Goal: Transaction & Acquisition: Purchase product/service

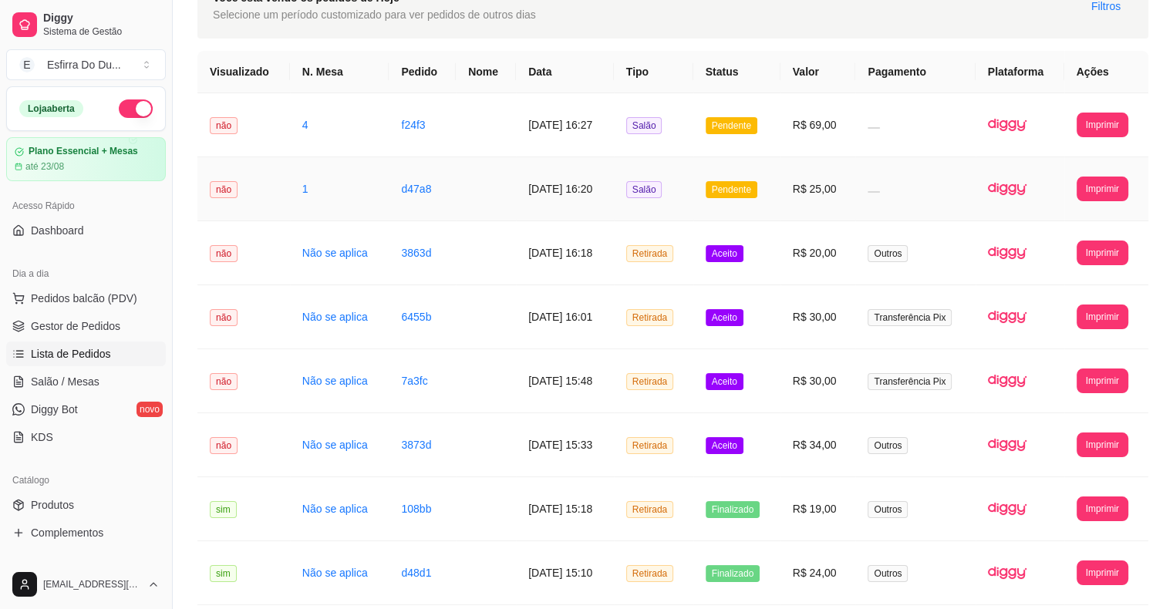
scroll to position [77, 0]
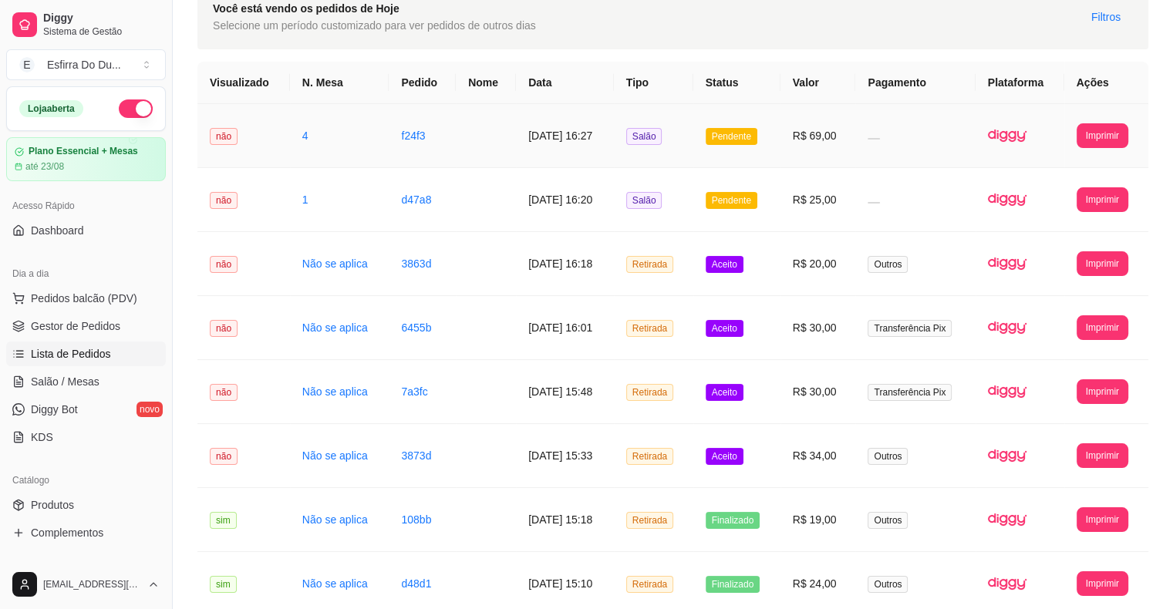
click at [731, 137] on span "Pendente" at bounding box center [732, 136] width 52 height 17
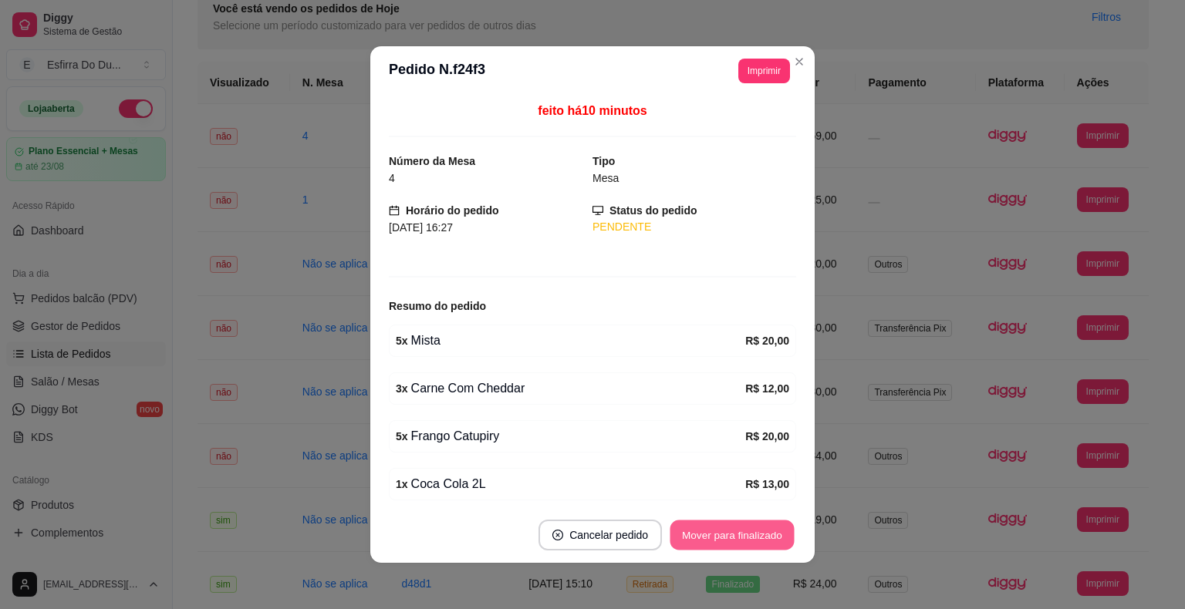
click at [730, 538] on button "Mover para finalizado" at bounding box center [732, 536] width 124 height 30
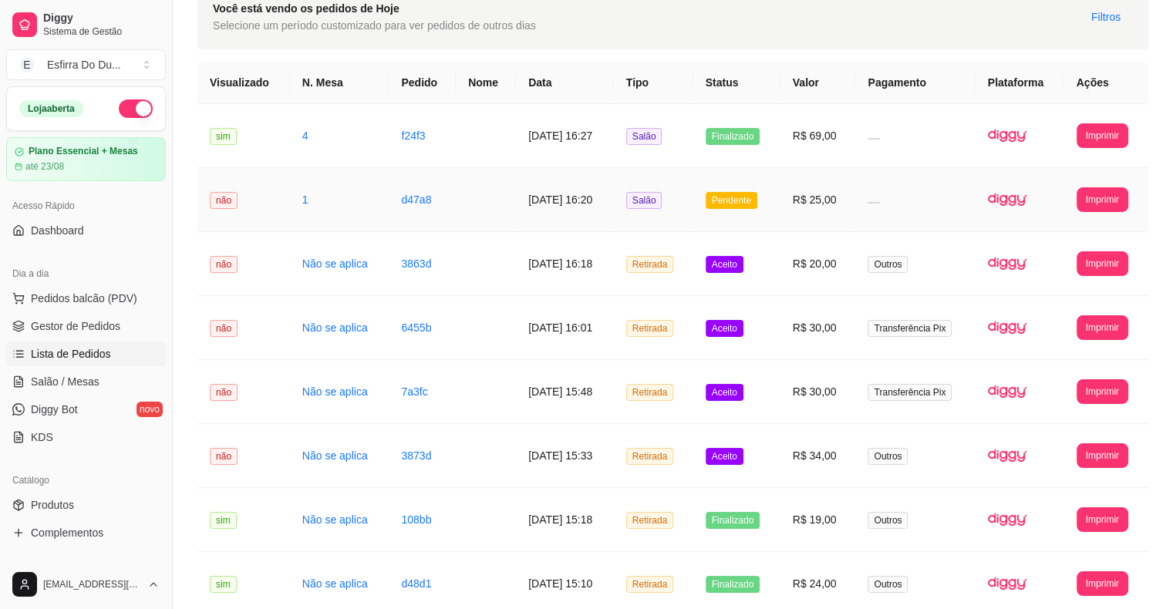
click at [756, 204] on span "Pendente" at bounding box center [732, 200] width 52 height 17
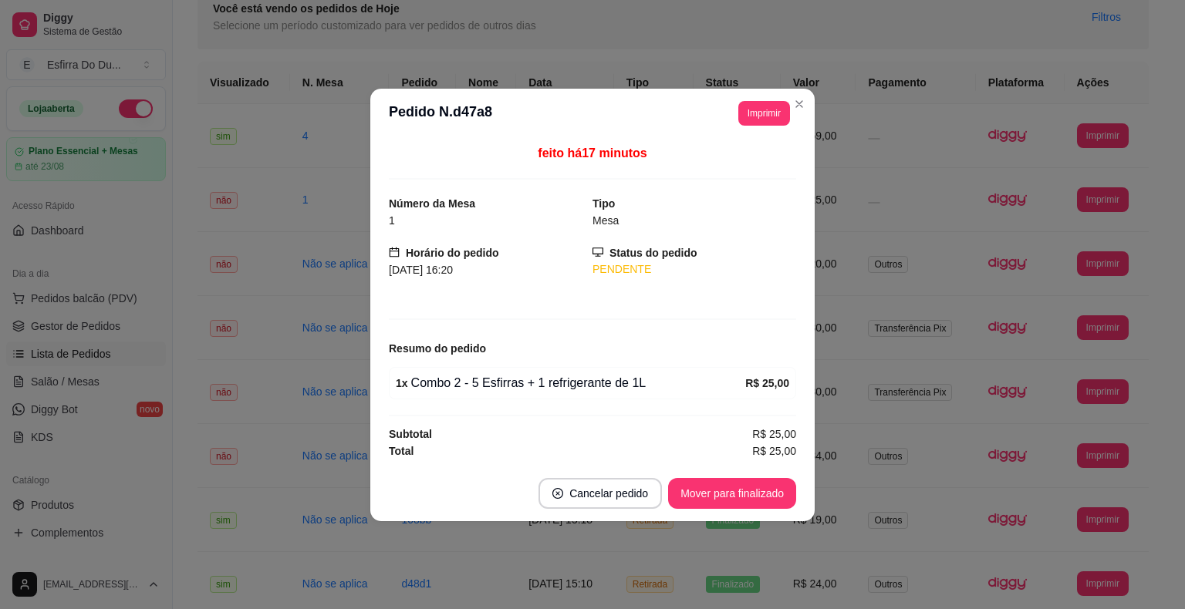
drag, startPoint x: 737, startPoint y: 514, endPoint x: 737, endPoint y: 502, distance: 11.6
click at [737, 511] on footer "Cancelar pedido Mover para finalizado" at bounding box center [592, 494] width 444 height 56
click at [737, 502] on button "Mover para finalizado" at bounding box center [732, 493] width 124 height 30
click at [737, 502] on div "Mover para finalizado" at bounding box center [721, 493] width 150 height 31
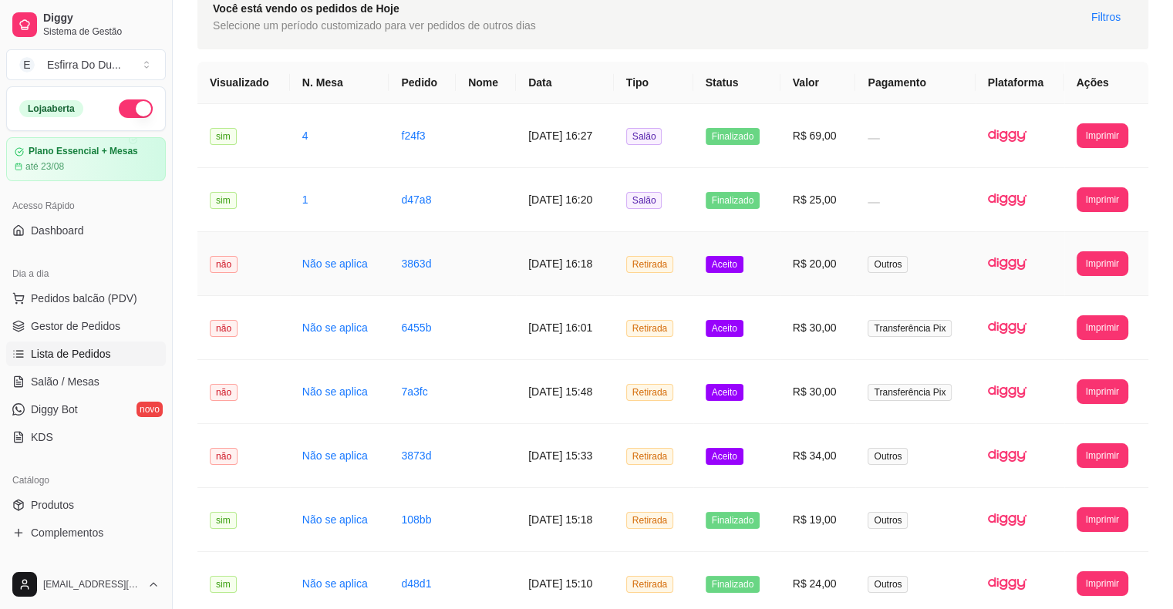
click at [744, 271] on span "Aceito" at bounding box center [725, 264] width 38 height 17
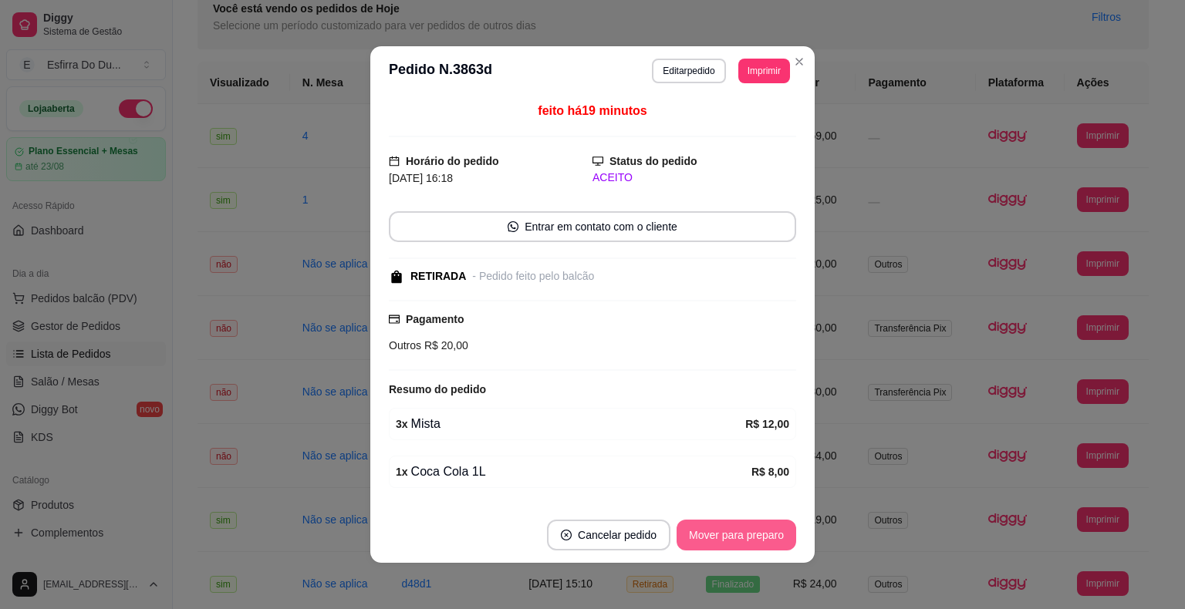
click at [719, 529] on button "Mover para preparo" at bounding box center [736, 535] width 120 height 31
click at [719, 529] on div "Mover para preparo" at bounding box center [725, 535] width 141 height 31
click at [719, 529] on button "Mover para retirada disponível" at bounding box center [710, 536] width 165 height 30
click at [719, 529] on div "Mover para retirada disponível" at bounding box center [711, 535] width 170 height 31
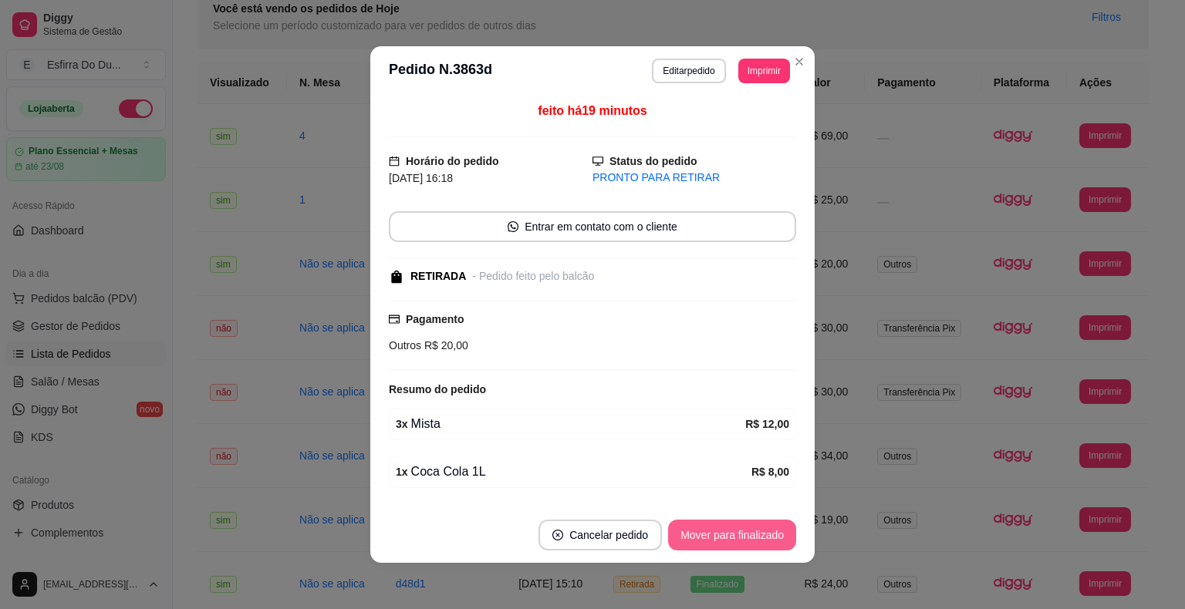
click at [723, 528] on button "Mover para finalizado" at bounding box center [732, 535] width 128 height 31
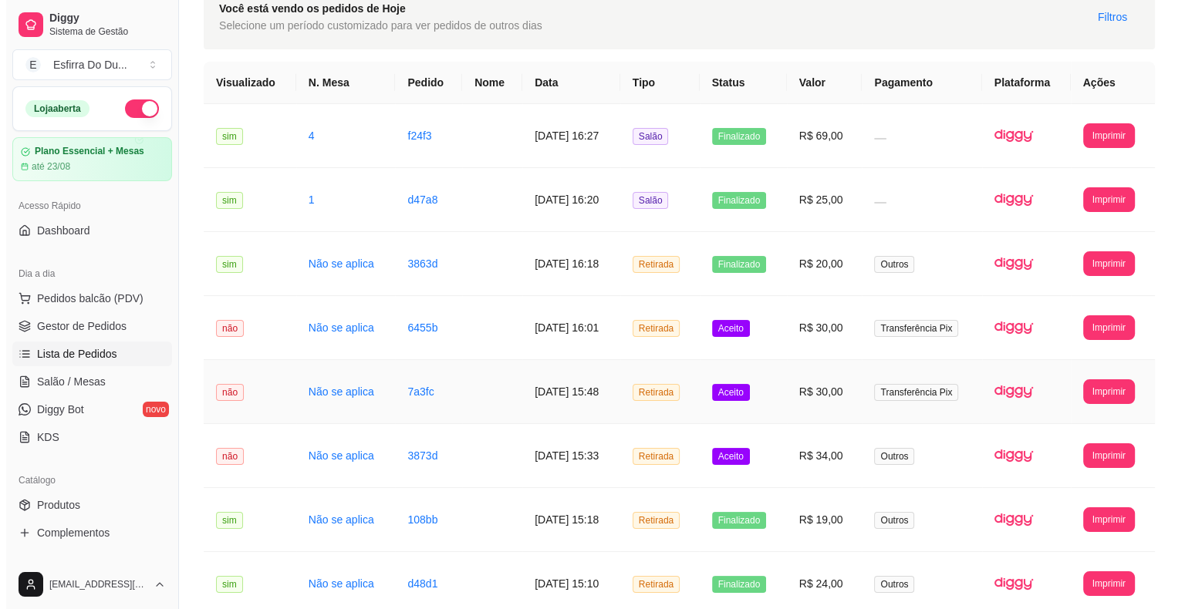
scroll to position [194, 0]
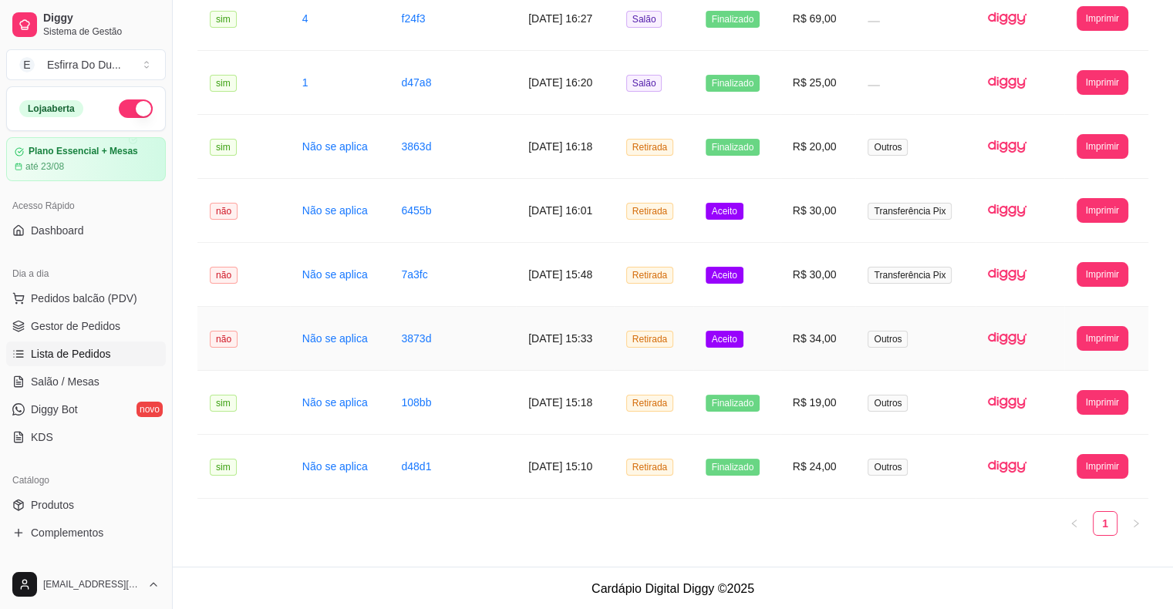
click at [734, 338] on span "Aceito" at bounding box center [725, 339] width 38 height 17
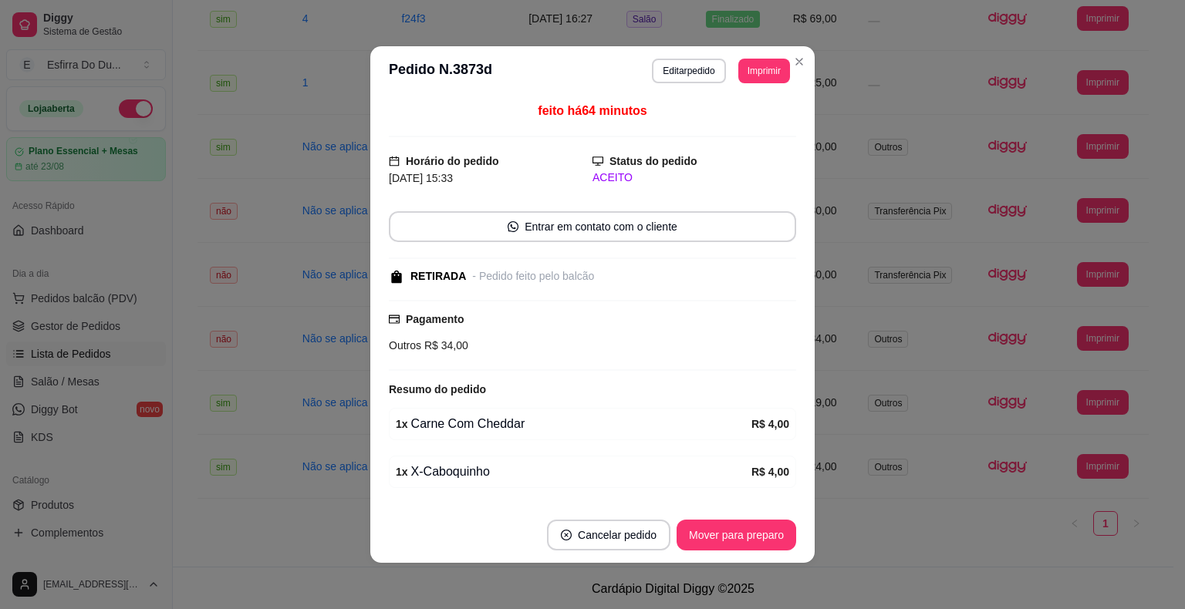
click at [750, 560] on footer "Cancelar pedido Mover para preparo" at bounding box center [592, 536] width 444 height 56
click at [756, 548] on button "Mover para preparo" at bounding box center [736, 535] width 120 height 31
click at [758, 545] on div "Mover para preparo" at bounding box center [725, 535] width 141 height 31
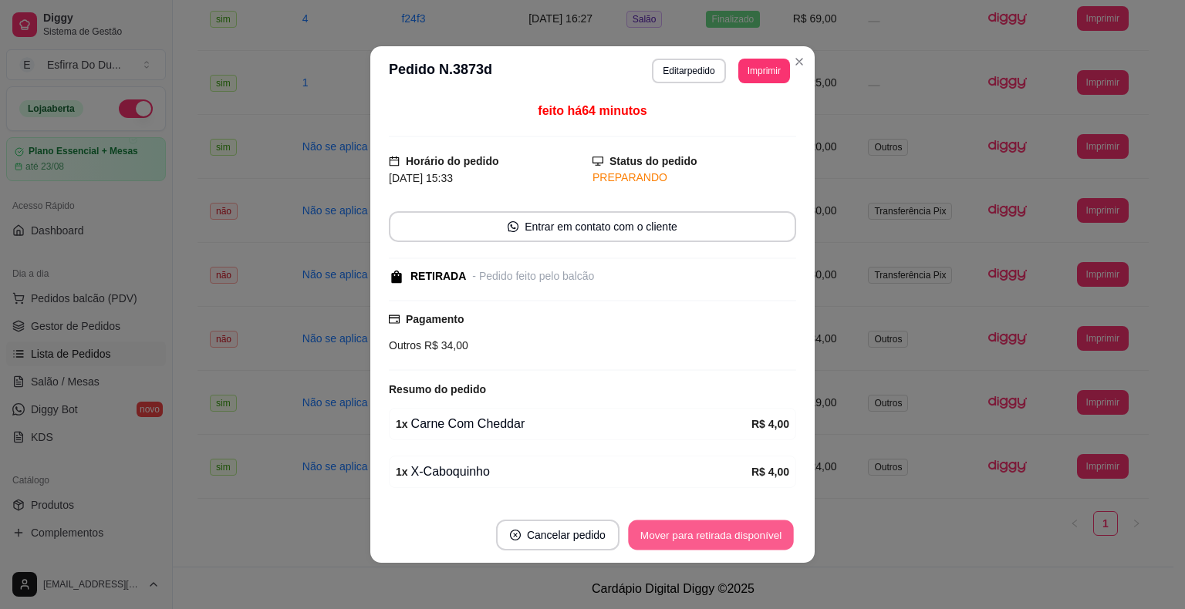
click at [761, 542] on button "Mover para retirada disponível" at bounding box center [710, 536] width 165 height 30
click at [764, 538] on div "Mover para retirada disponível" at bounding box center [711, 535] width 170 height 31
click at [765, 538] on button "Mover para finalizado" at bounding box center [732, 536] width 124 height 30
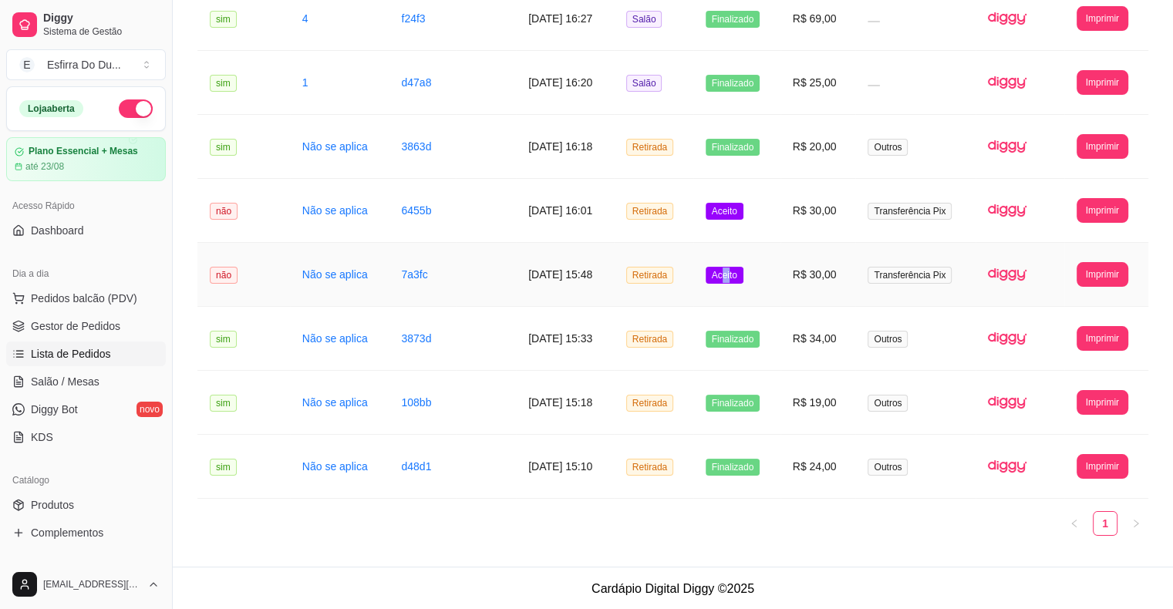
drag, startPoint x: 743, startPoint y: 270, endPoint x: 750, endPoint y: 276, distance: 9.3
click at [744, 276] on span "Aceito" at bounding box center [725, 275] width 38 height 17
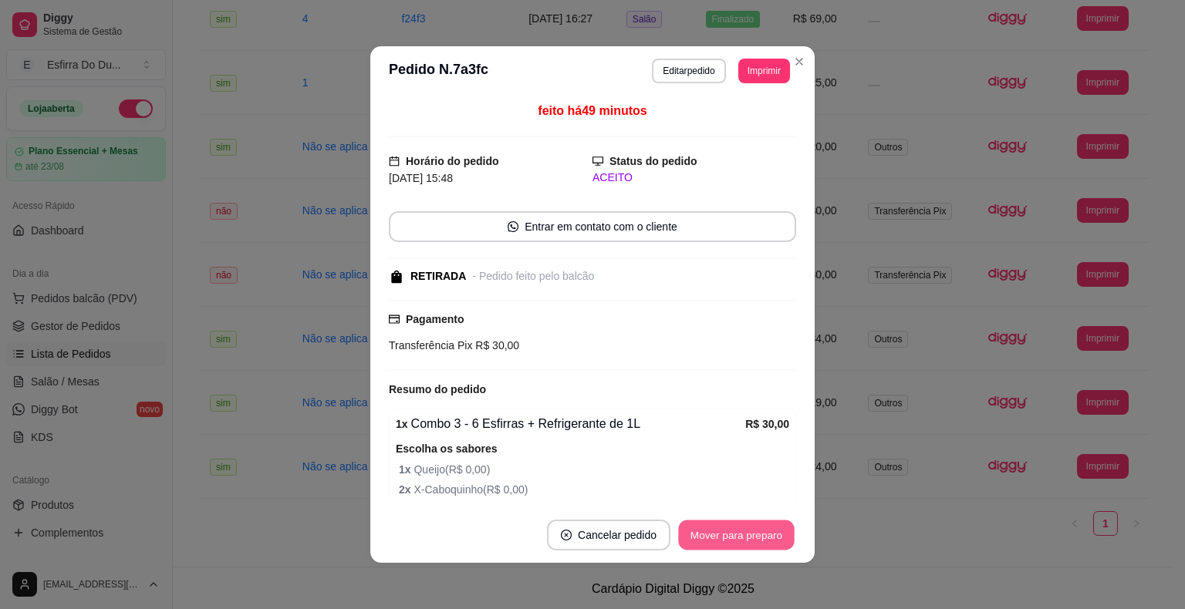
click at [732, 519] on footer "Cancelar pedido Mover para preparo" at bounding box center [592, 536] width 444 height 56
click at [737, 537] on button "Mover para preparo" at bounding box center [736, 535] width 120 height 31
click at [737, 537] on div "Mover para preparo" at bounding box center [725, 535] width 141 height 31
click at [737, 537] on button "Mover para retirada disponível" at bounding box center [710, 536] width 165 height 30
click at [737, 537] on div "Mover para retirada disponível" at bounding box center [711, 535] width 170 height 31
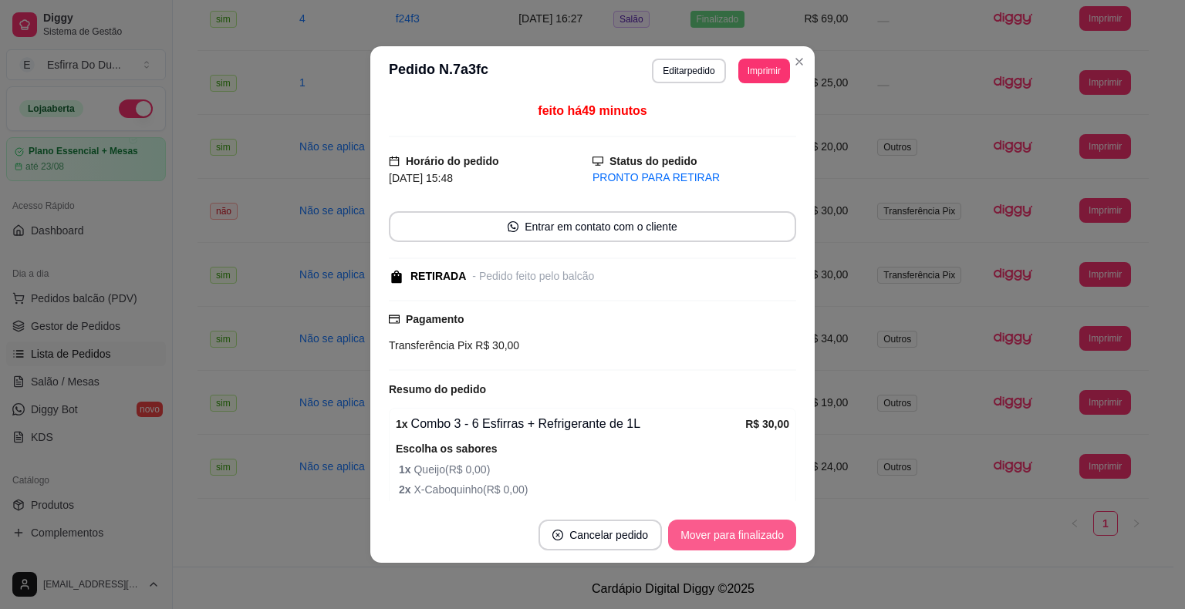
click at [737, 537] on button "Mover para finalizado" at bounding box center [732, 535] width 128 height 31
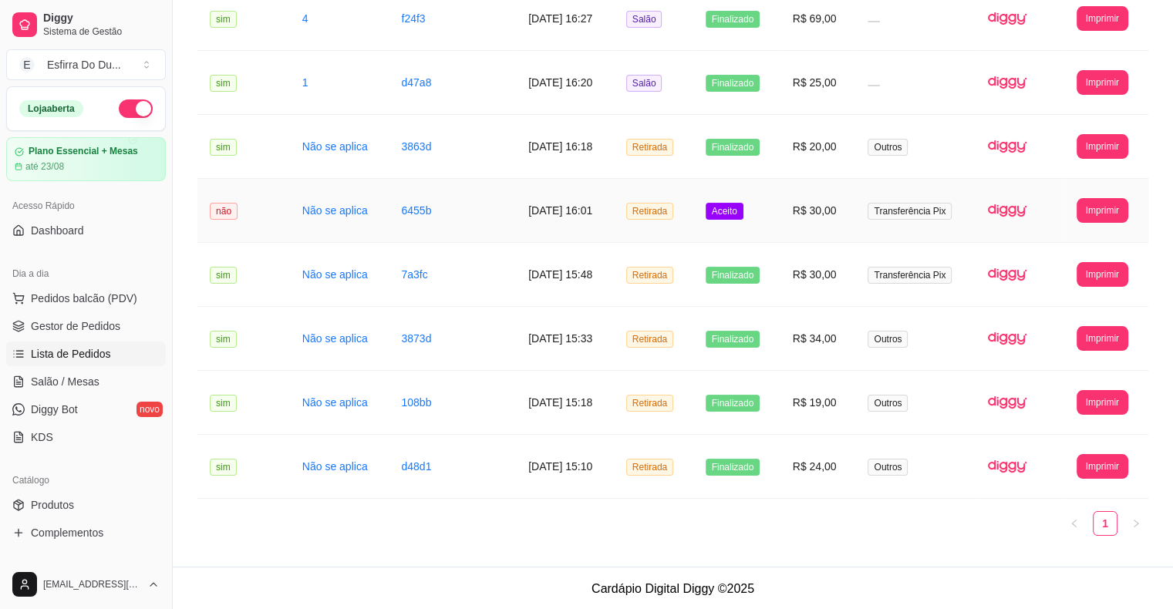
click at [734, 221] on td "Aceito" at bounding box center [736, 211] width 87 height 64
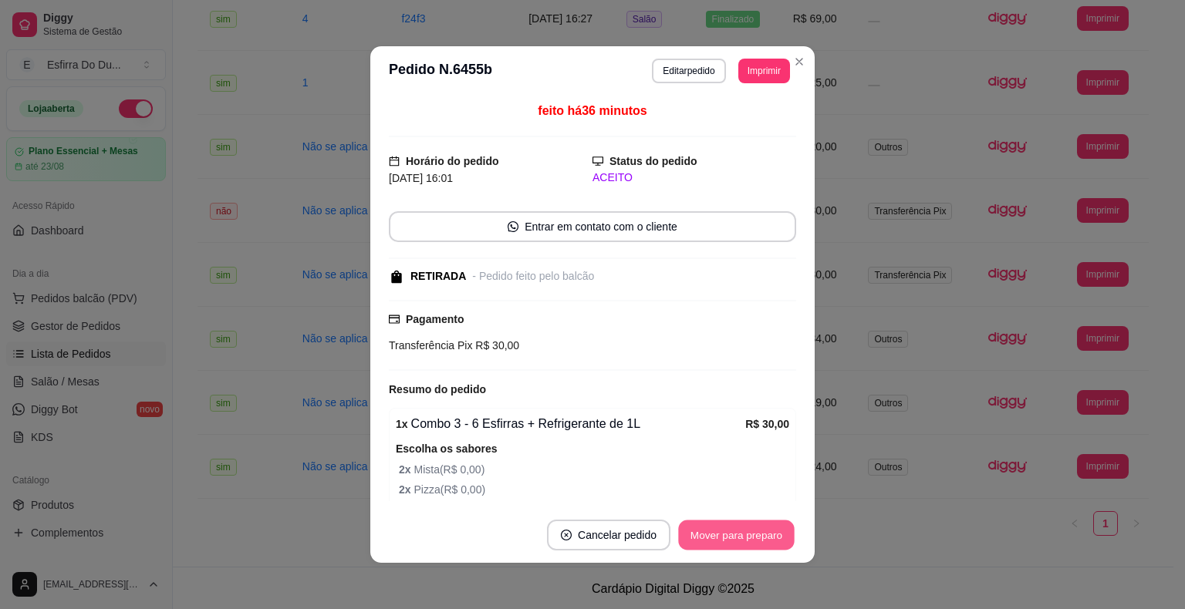
click at [716, 534] on button "Mover para preparo" at bounding box center [736, 536] width 116 height 30
click at [716, 534] on div "Mover para preparo" at bounding box center [736, 535] width 120 height 31
click at [716, 534] on button "Mover para retirada disponível" at bounding box center [710, 536] width 165 height 30
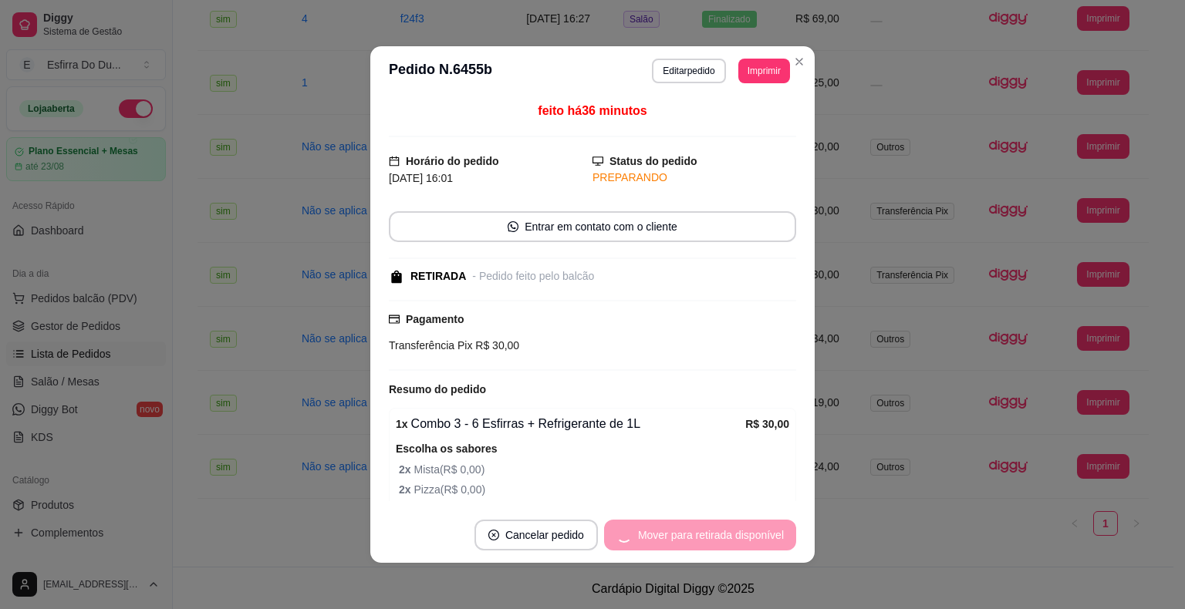
click at [716, 534] on div "Mover para retirada disponível" at bounding box center [700, 535] width 192 height 31
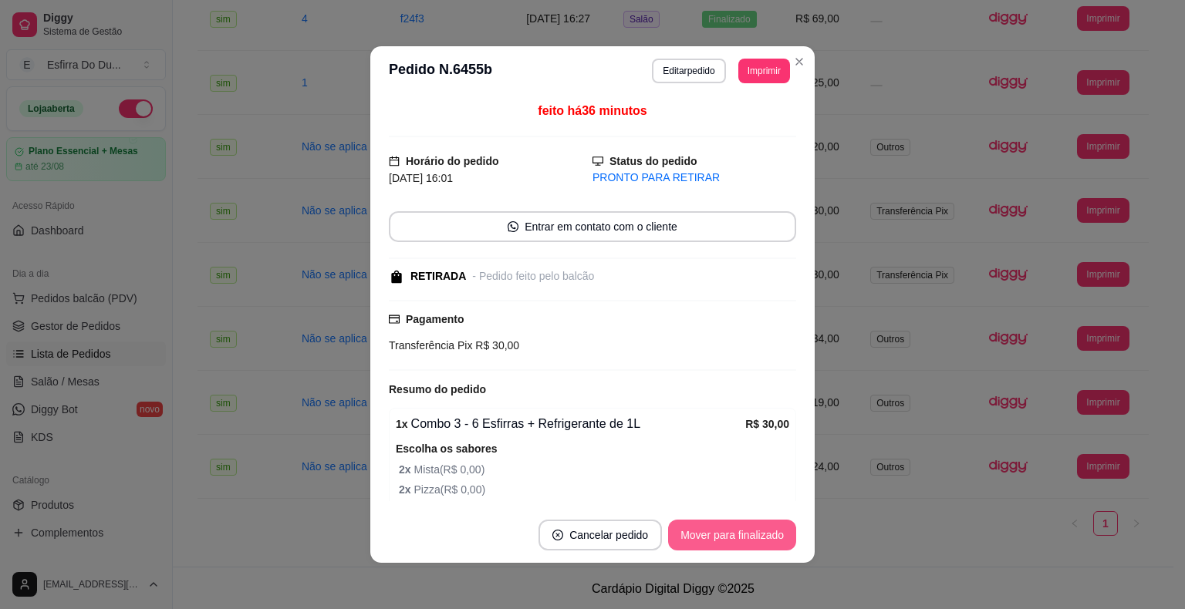
click at [716, 534] on button "Mover para finalizado" at bounding box center [732, 535] width 128 height 31
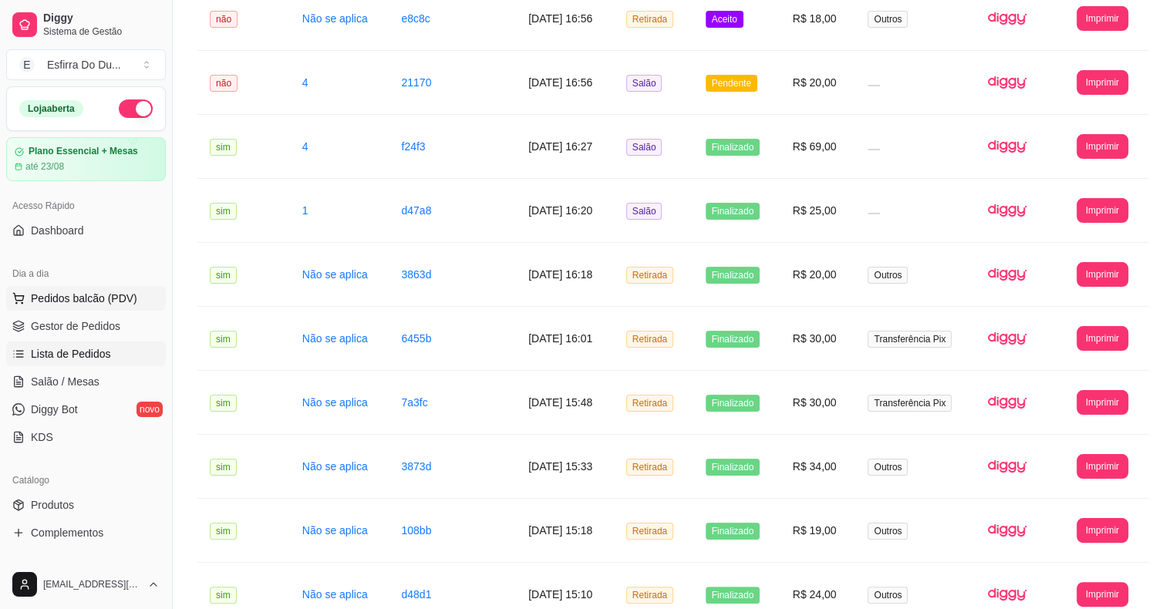
click at [59, 294] on span "Pedidos balcão (PDV)" at bounding box center [84, 298] width 106 height 15
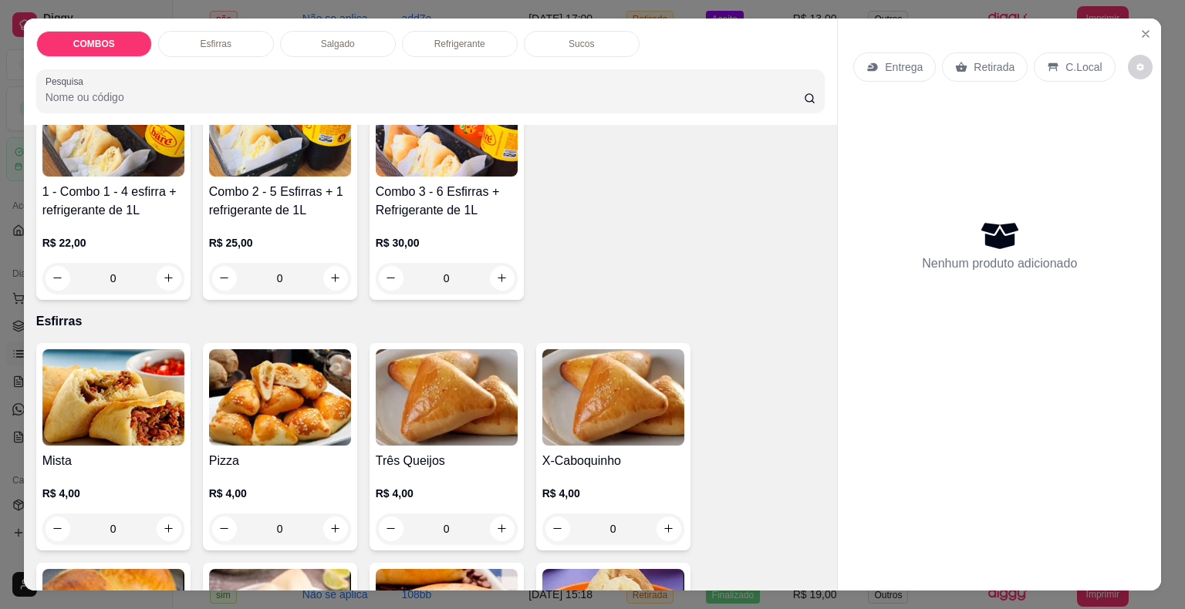
scroll to position [154, 0]
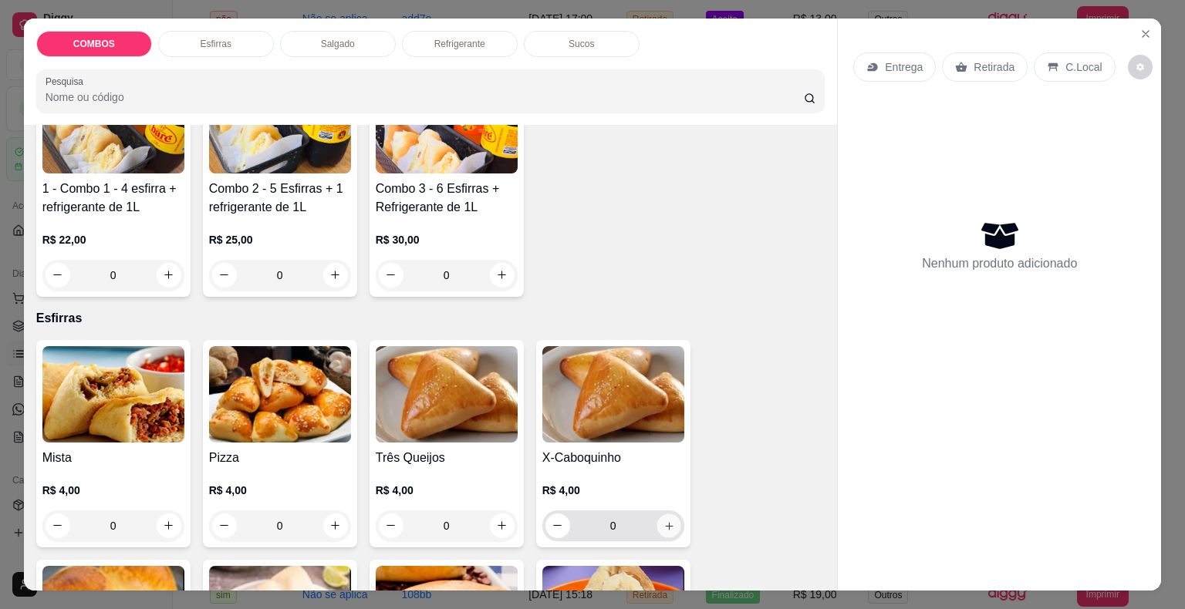
click at [665, 520] on icon "increase-product-quantity" at bounding box center [669, 526] width 12 height 12
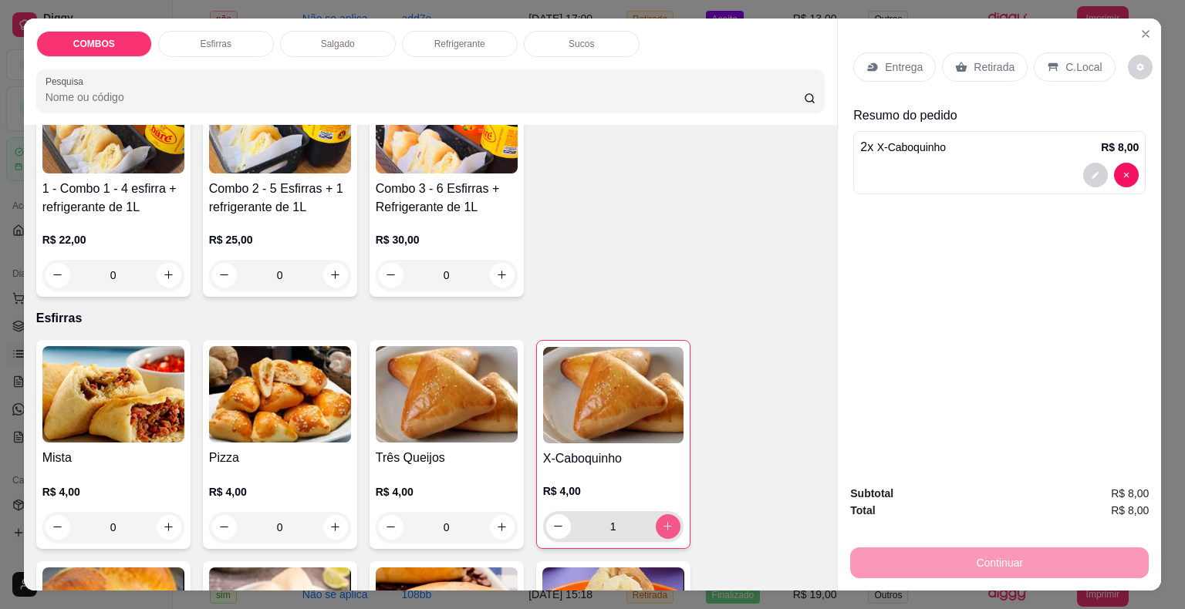
type input "2"
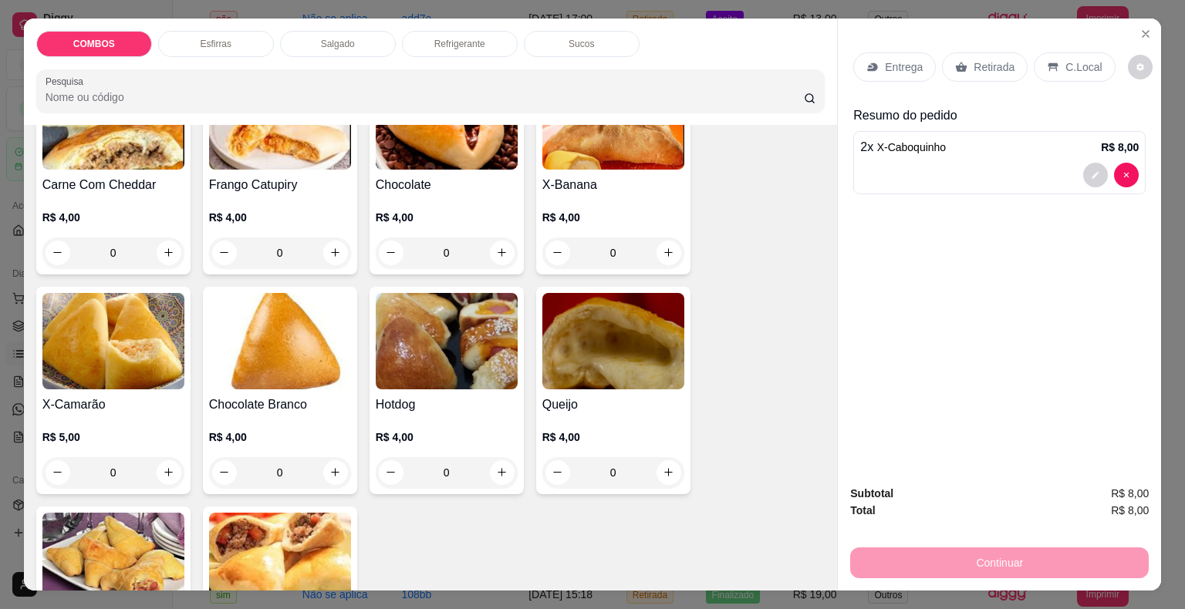
scroll to position [694, 0]
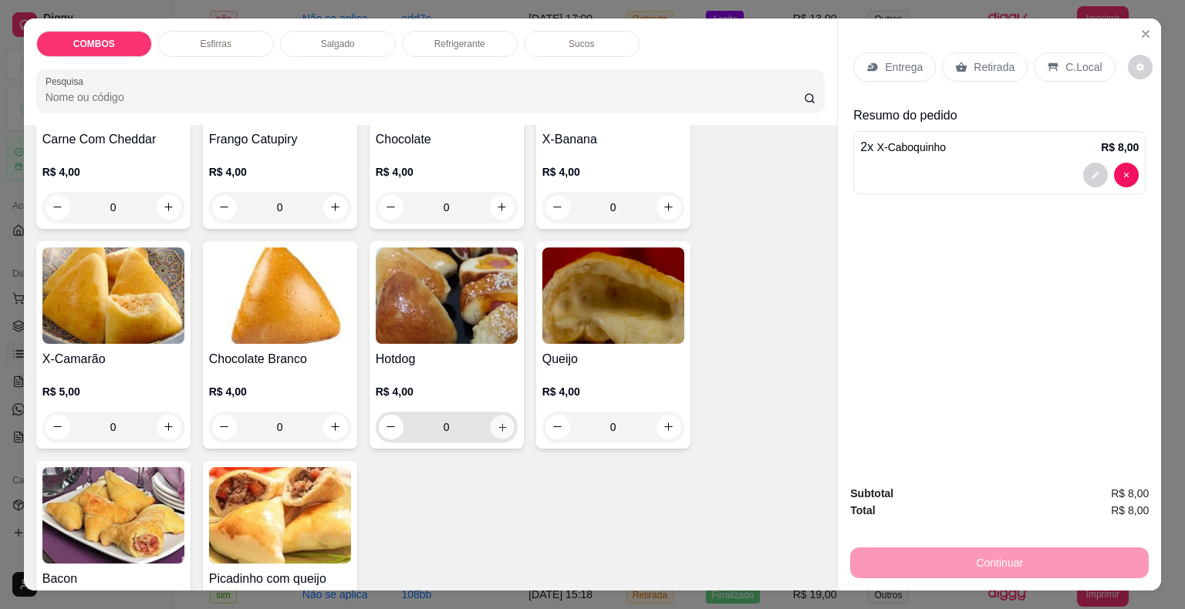
click at [496, 424] on icon "increase-product-quantity" at bounding box center [502, 427] width 12 height 12
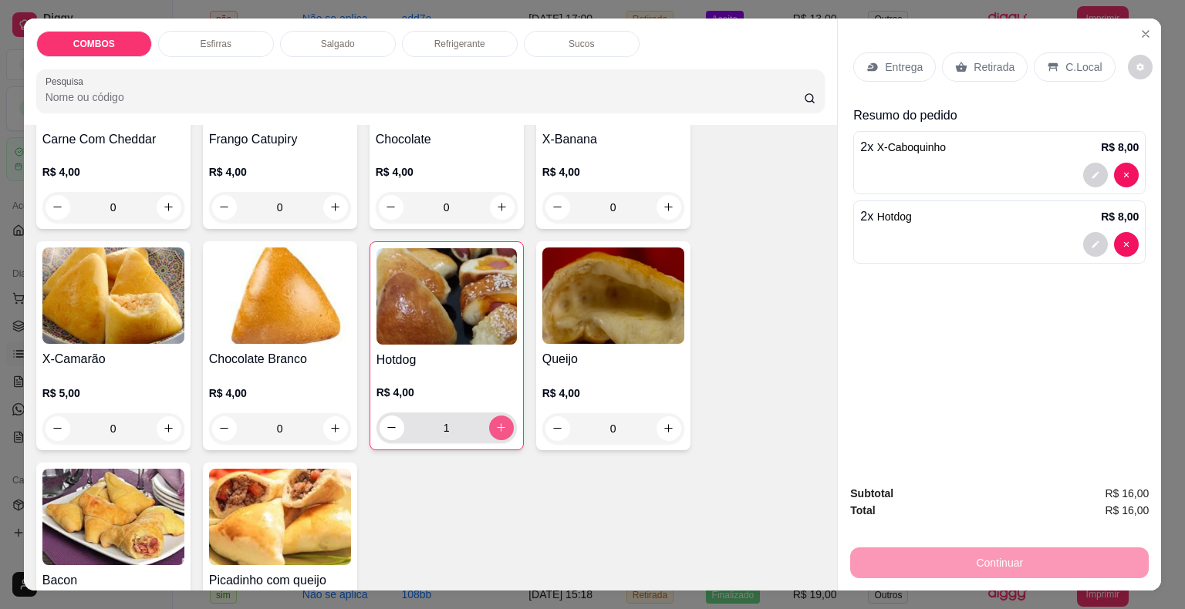
type input "2"
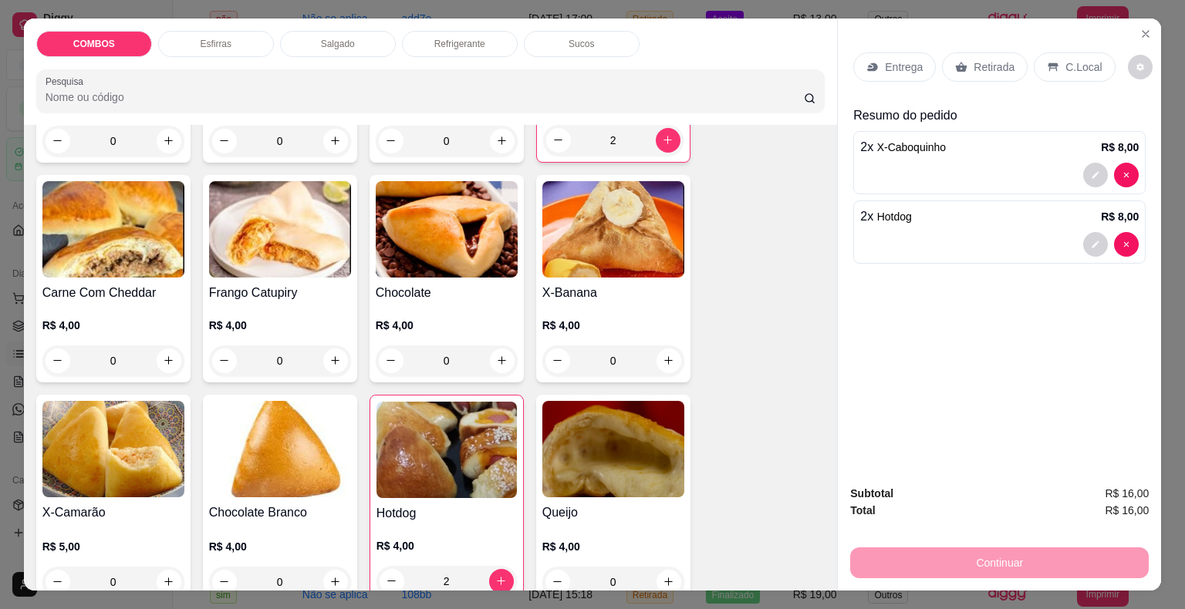
scroll to position [540, 0]
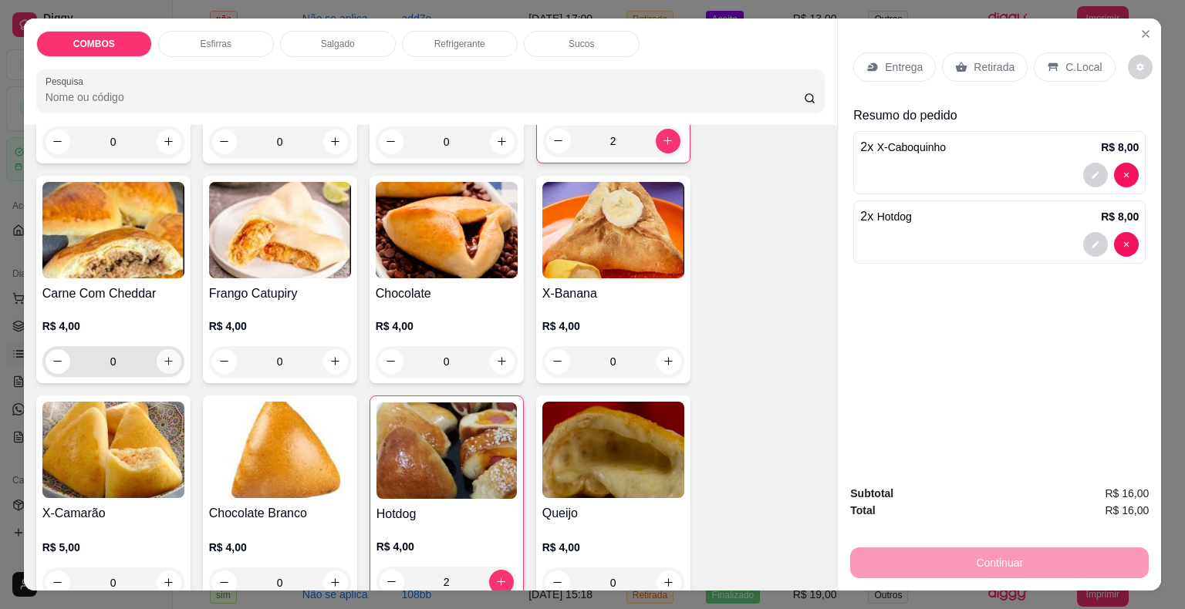
click at [164, 356] on icon "increase-product-quantity" at bounding box center [169, 362] width 12 height 12
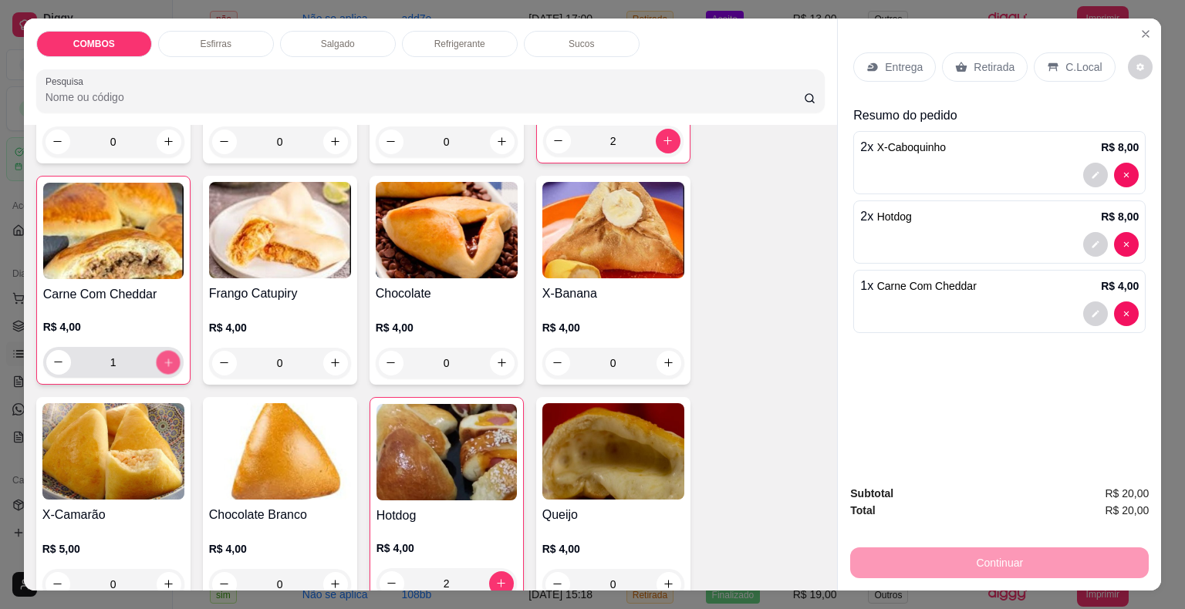
click at [164, 356] on icon "increase-product-quantity" at bounding box center [168, 362] width 12 height 12
type input "4"
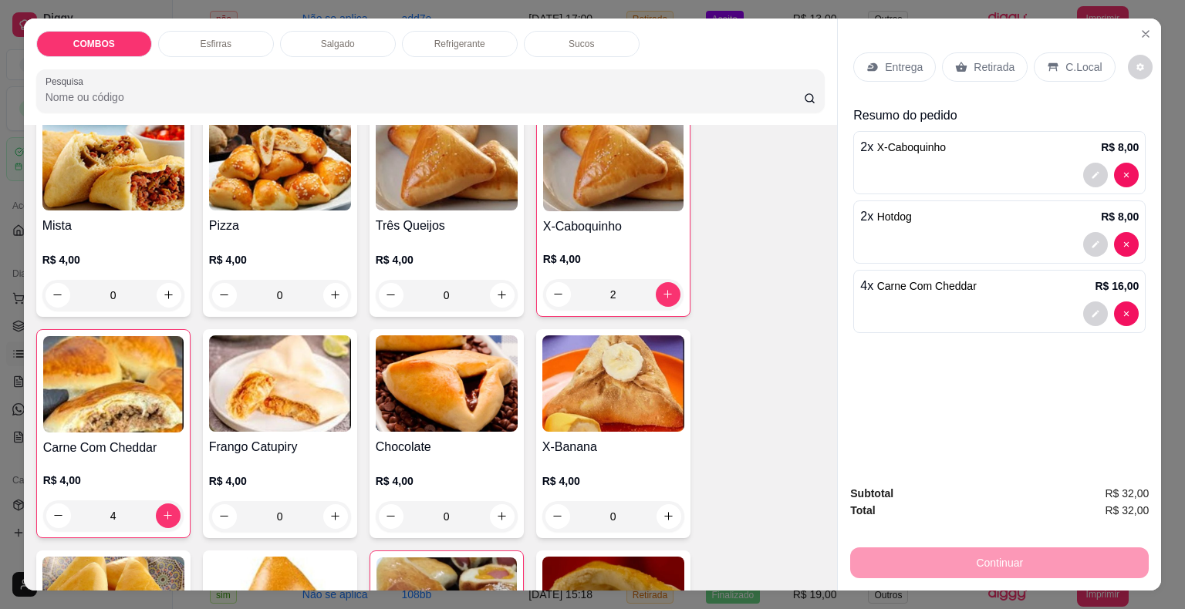
scroll to position [386, 0]
click at [163, 290] on icon "increase-product-quantity" at bounding box center [169, 296] width 12 height 12
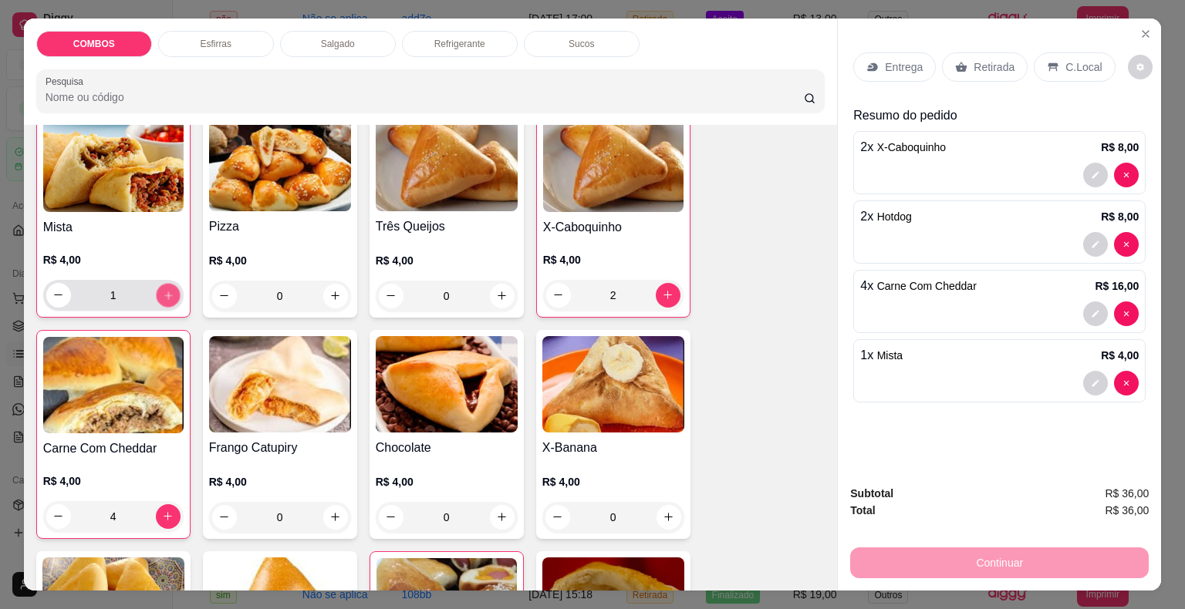
click at [162, 289] on icon "increase-product-quantity" at bounding box center [168, 295] width 12 height 12
type input "2"
click at [975, 64] on p "Retirada" at bounding box center [993, 66] width 41 height 15
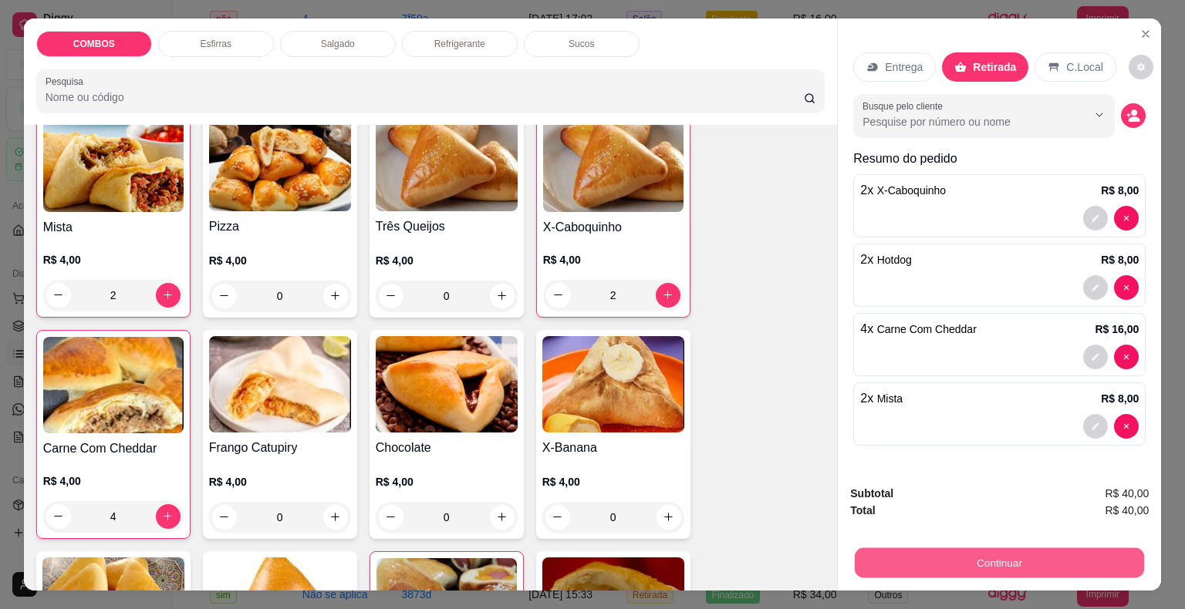
click at [929, 569] on button "Continuar" at bounding box center [999, 563] width 289 height 30
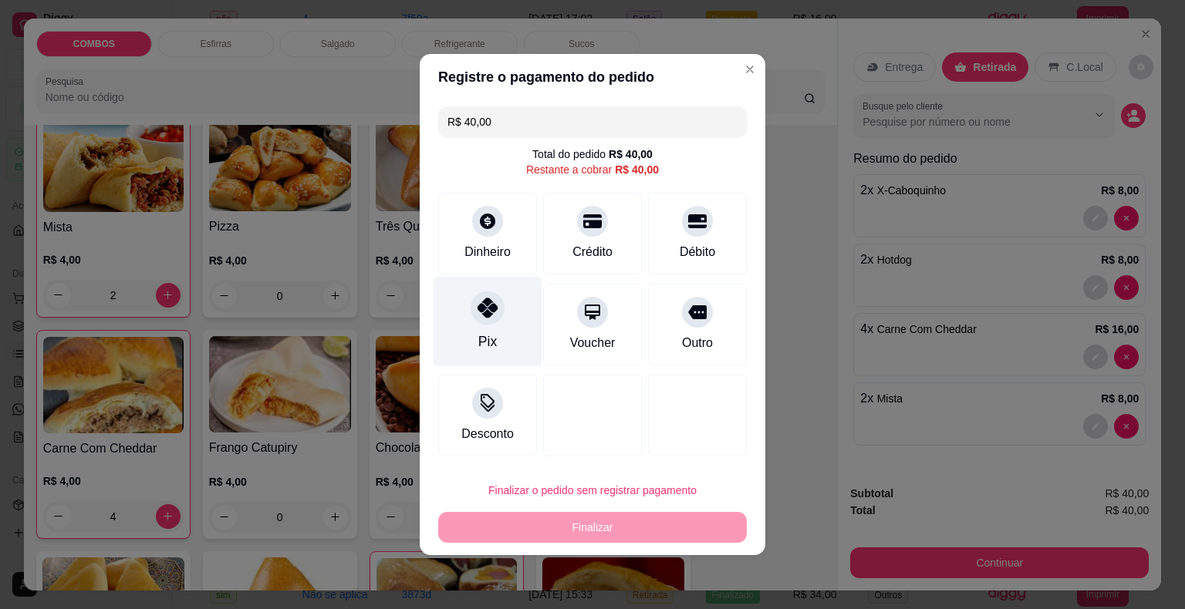
click at [472, 348] on div "Pix" at bounding box center [488, 322] width 109 height 90
type input "R$ 0,00"
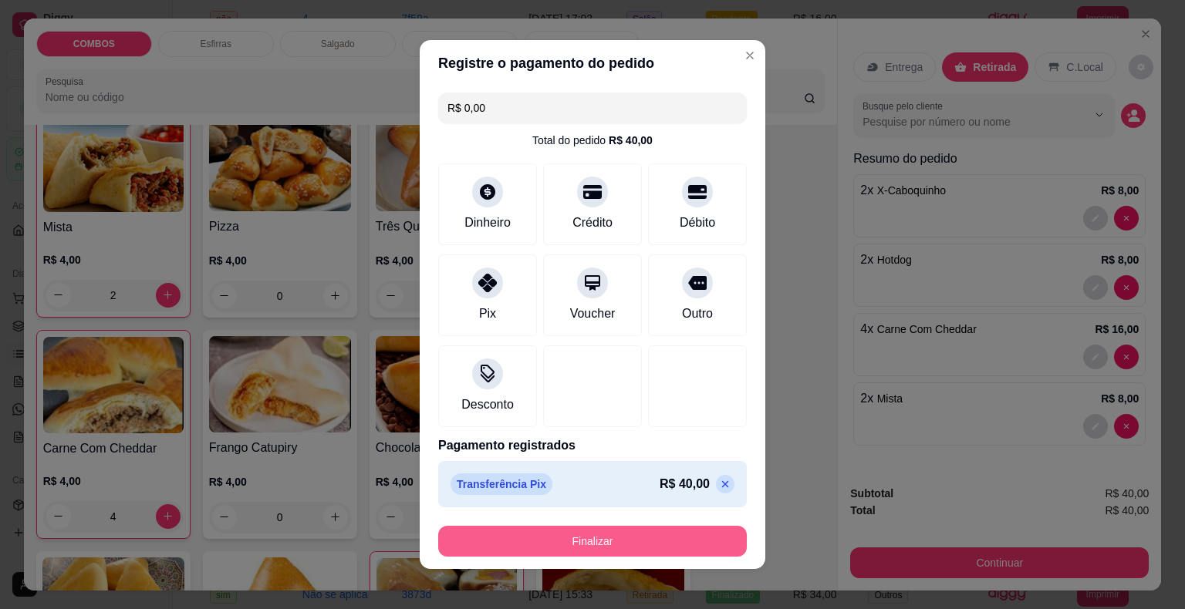
click at [572, 554] on button "Finalizar" at bounding box center [592, 541] width 309 height 31
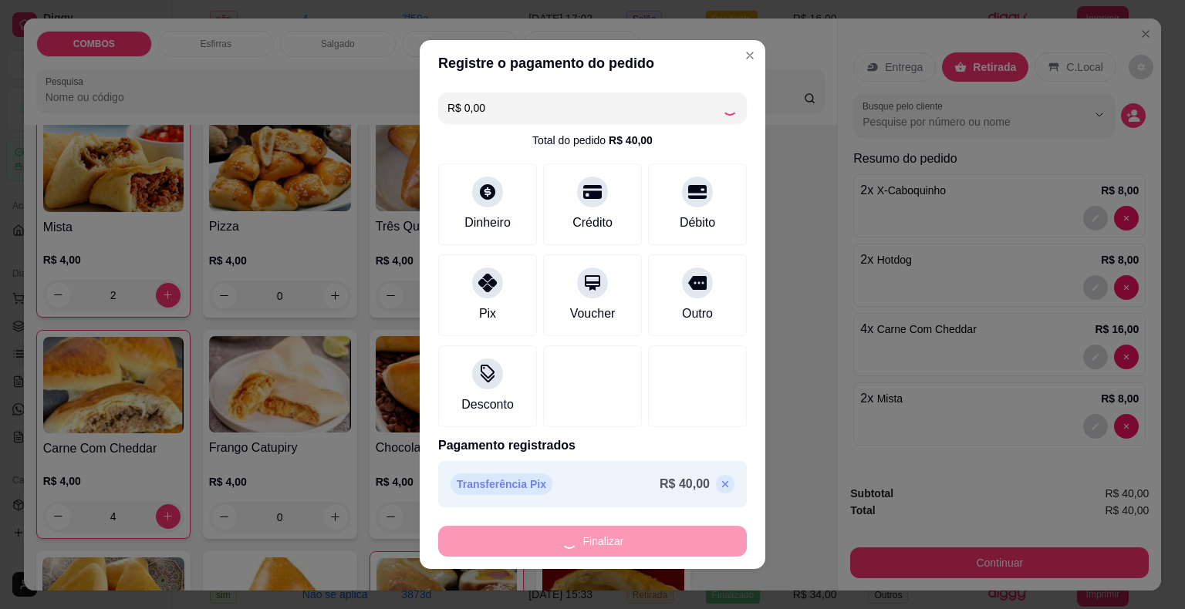
type input "0"
type input "-R$ 40,00"
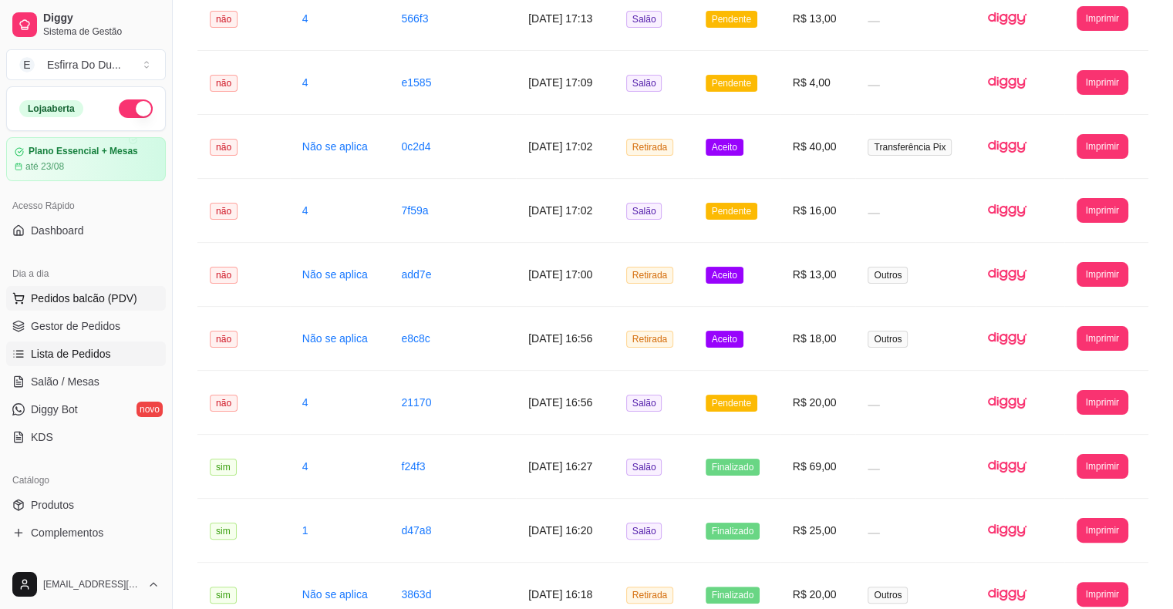
click at [29, 299] on button "Pedidos balcão (PDV)" at bounding box center [86, 298] width 160 height 25
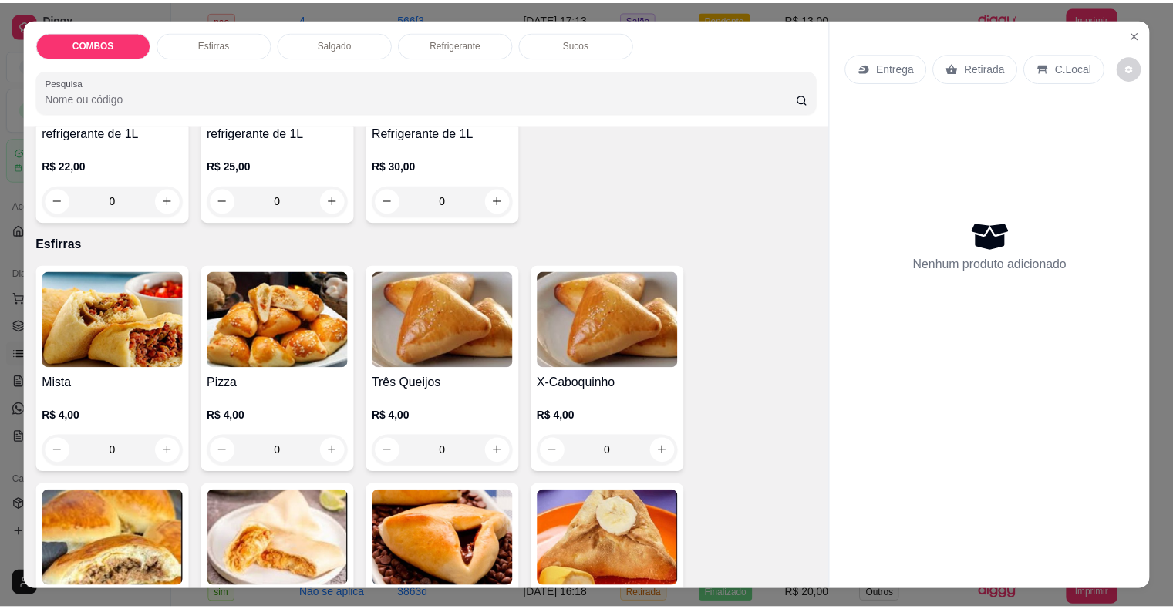
scroll to position [309, 0]
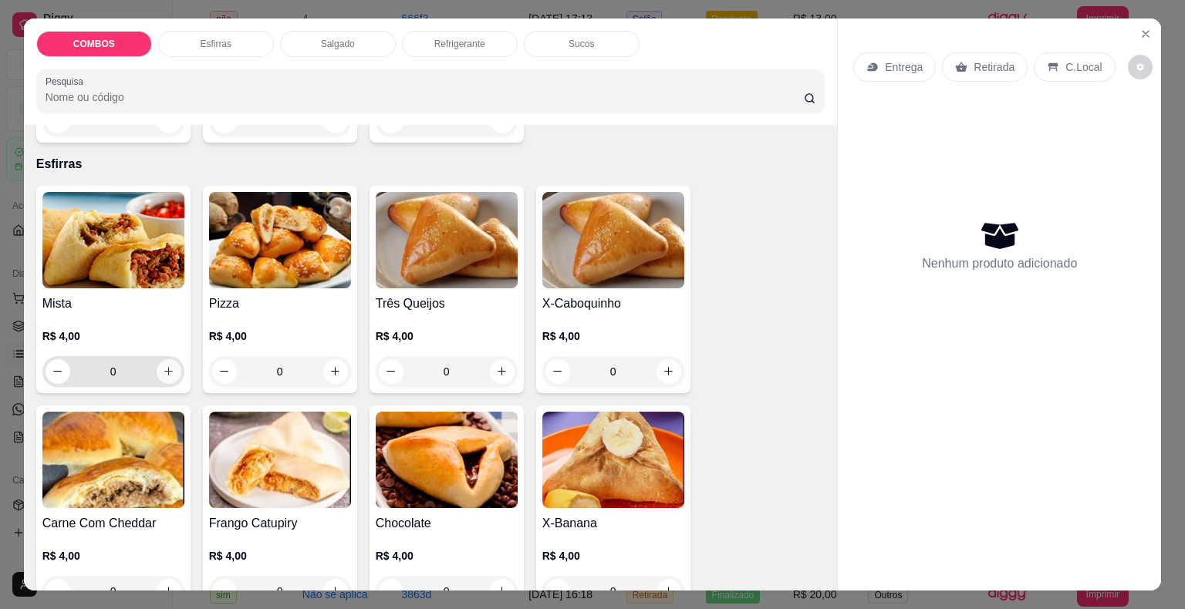
click at [163, 366] on icon "increase-product-quantity" at bounding box center [169, 372] width 12 height 12
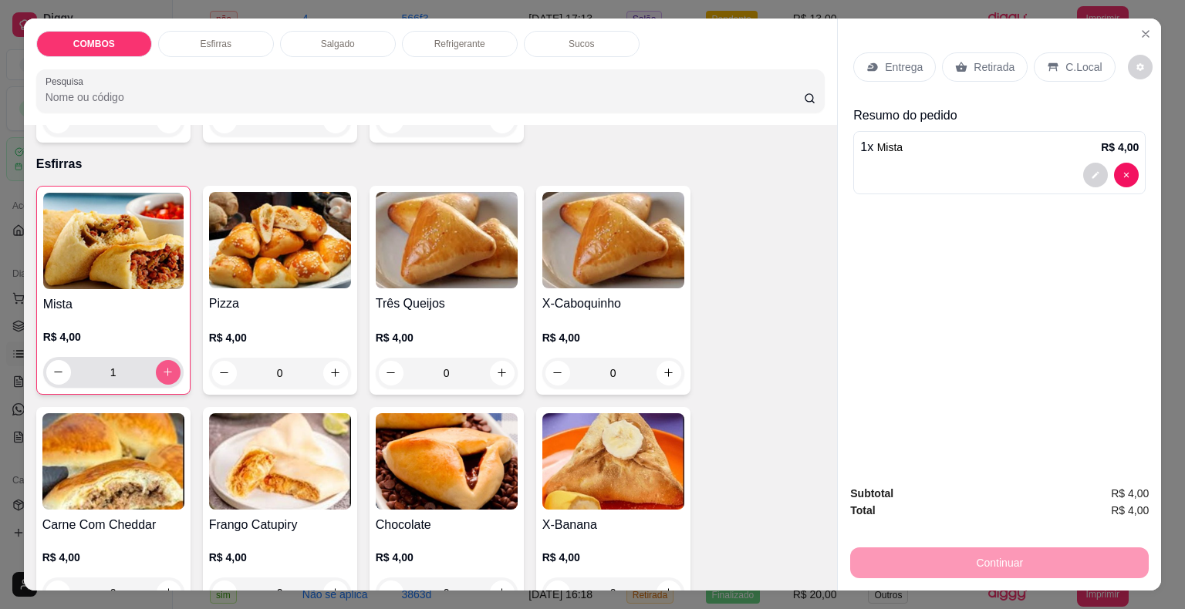
click at [162, 366] on icon "increase-product-quantity" at bounding box center [168, 372] width 12 height 12
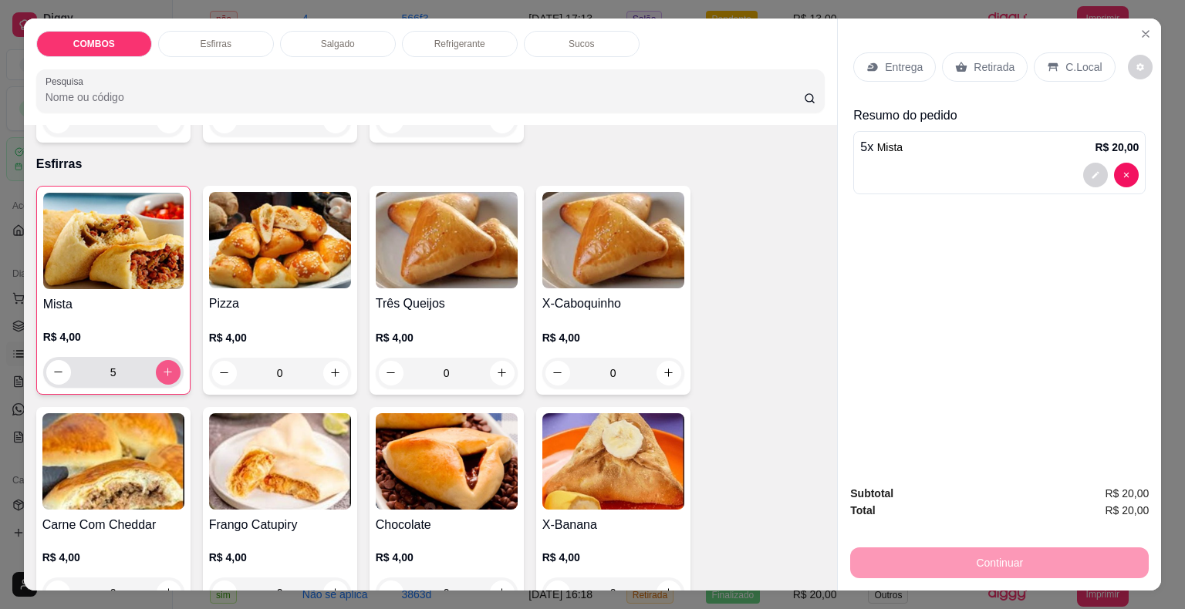
type input "6"
click at [994, 59] on p "Retirada" at bounding box center [993, 66] width 41 height 15
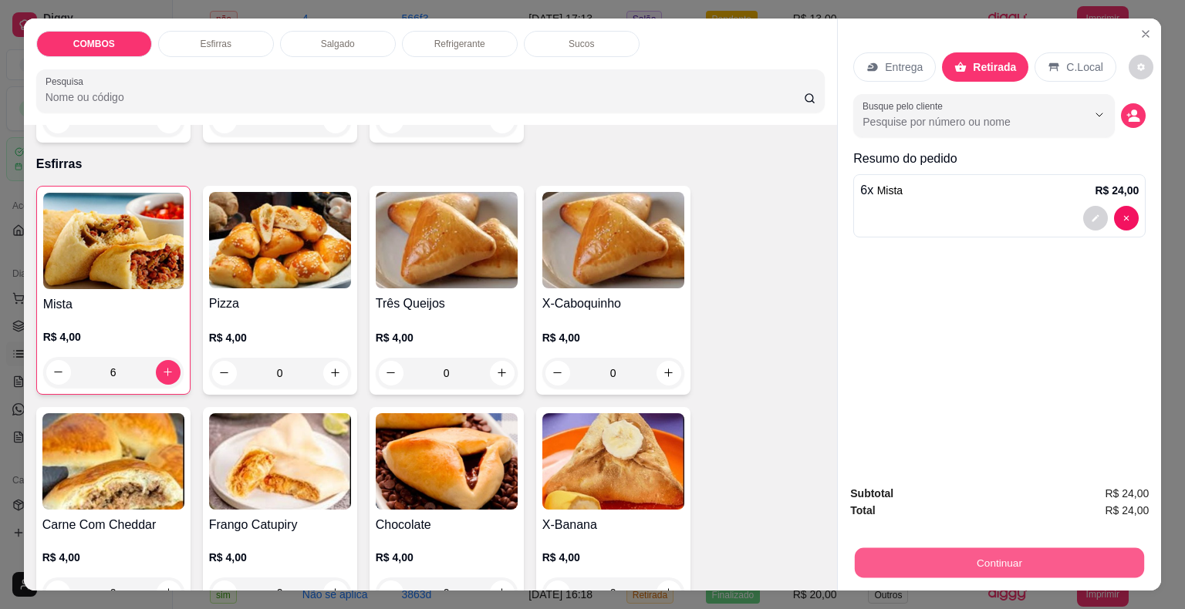
click at [943, 562] on button "Continuar" at bounding box center [999, 563] width 289 height 30
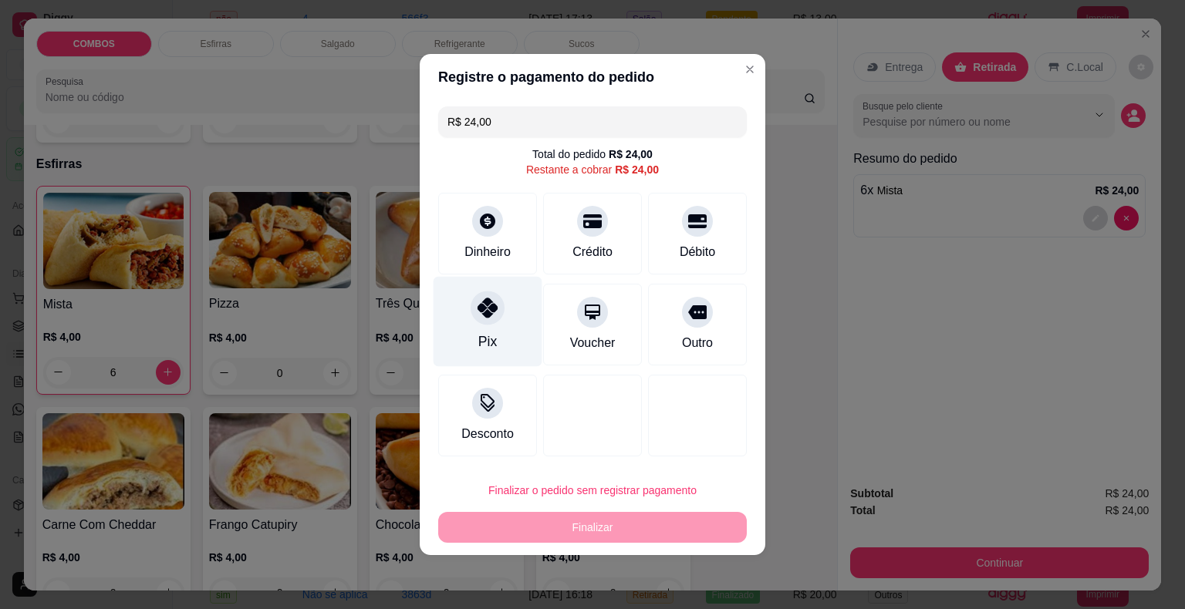
click at [495, 331] on div "Pix" at bounding box center [488, 322] width 109 height 90
type input "R$ 0,00"
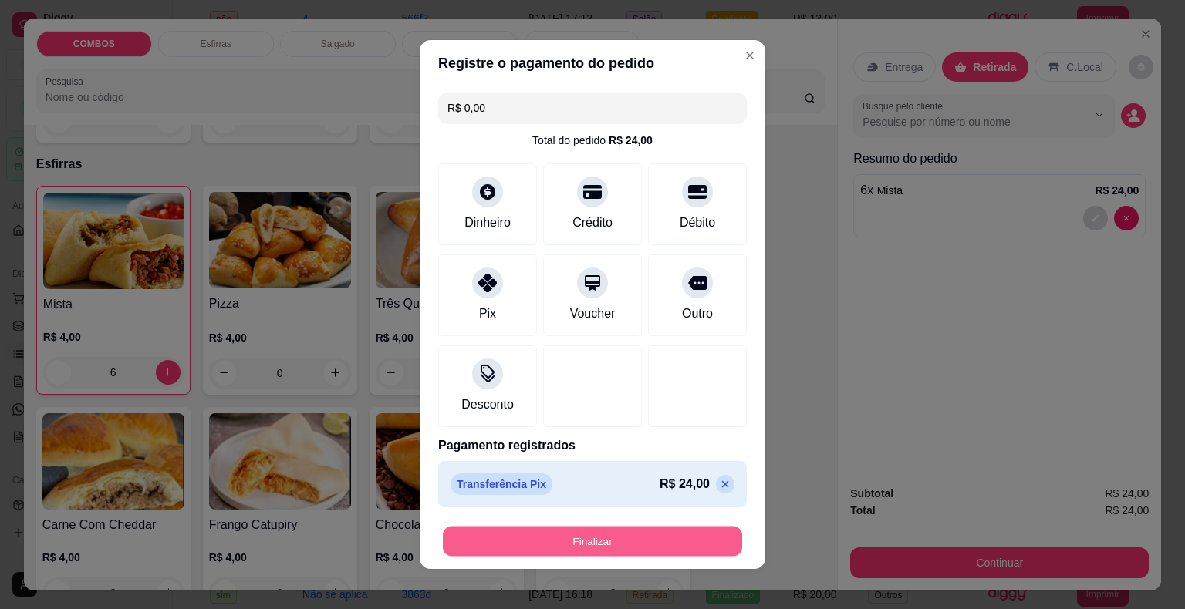
click at [610, 545] on button "Finalizar" at bounding box center [592, 542] width 299 height 30
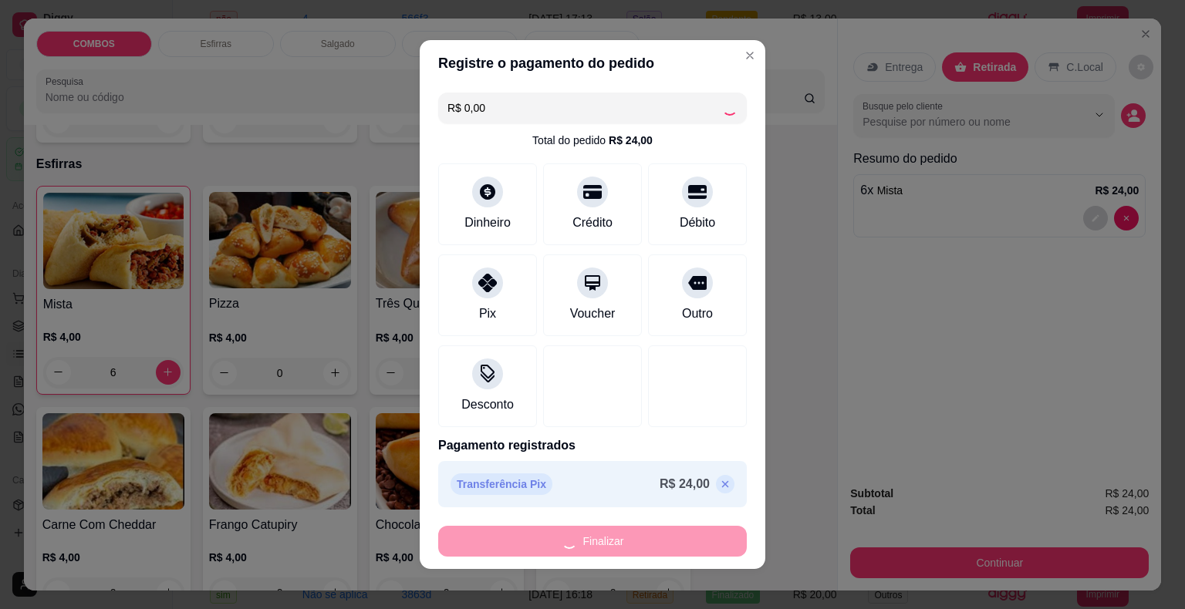
type input "0"
type input "-R$ 24,00"
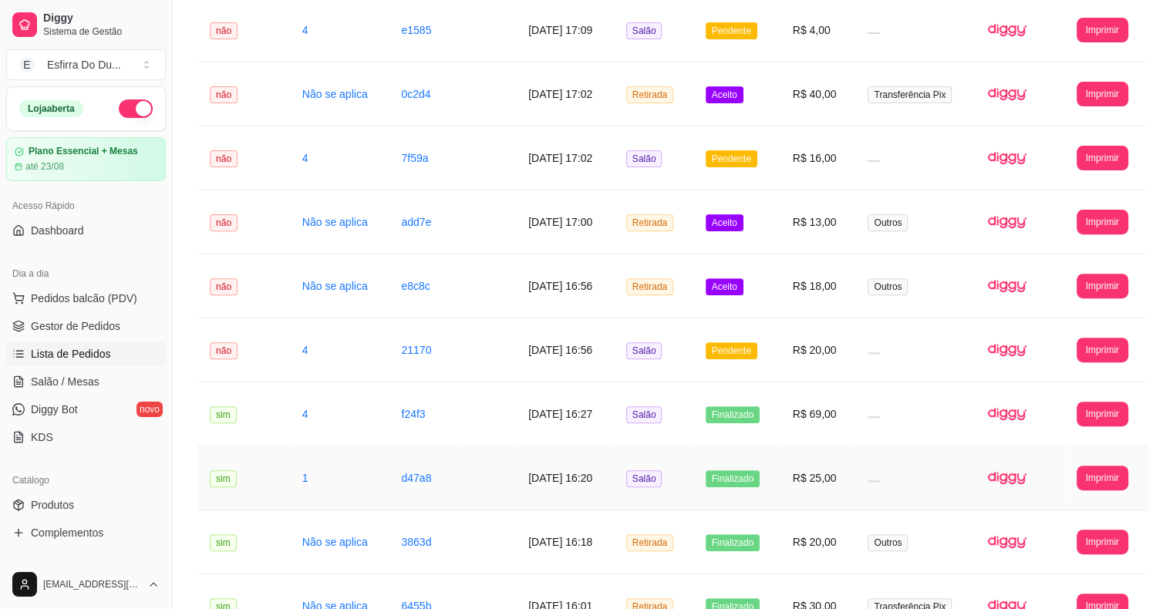
scroll to position [580, 0]
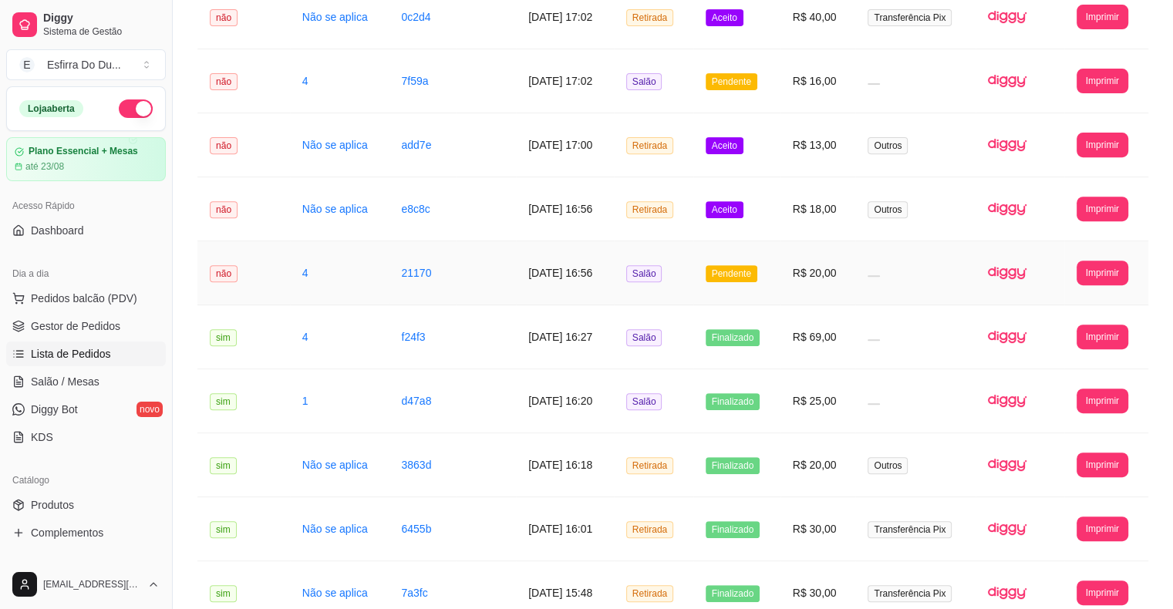
click at [757, 276] on span "Pendente" at bounding box center [732, 273] width 52 height 17
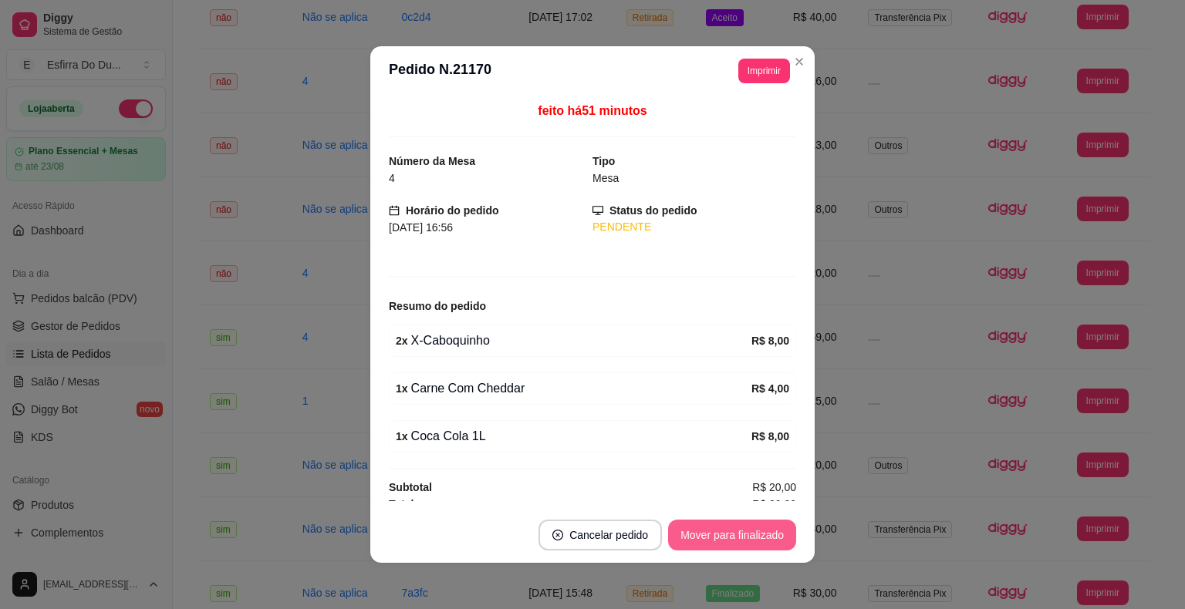
click at [715, 535] on button "Mover para finalizado" at bounding box center [732, 535] width 128 height 31
click at [715, 535] on div "Mover para finalizado" at bounding box center [721, 535] width 150 height 31
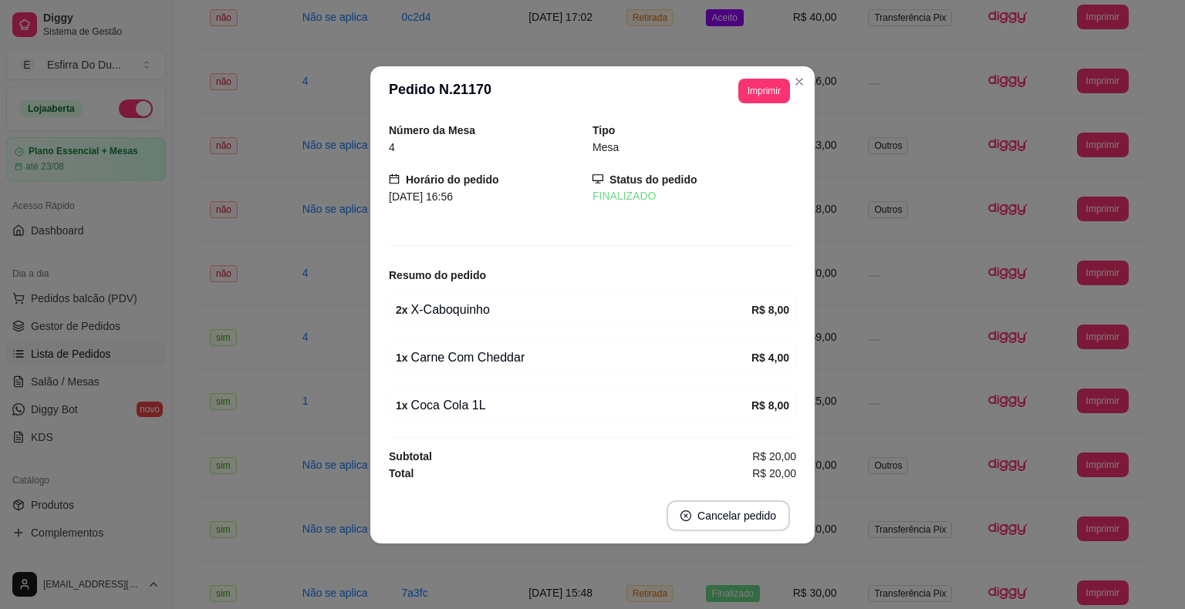
click at [715, 535] on footer "Cancelar pedido" at bounding box center [592, 516] width 444 height 56
click at [716, 532] on footer "Cancelar pedido" at bounding box center [592, 516] width 444 height 56
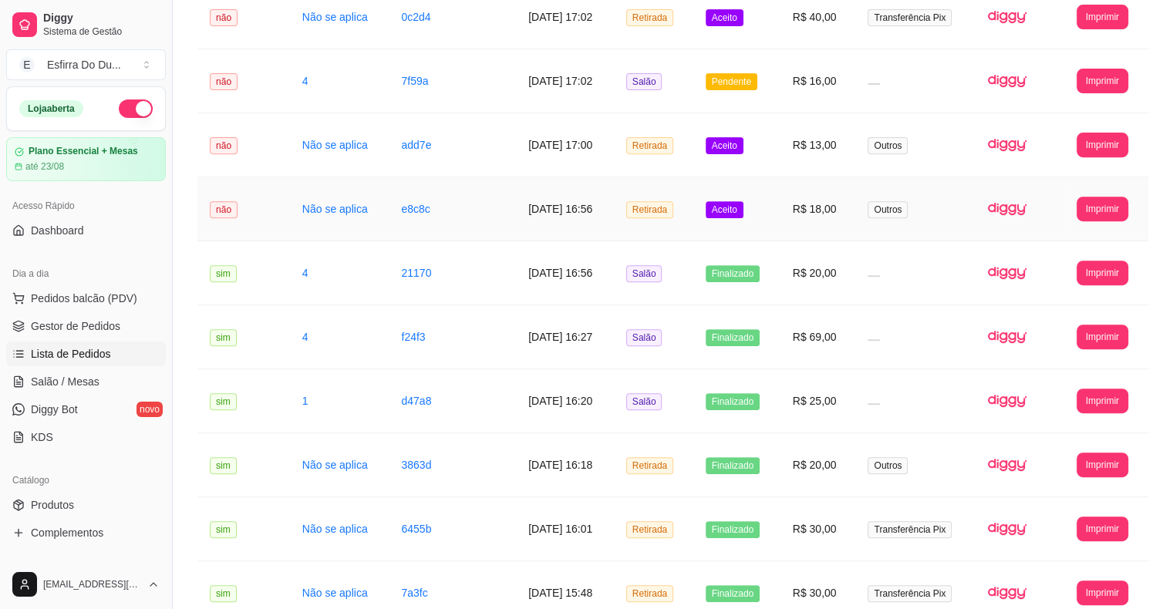
click at [738, 217] on td "Aceito" at bounding box center [736, 209] width 87 height 64
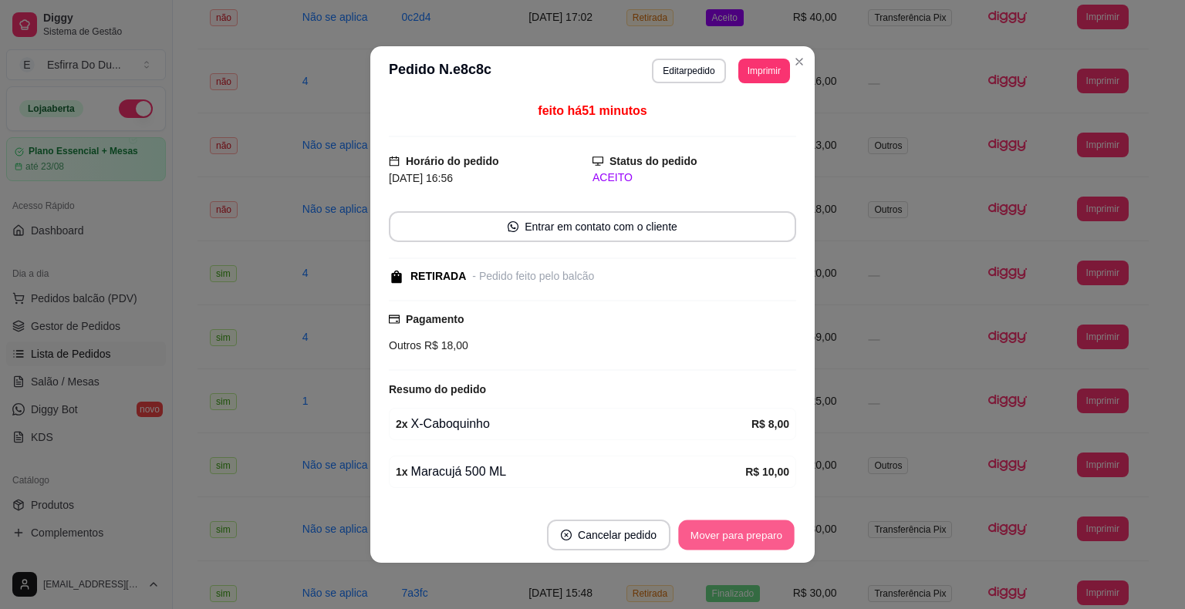
click at [730, 538] on button "Mover para preparo" at bounding box center [736, 536] width 116 height 30
click at [730, 536] on div "Mover para preparo" at bounding box center [736, 535] width 120 height 31
click at [729, 528] on button "Mover para retirada disponível" at bounding box center [710, 536] width 165 height 30
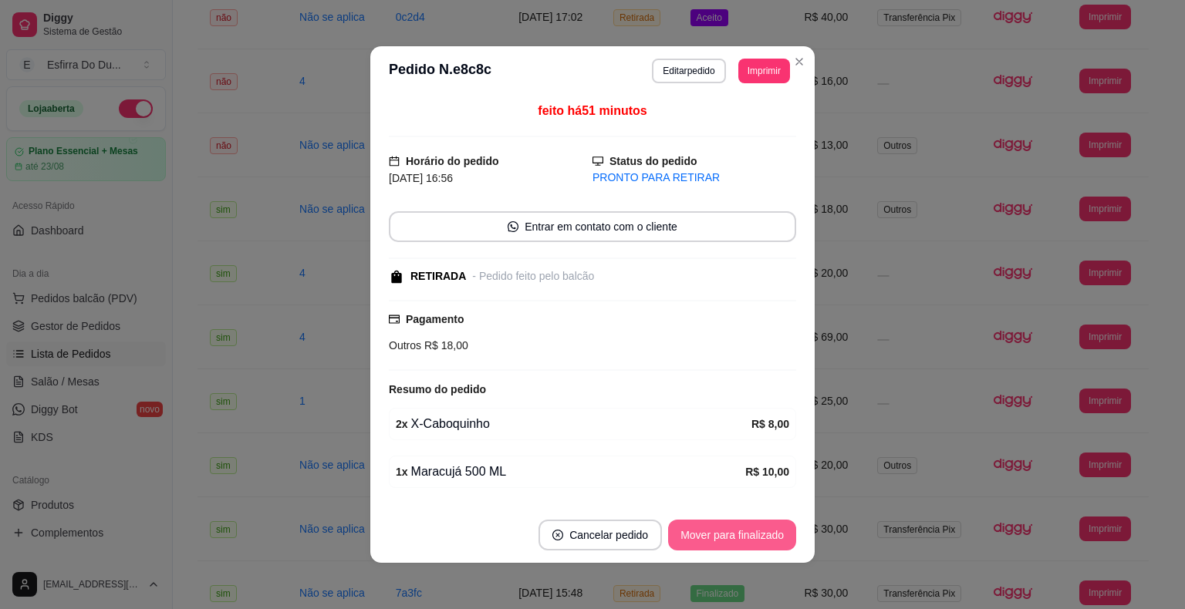
click at [728, 527] on button "Mover para finalizado" at bounding box center [732, 535] width 128 height 31
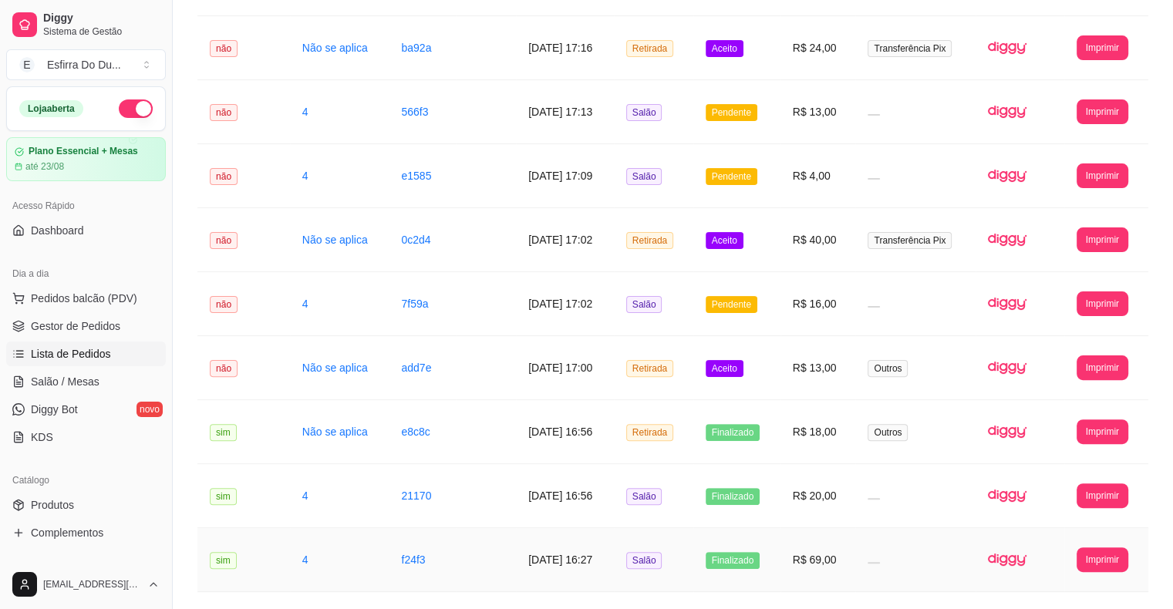
scroll to position [349, 0]
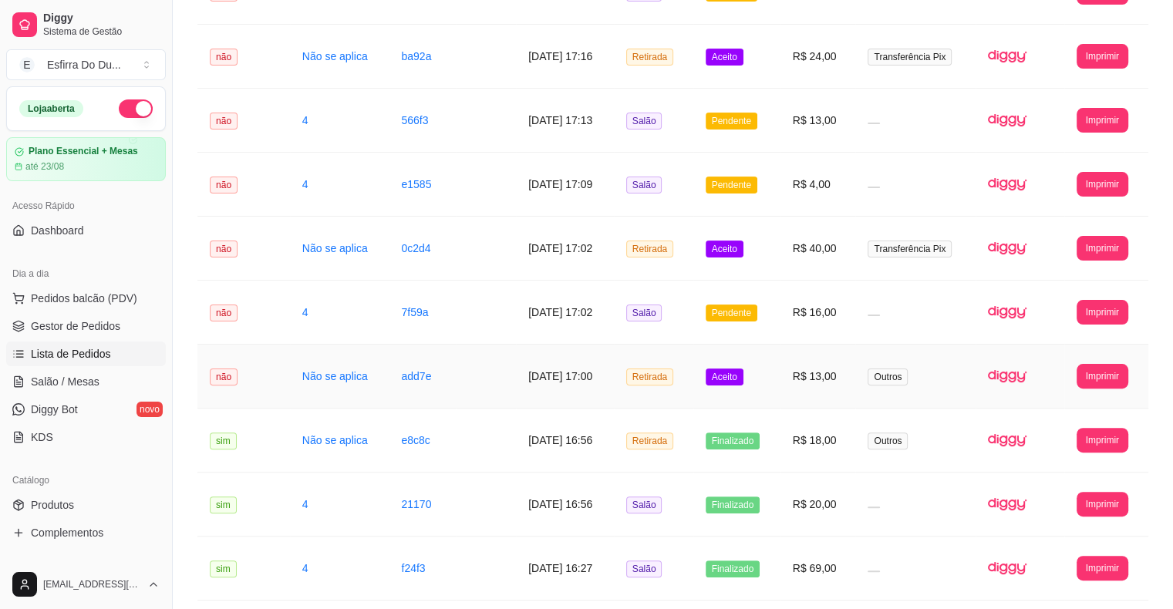
click at [735, 382] on span "Aceito" at bounding box center [725, 377] width 38 height 17
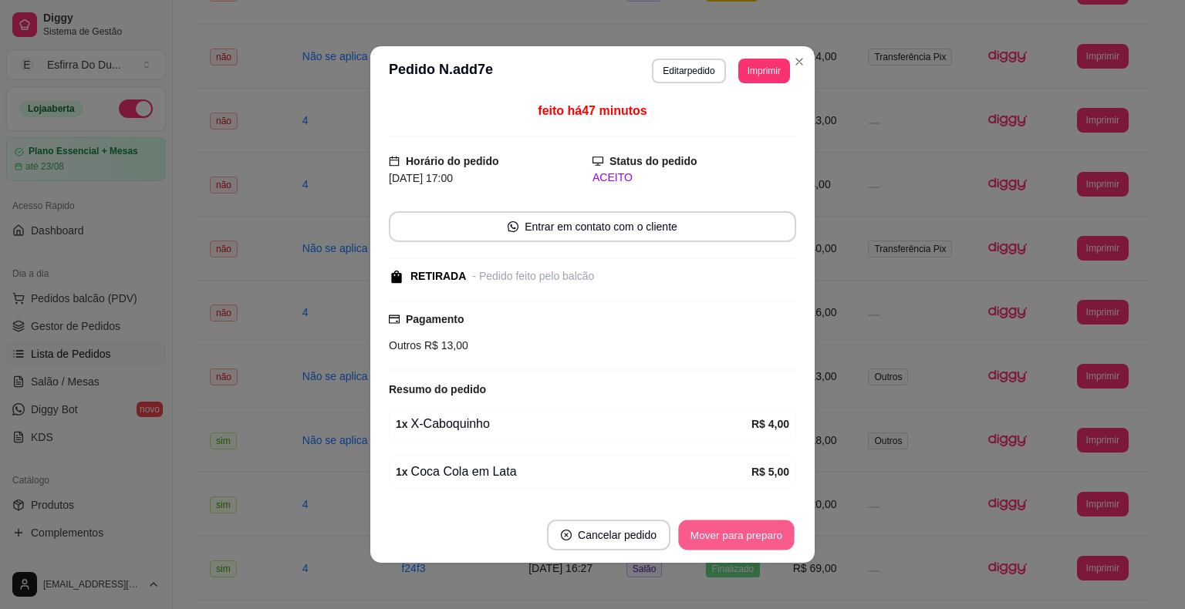
click at [750, 540] on button "Mover para preparo" at bounding box center [736, 536] width 116 height 30
click at [750, 541] on button "Mover para retirada disponível" at bounding box center [710, 536] width 165 height 30
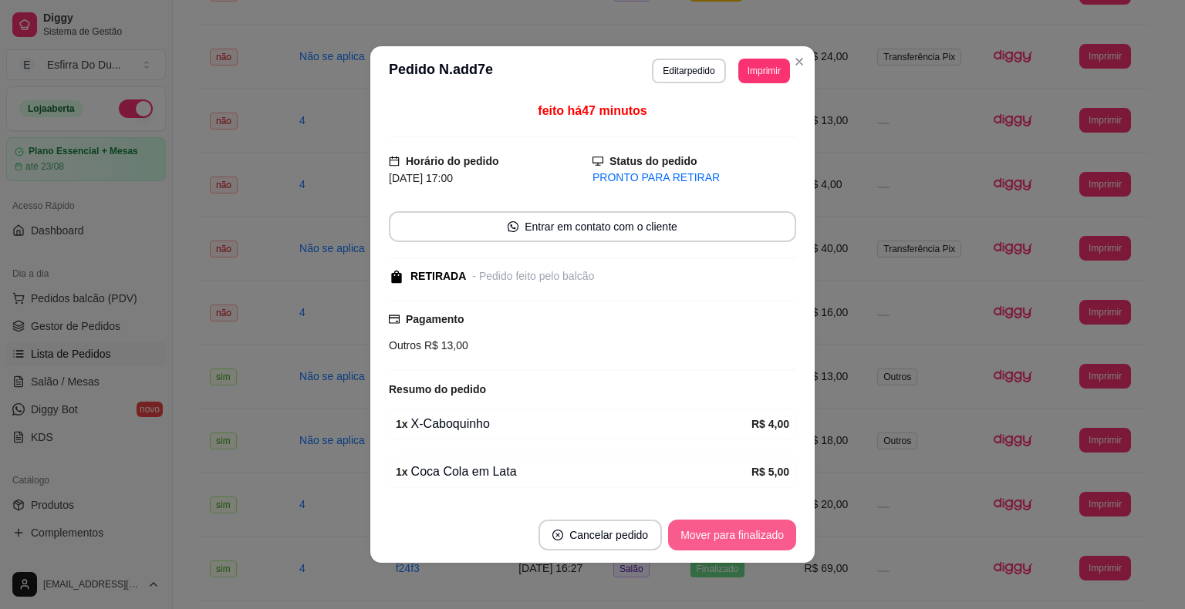
click at [750, 541] on button "Mover para finalizado" at bounding box center [732, 535] width 128 height 31
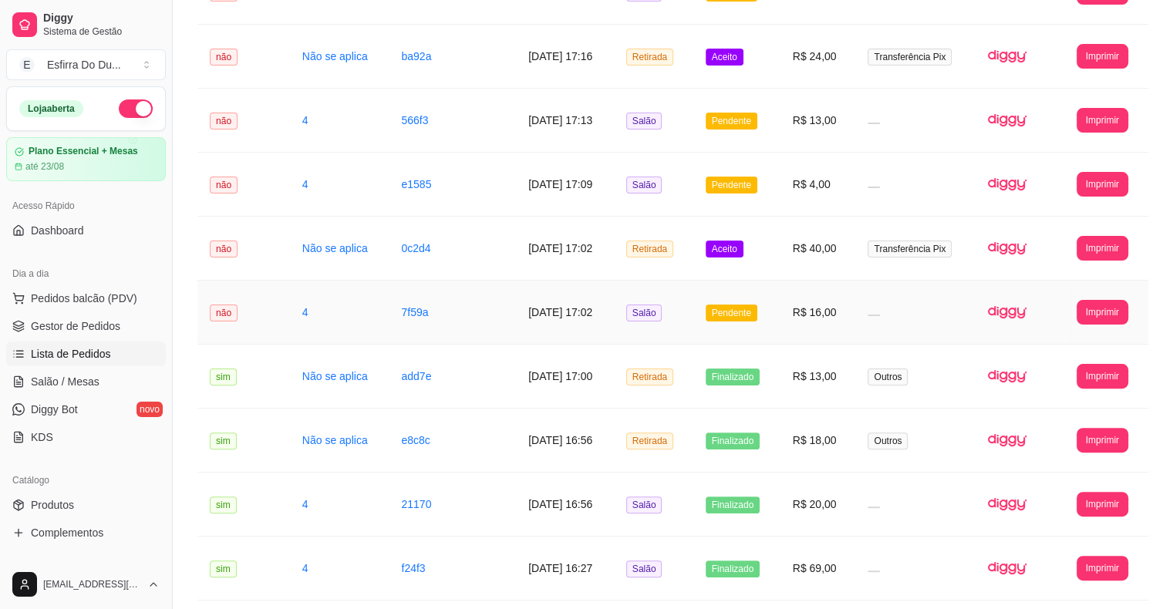
click at [739, 319] on span "Pendente" at bounding box center [732, 313] width 52 height 17
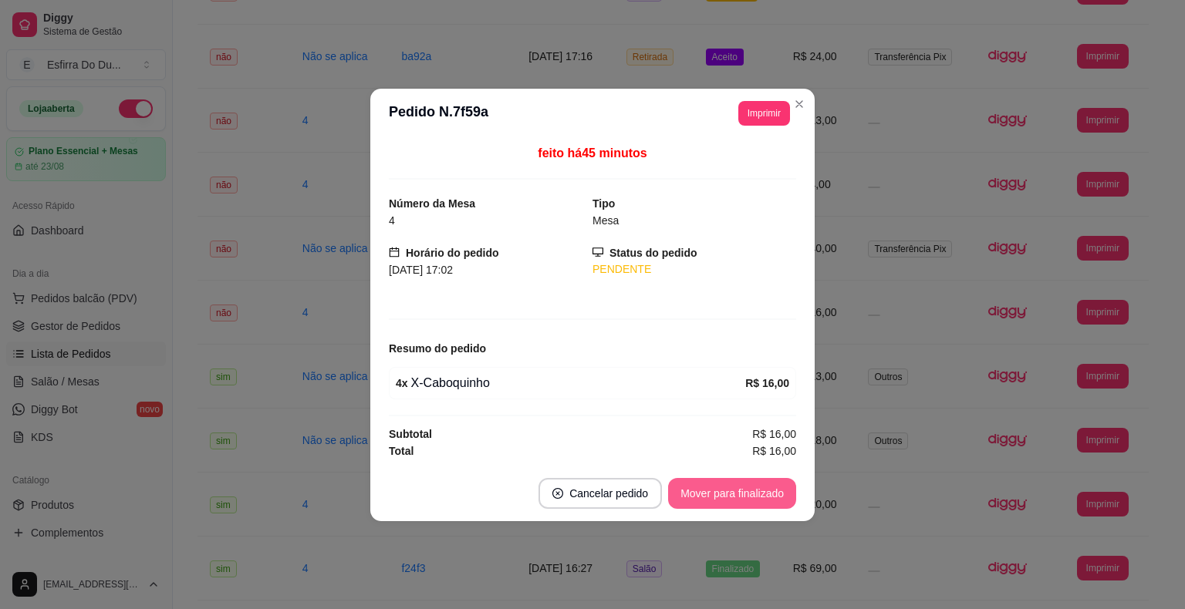
click at [747, 501] on button "Mover para finalizado" at bounding box center [732, 493] width 128 height 31
click at [747, 501] on div "Mover para finalizado" at bounding box center [732, 493] width 128 height 31
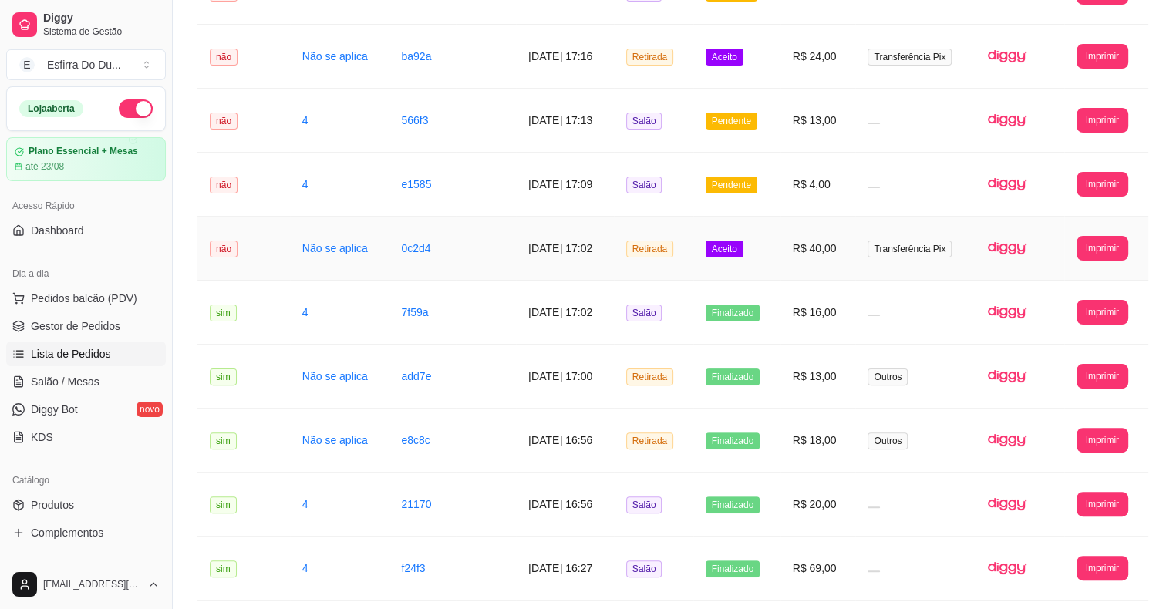
click at [742, 248] on span "Aceito" at bounding box center [725, 249] width 38 height 17
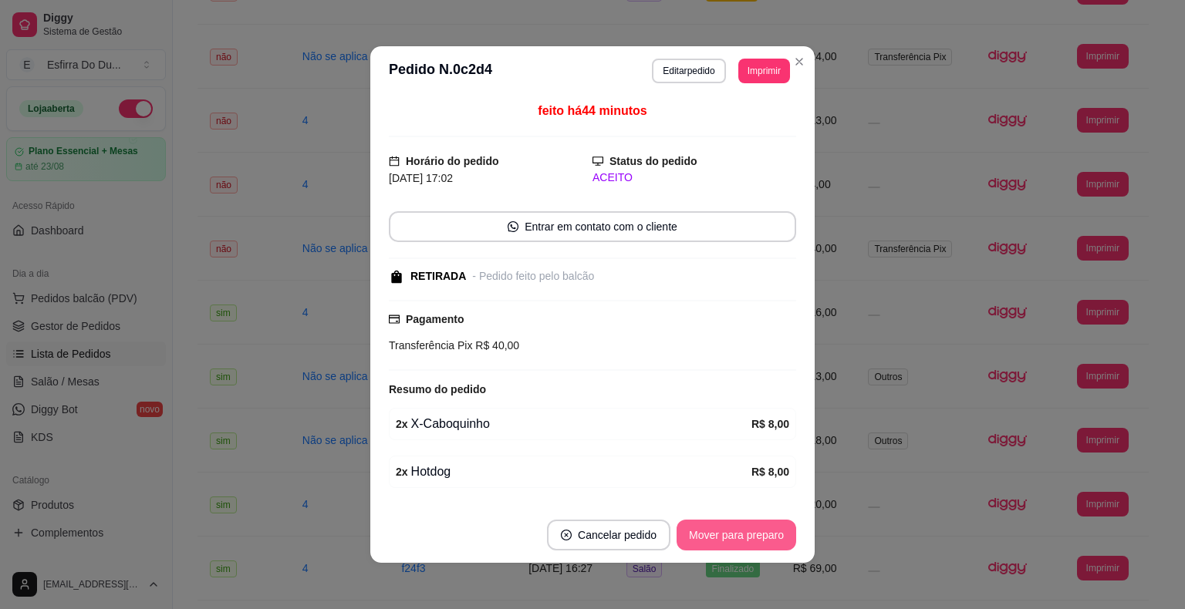
click at [700, 531] on button "Mover para preparo" at bounding box center [736, 535] width 120 height 31
click at [700, 531] on div "Mover para preparo" at bounding box center [725, 535] width 141 height 31
click at [700, 531] on button "Mover para retirada disponível" at bounding box center [710, 536] width 165 height 30
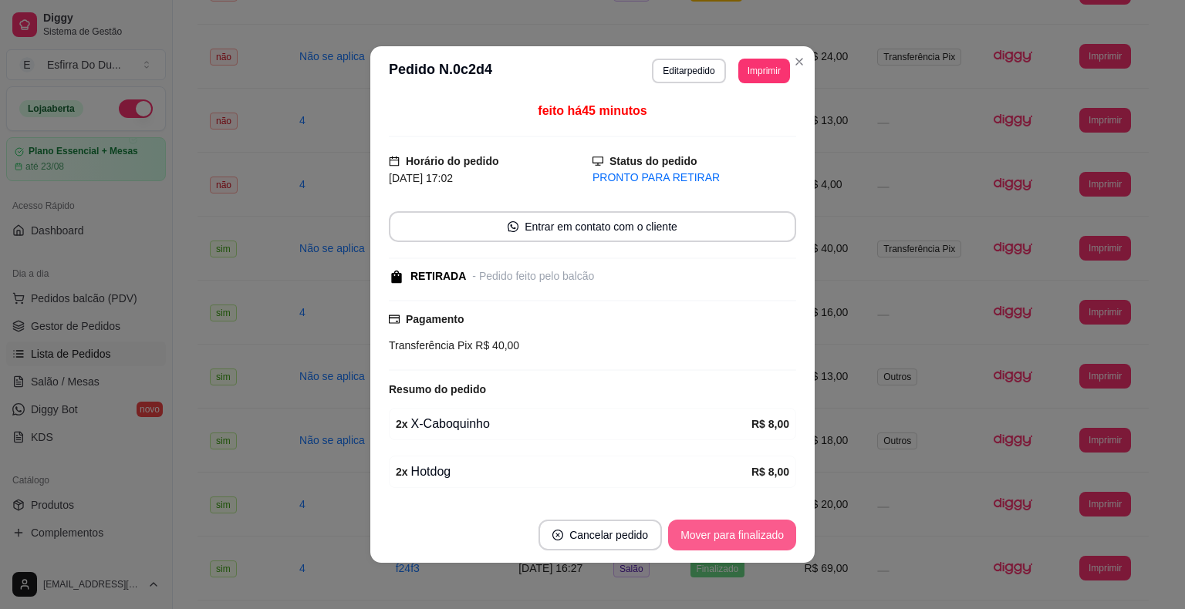
click at [700, 531] on button "Mover para finalizado" at bounding box center [732, 535] width 128 height 31
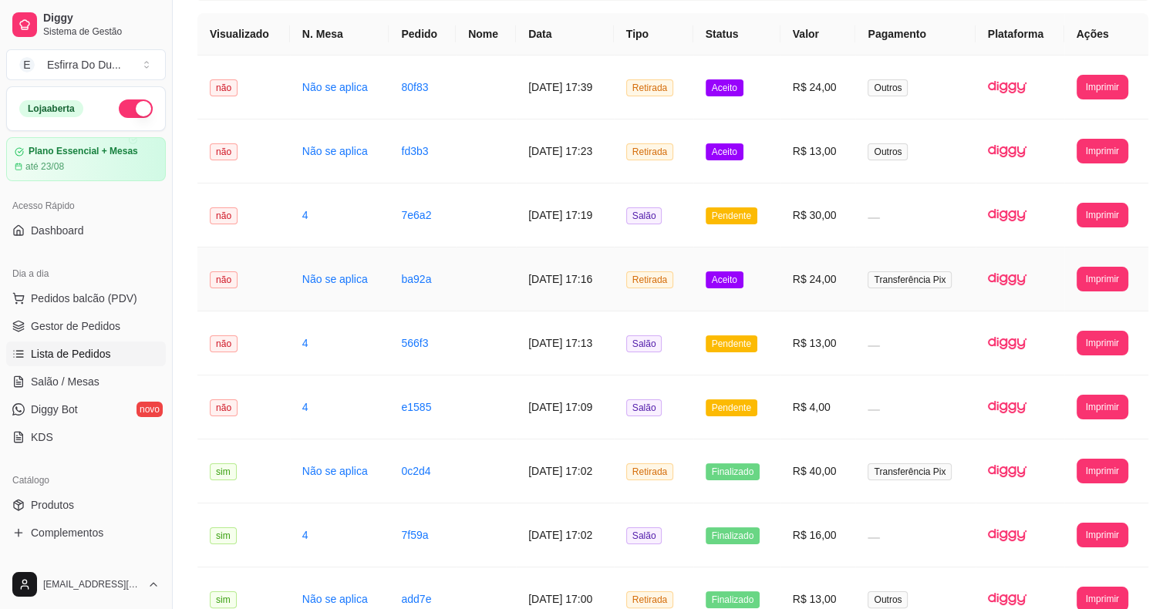
scroll to position [117, 0]
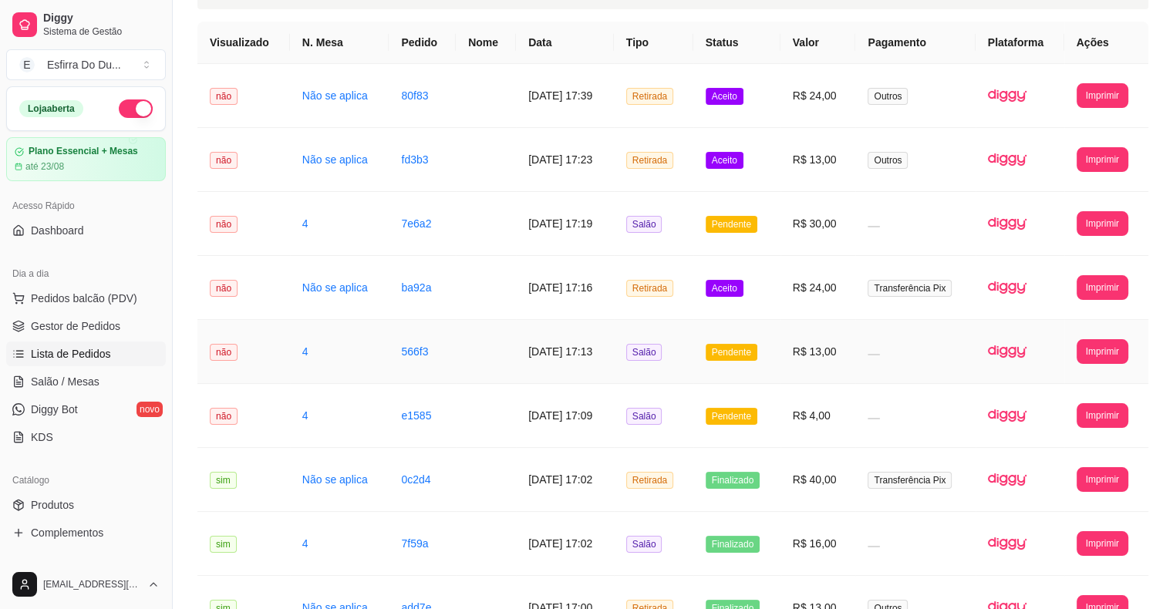
click at [744, 356] on span "Pendente" at bounding box center [732, 352] width 52 height 17
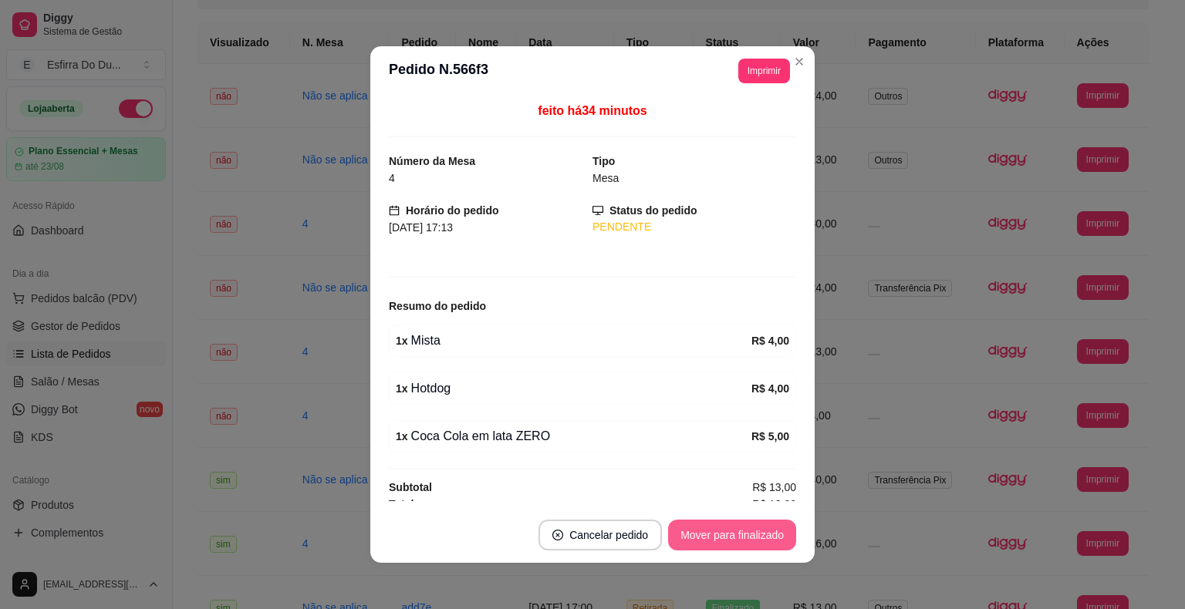
click at [761, 538] on button "Mover para finalizado" at bounding box center [732, 535] width 128 height 31
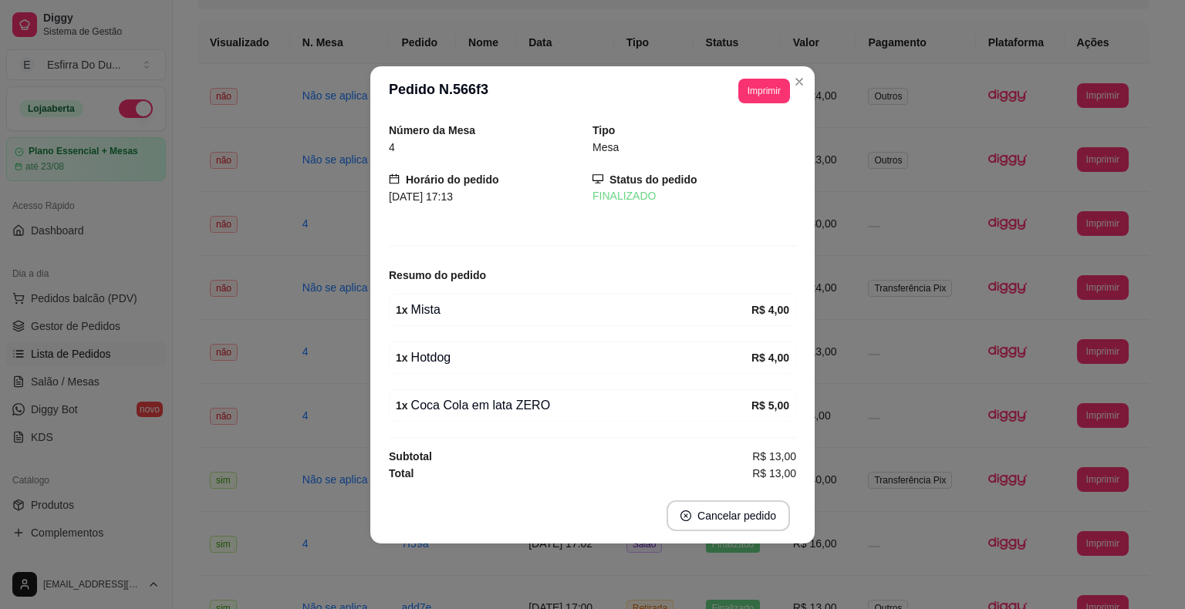
click at [755, 542] on footer "Cancelar pedido" at bounding box center [592, 516] width 444 height 56
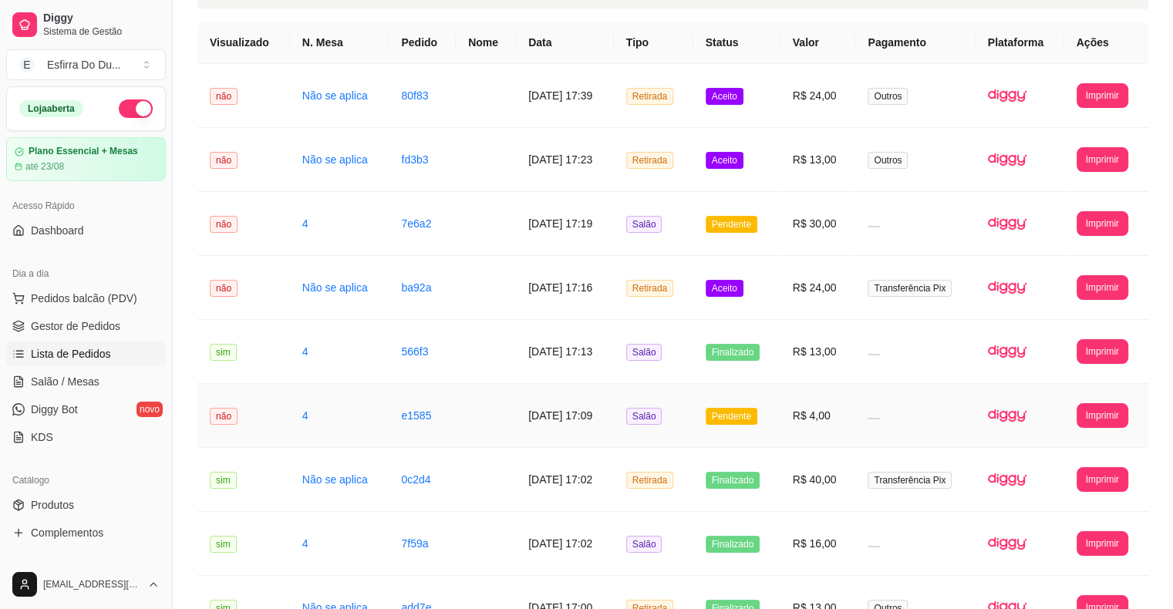
click at [727, 424] on td "Pendente" at bounding box center [736, 416] width 87 height 64
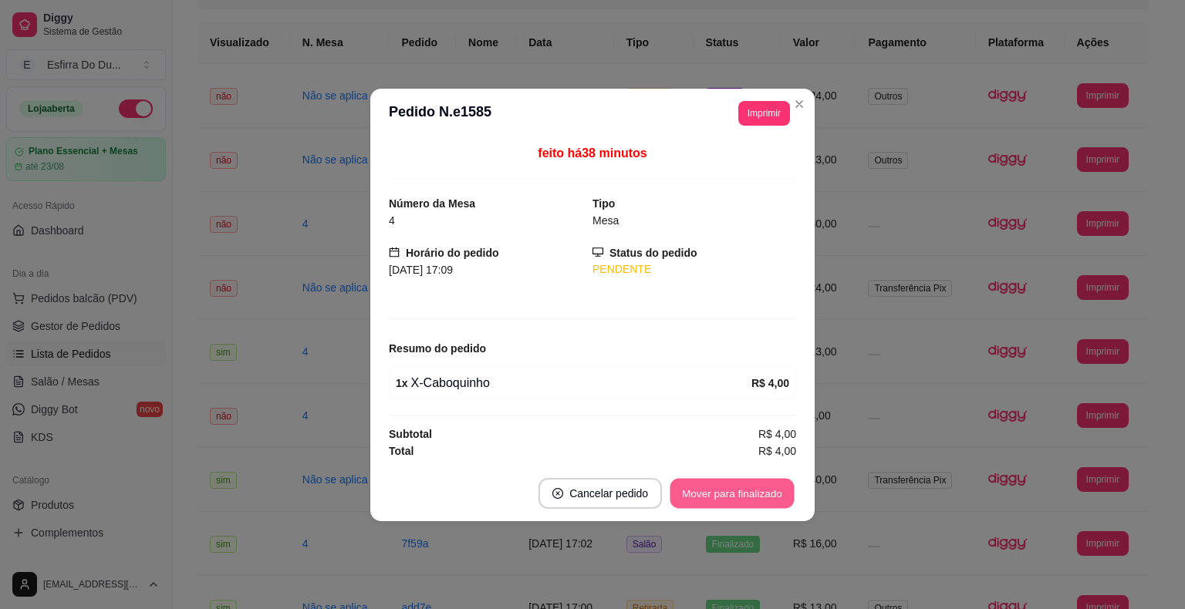
click at [729, 495] on button "Mover para finalizado" at bounding box center [732, 493] width 124 height 30
click at [730, 495] on div "Mover para finalizado" at bounding box center [732, 493] width 128 height 31
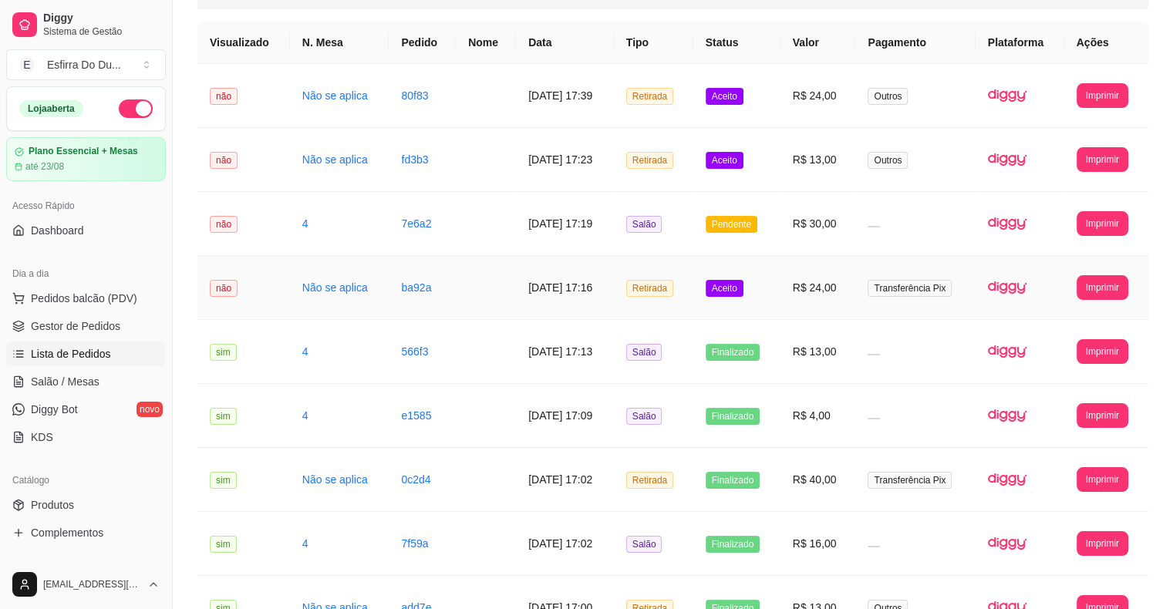
click at [738, 299] on td "Aceito" at bounding box center [736, 288] width 87 height 64
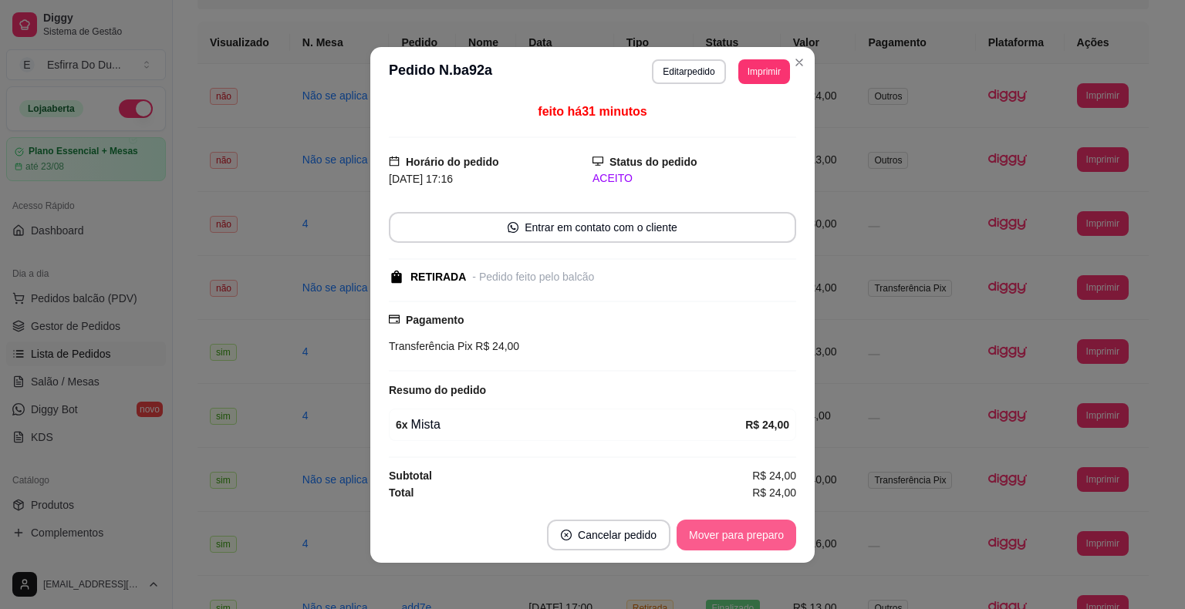
click at [768, 524] on button "Mover para preparo" at bounding box center [736, 535] width 120 height 31
click at [768, 524] on div "Mover para preparo" at bounding box center [725, 535] width 141 height 31
click at [753, 529] on button "Mover para retirada disponível" at bounding box center [711, 535] width 170 height 31
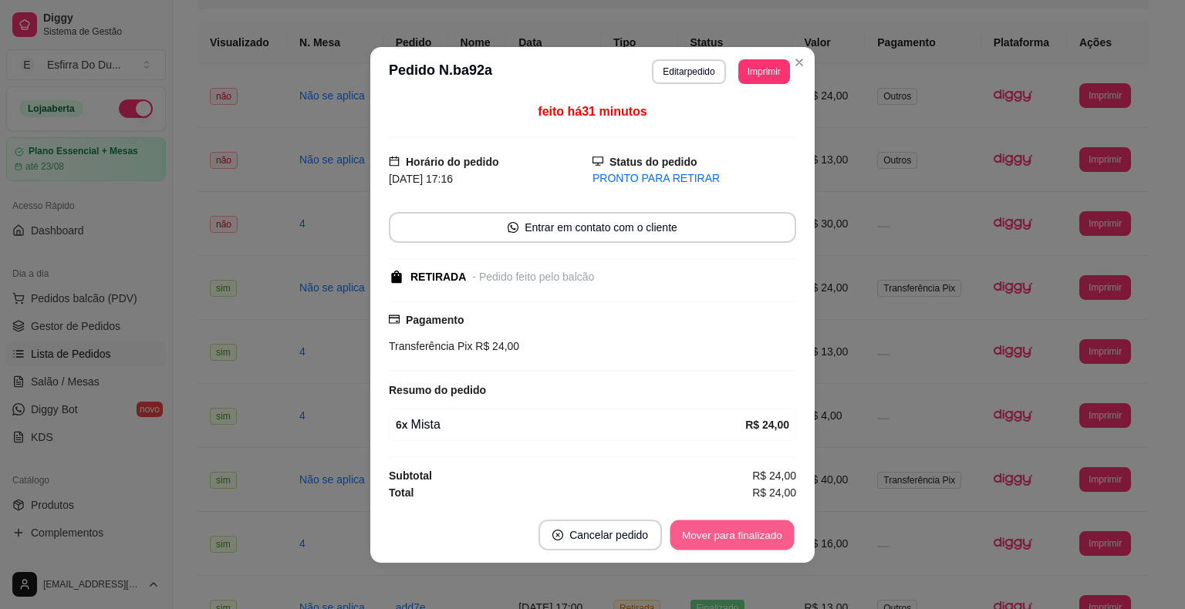
click at [753, 529] on button "Mover para finalizado" at bounding box center [732, 535] width 124 height 30
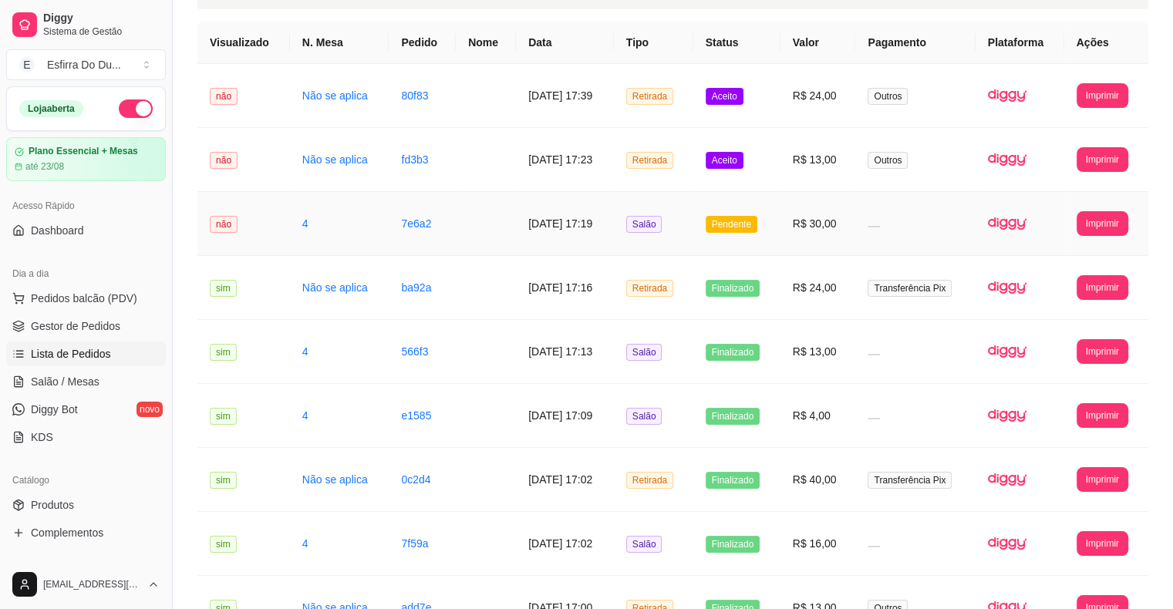
click at [745, 228] on span "Pendente" at bounding box center [732, 224] width 52 height 17
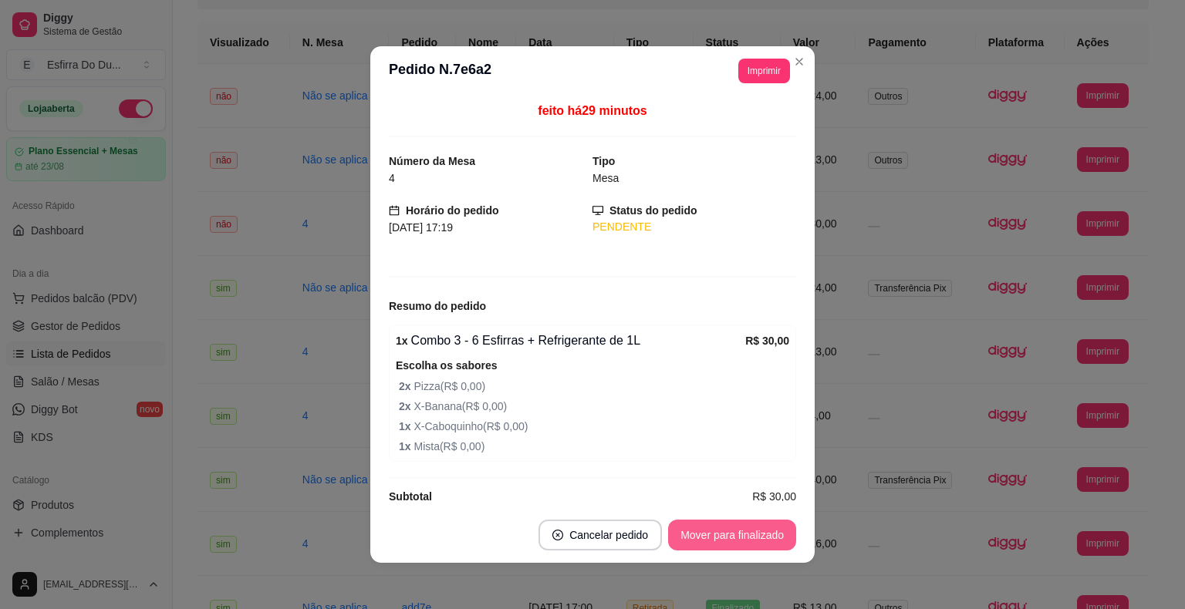
click at [751, 524] on button "Mover para finalizado" at bounding box center [732, 535] width 128 height 31
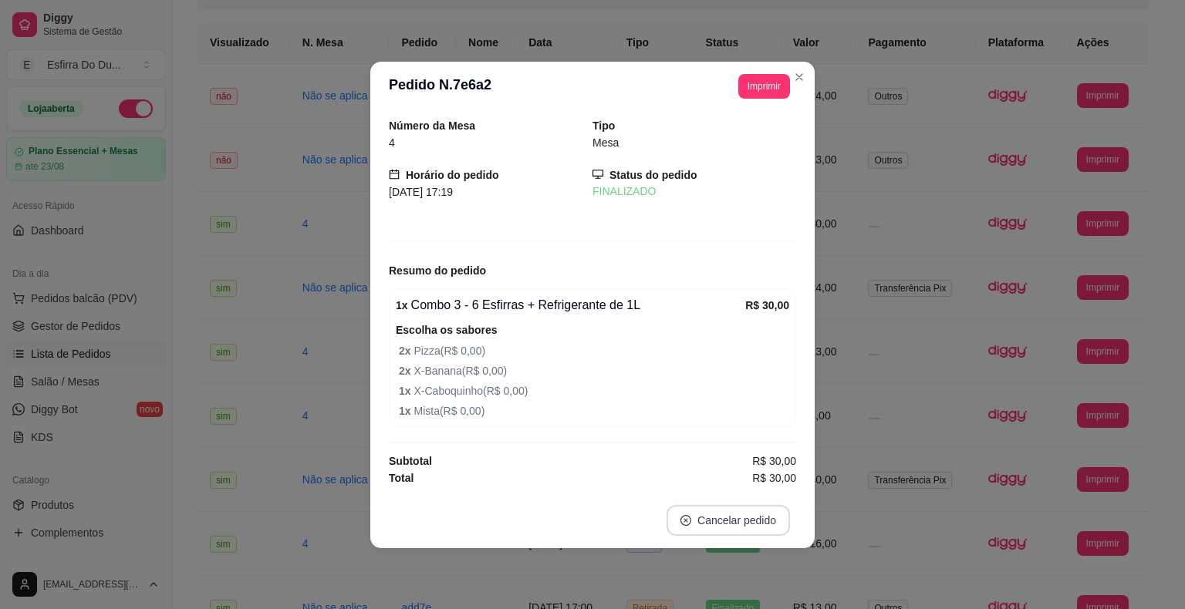
click at [743, 531] on button "Cancelar pedido" at bounding box center [727, 520] width 123 height 31
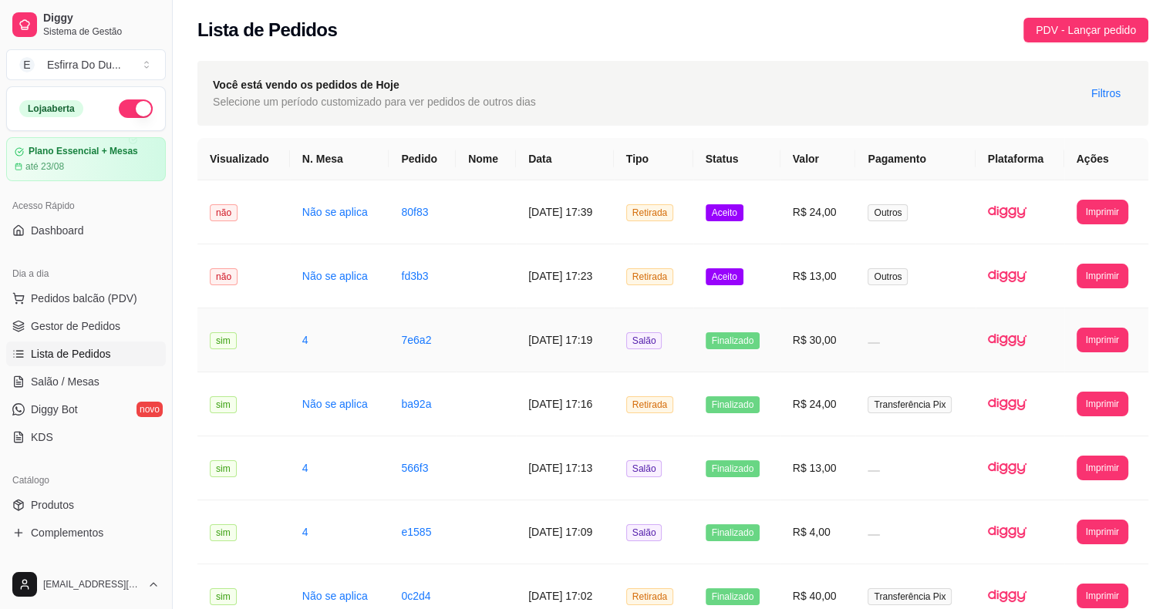
scroll to position [0, 0]
click at [744, 275] on span "Aceito" at bounding box center [725, 277] width 38 height 17
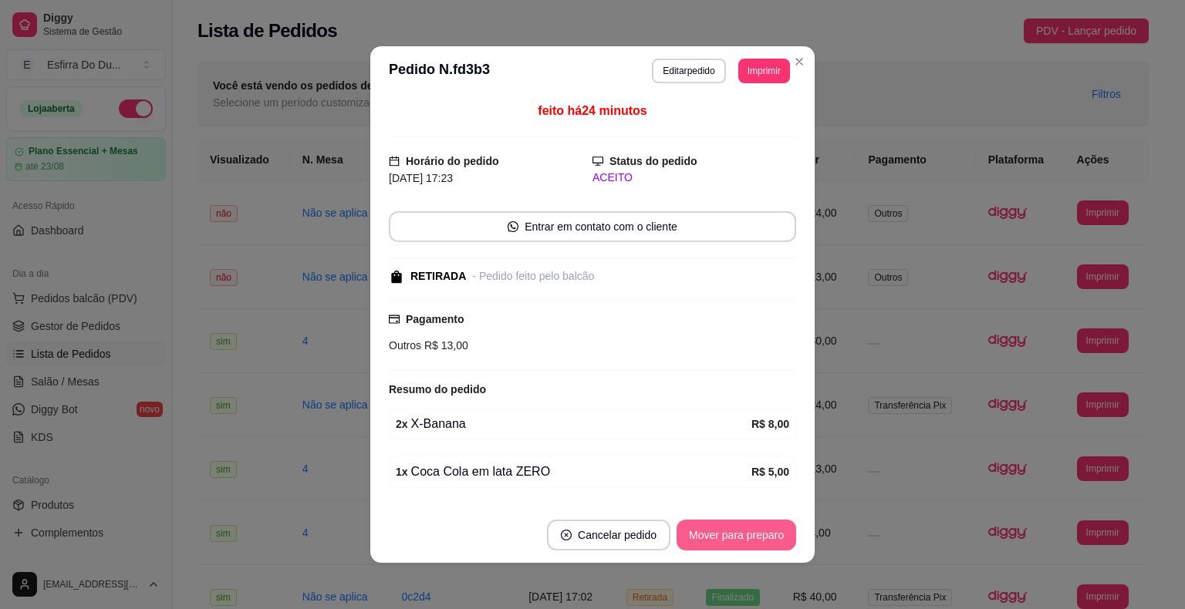
click at [709, 545] on button "Mover para preparo" at bounding box center [736, 535] width 120 height 31
click at [709, 545] on button "Mover para retirada disponível" at bounding box center [710, 536] width 165 height 30
click at [709, 545] on button "Mover para finalizado" at bounding box center [732, 536] width 124 height 30
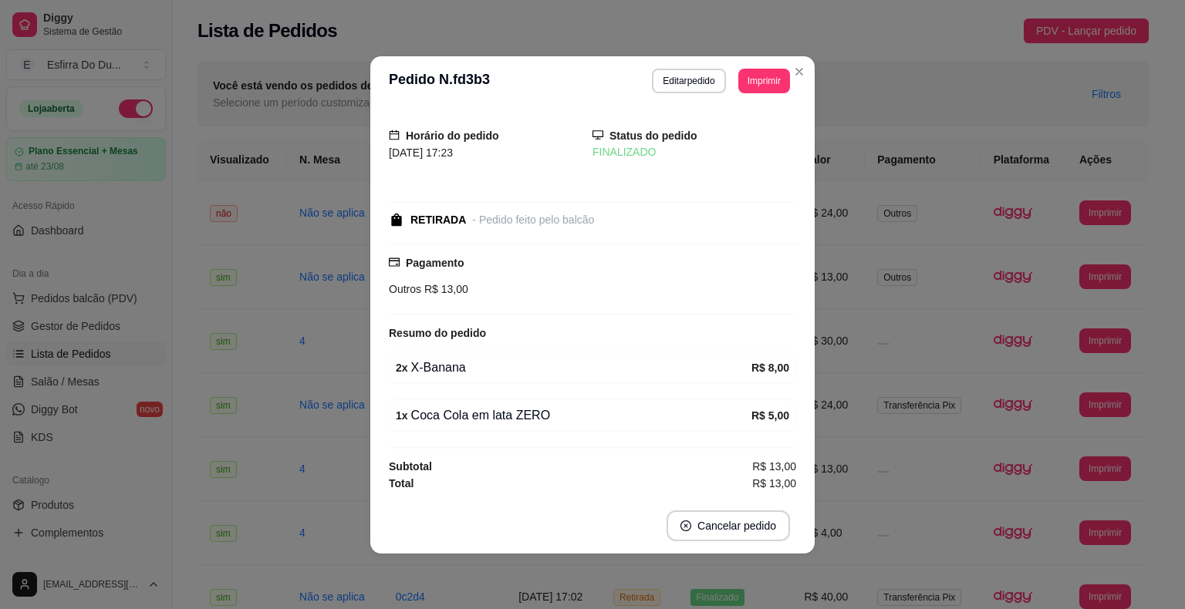
click at [710, 539] on footer "Cancelar pedido" at bounding box center [592, 526] width 444 height 56
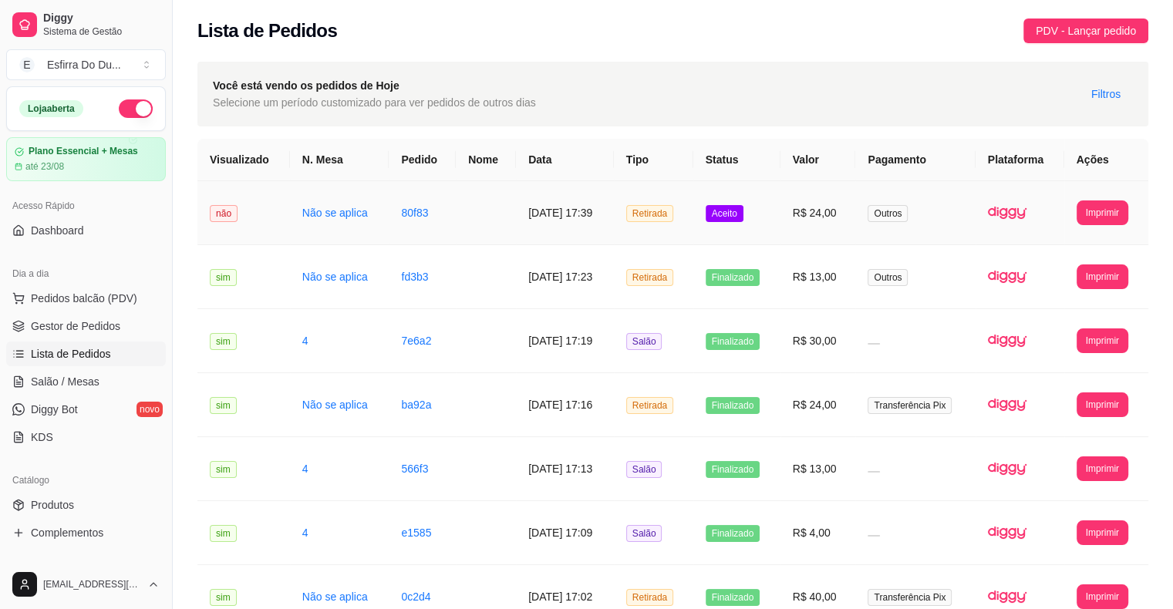
click at [731, 214] on span "Aceito" at bounding box center [725, 213] width 38 height 17
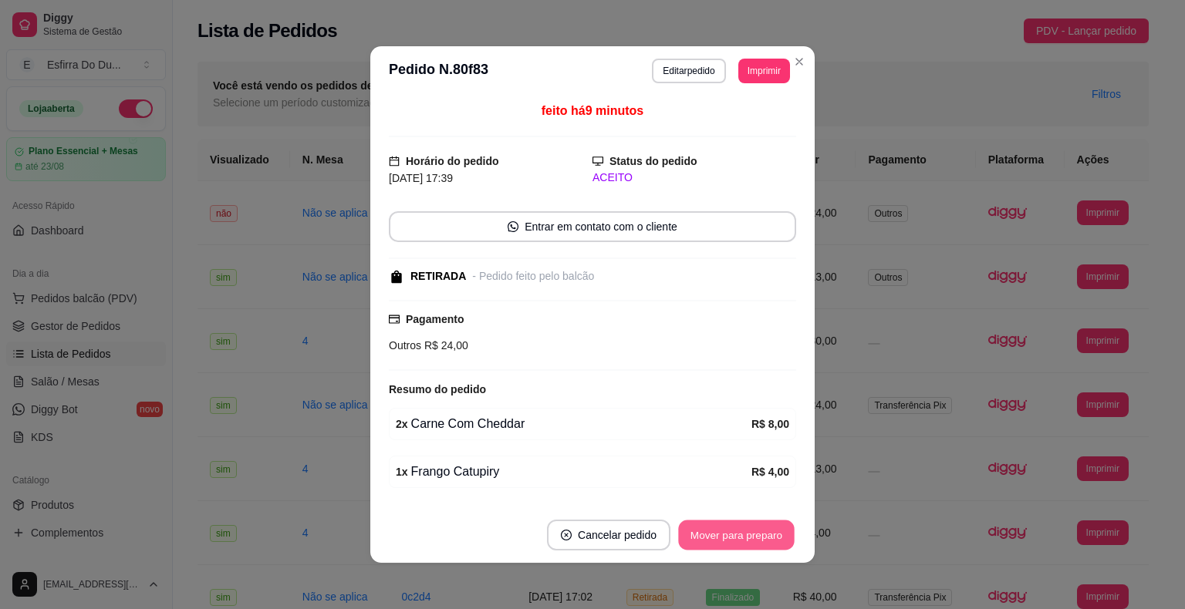
click at [750, 539] on button "Mover para preparo" at bounding box center [736, 536] width 116 height 30
click at [750, 538] on button "Mover para retirada disponível" at bounding box center [710, 536] width 165 height 30
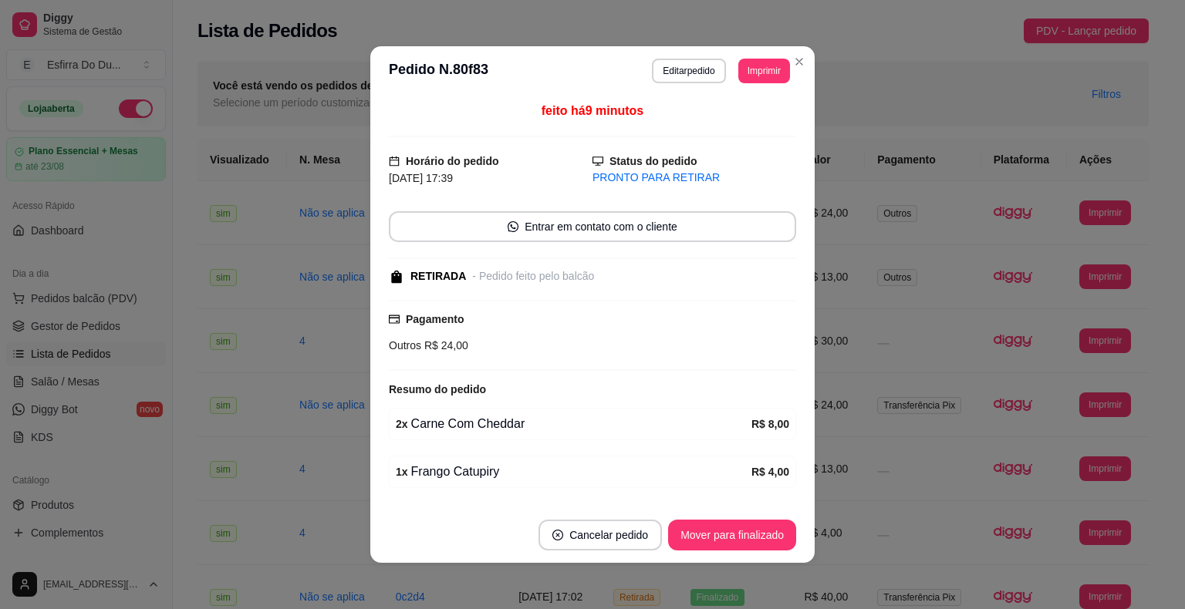
click at [784, 518] on footer "Cancelar pedido Mover para finalizado" at bounding box center [592, 536] width 444 height 56
click at [760, 529] on button "Mover para finalizado" at bounding box center [732, 536] width 124 height 30
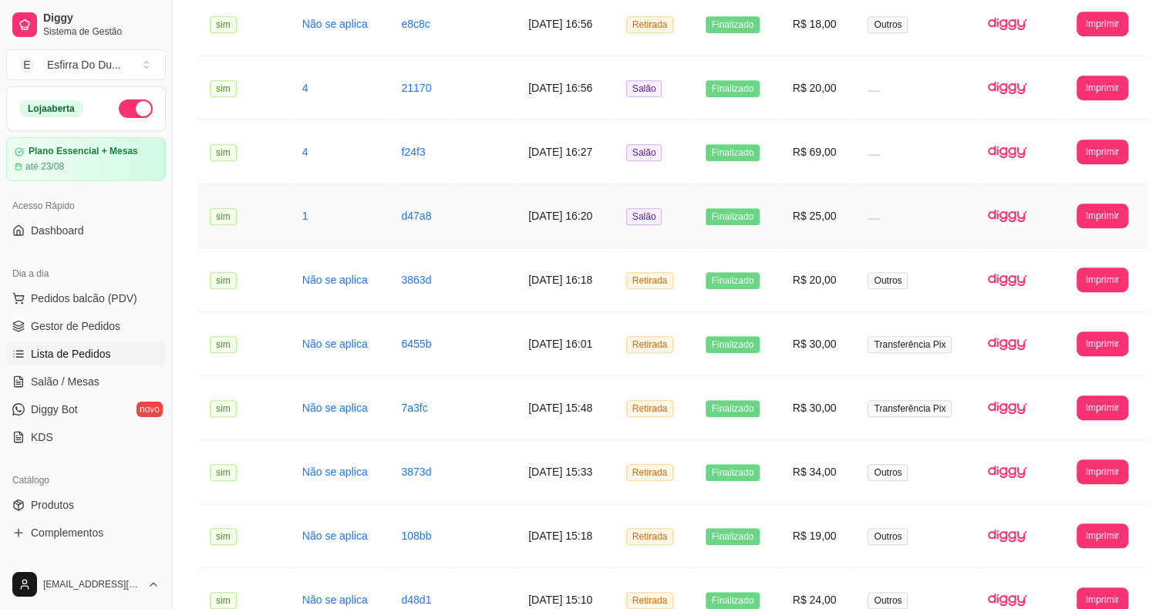
scroll to position [434, 0]
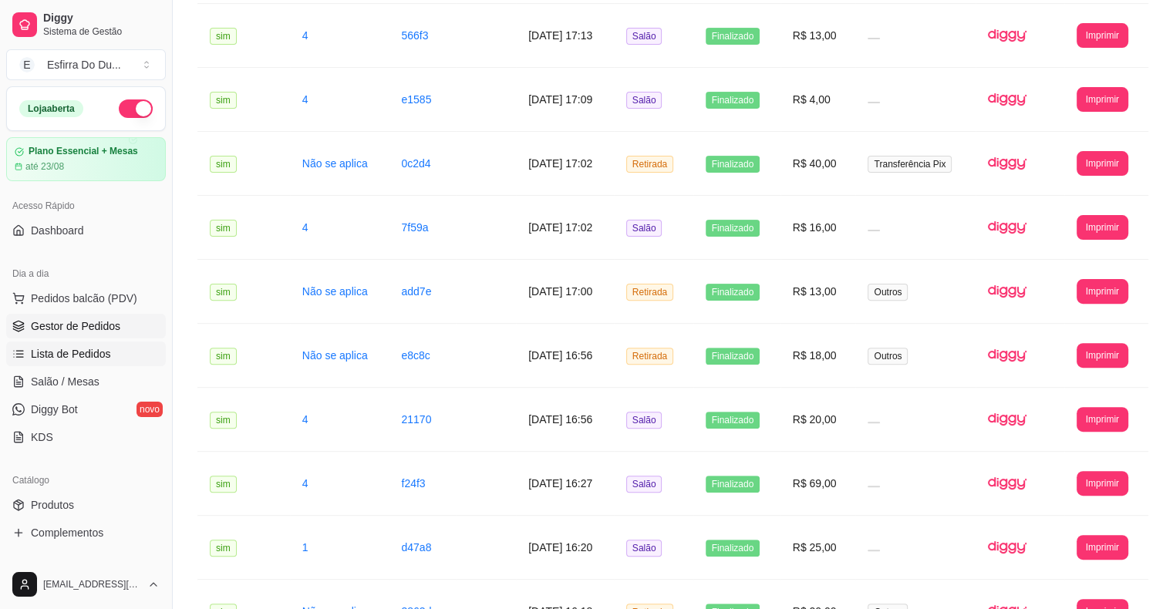
click at [120, 322] on link "Gestor de Pedidos" at bounding box center [86, 326] width 160 height 25
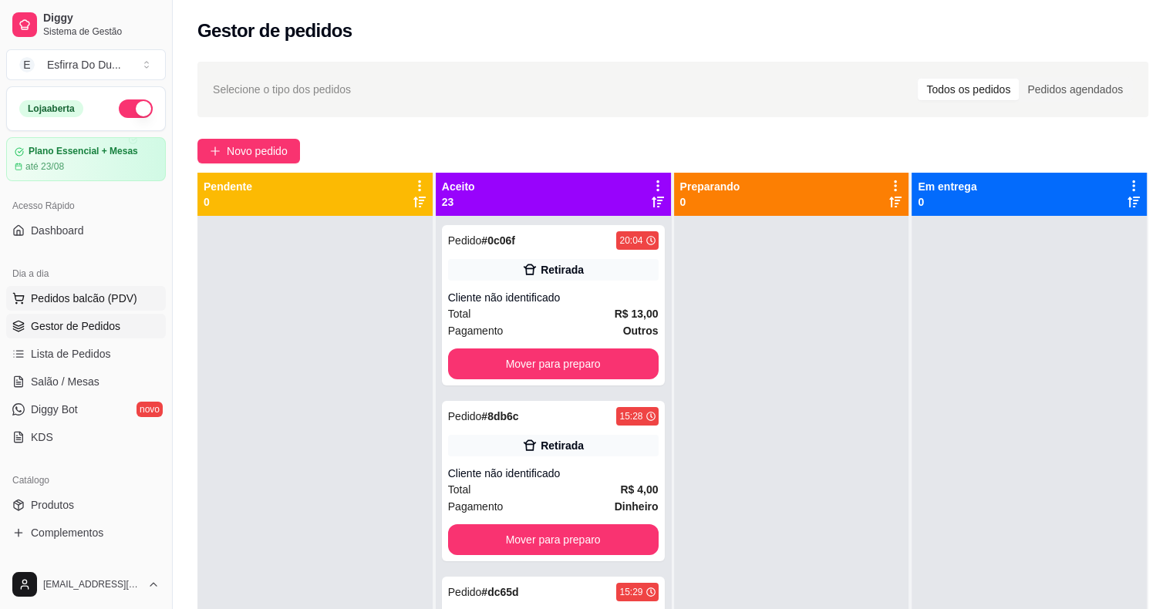
click at [101, 299] on span "Pedidos balcão (PDV)" at bounding box center [84, 298] width 106 height 15
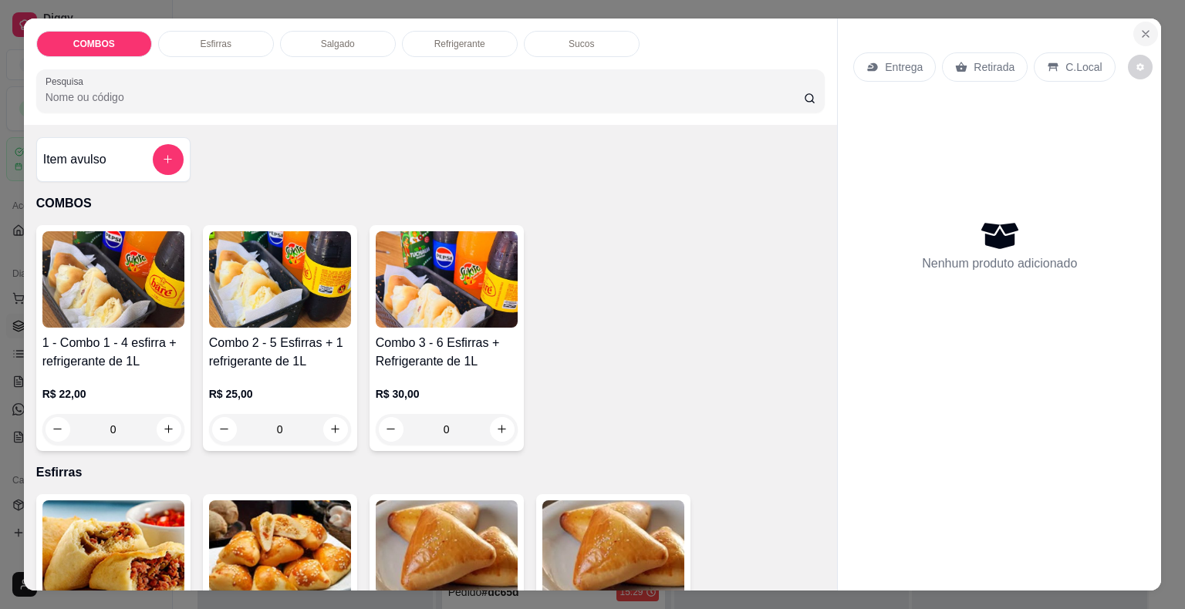
click at [1142, 34] on button "Close" at bounding box center [1145, 34] width 25 height 25
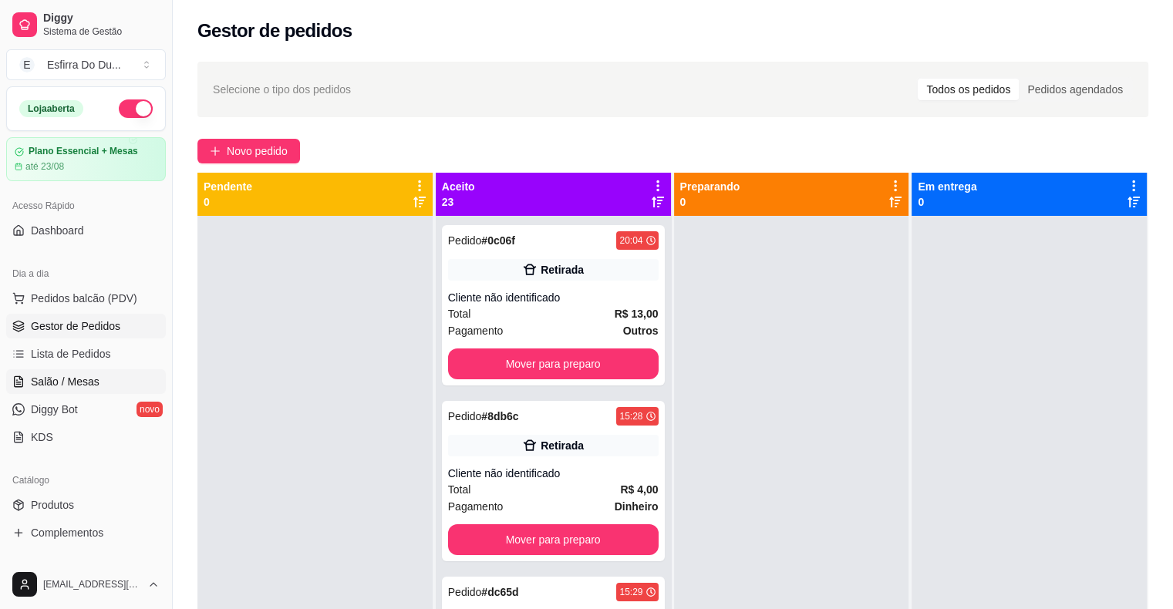
click at [39, 386] on span "Salão / Mesas" at bounding box center [65, 381] width 69 height 15
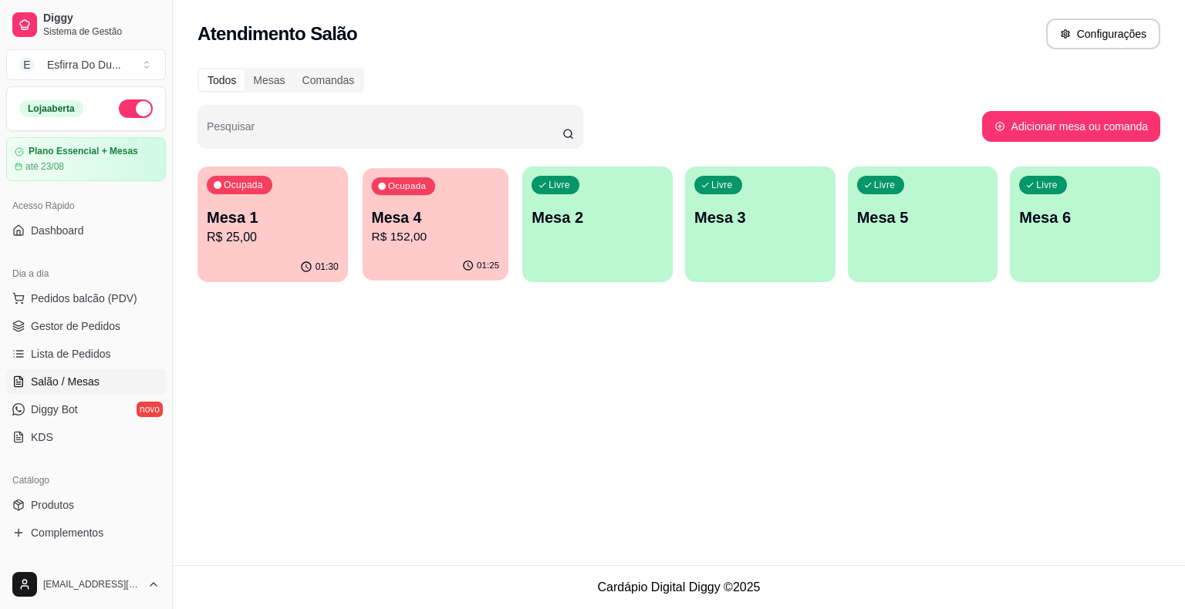
click at [407, 255] on div "01:25" at bounding box center [436, 265] width 146 height 29
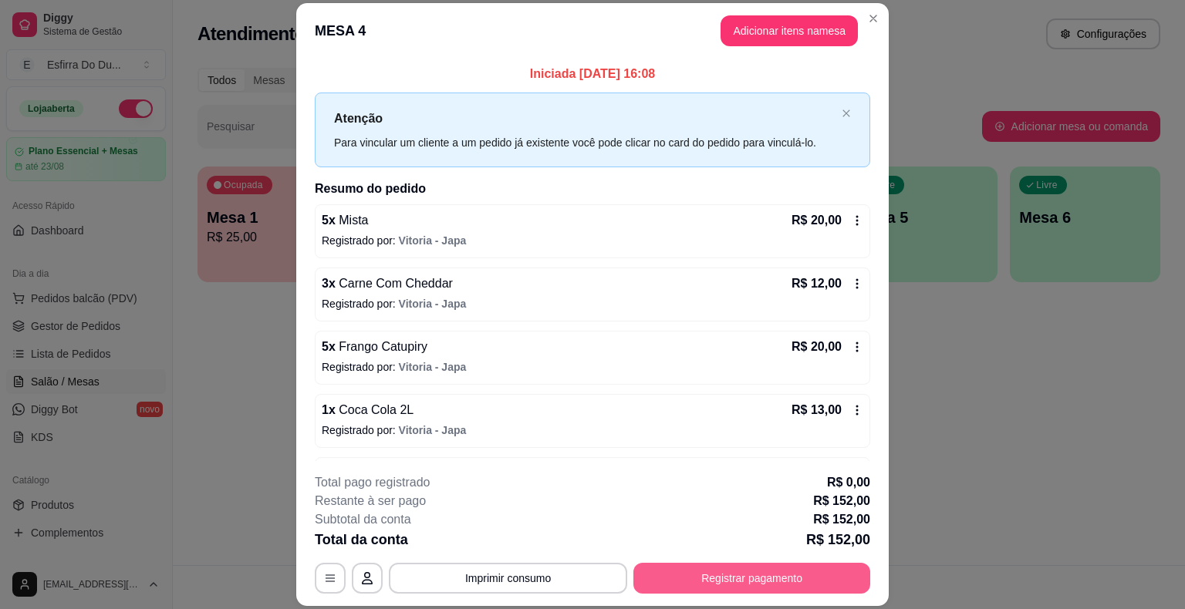
click at [733, 579] on button "Registrar pagamento" at bounding box center [751, 578] width 237 height 31
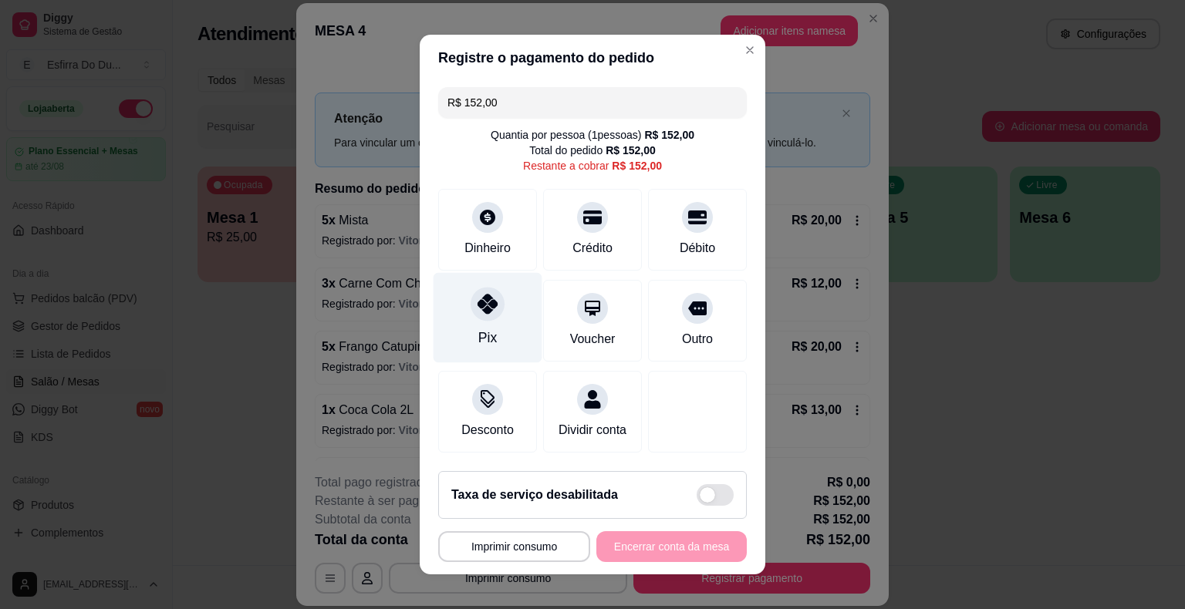
click at [495, 329] on div "Pix" at bounding box center [488, 318] width 109 height 90
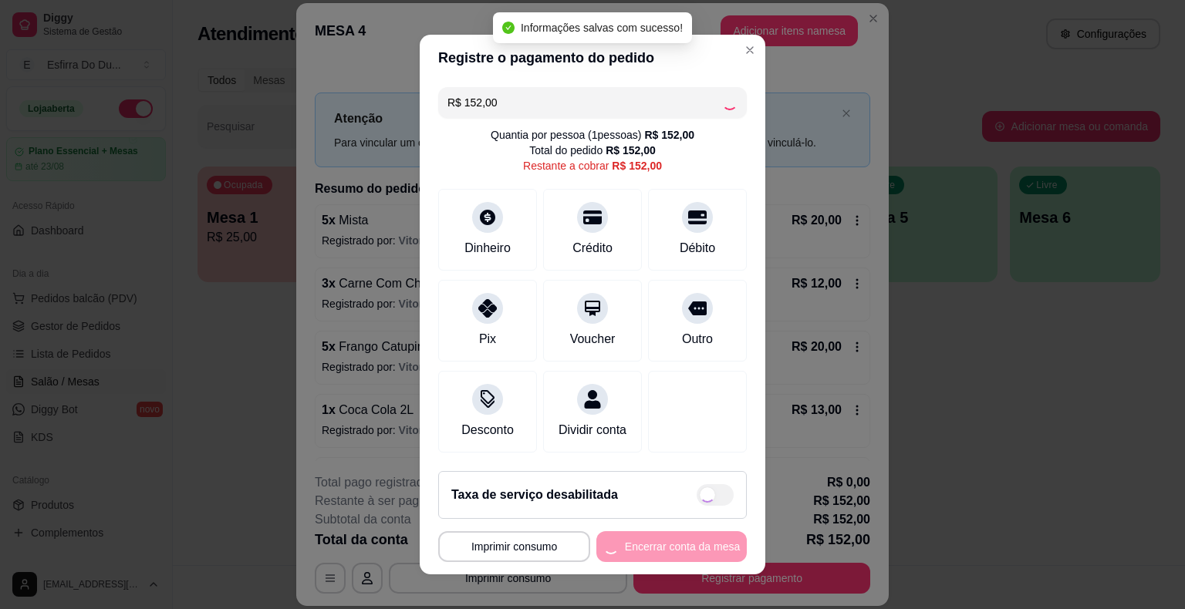
type input "R$ 0,00"
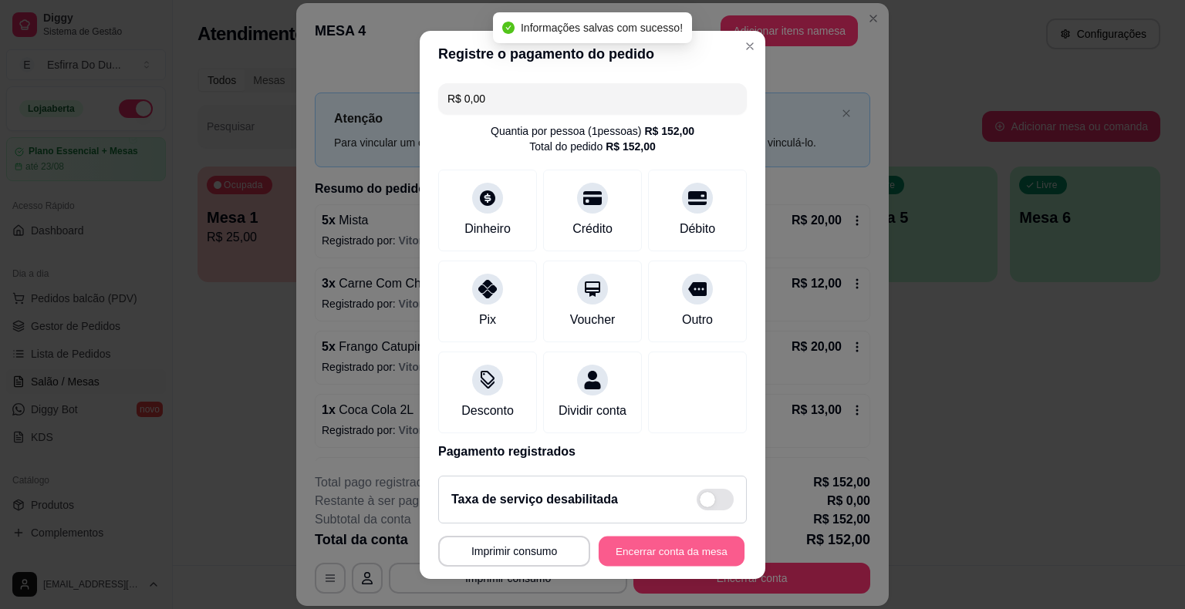
click at [642, 555] on button "Encerrar conta da mesa" at bounding box center [672, 551] width 146 height 30
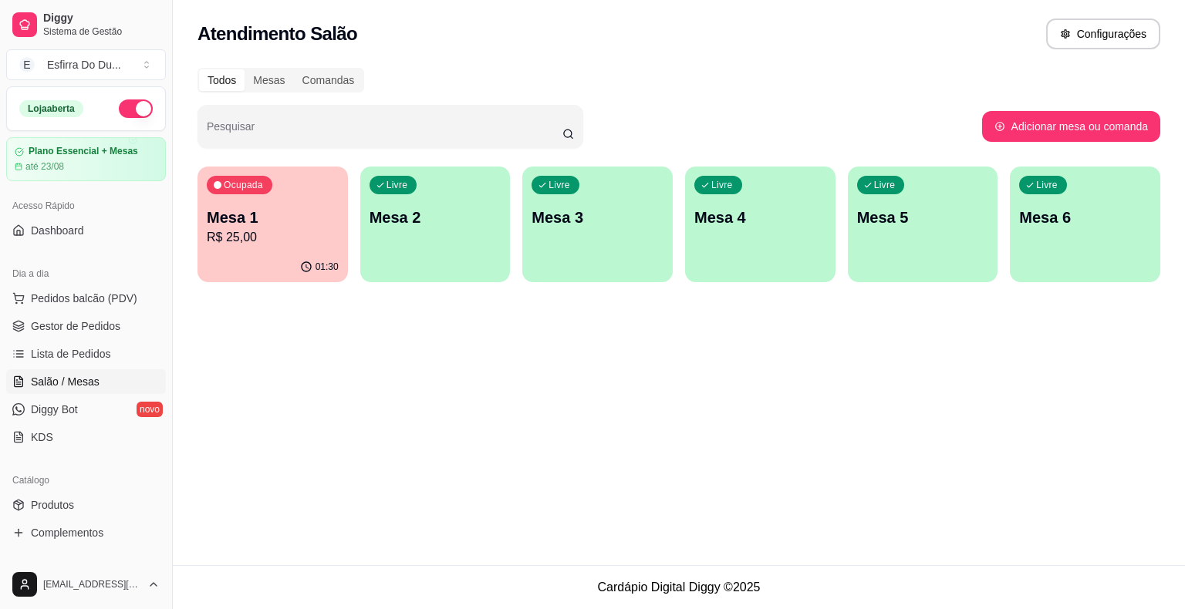
click at [293, 232] on p "R$ 25,00" at bounding box center [273, 237] width 132 height 19
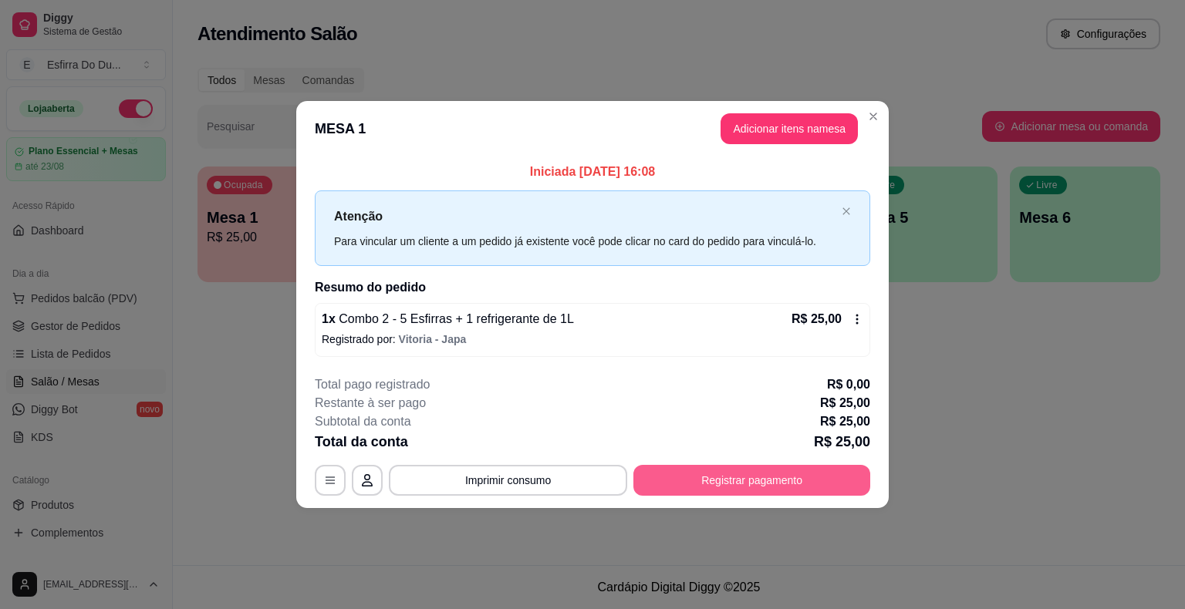
click at [691, 477] on button "Registrar pagamento" at bounding box center [751, 480] width 237 height 31
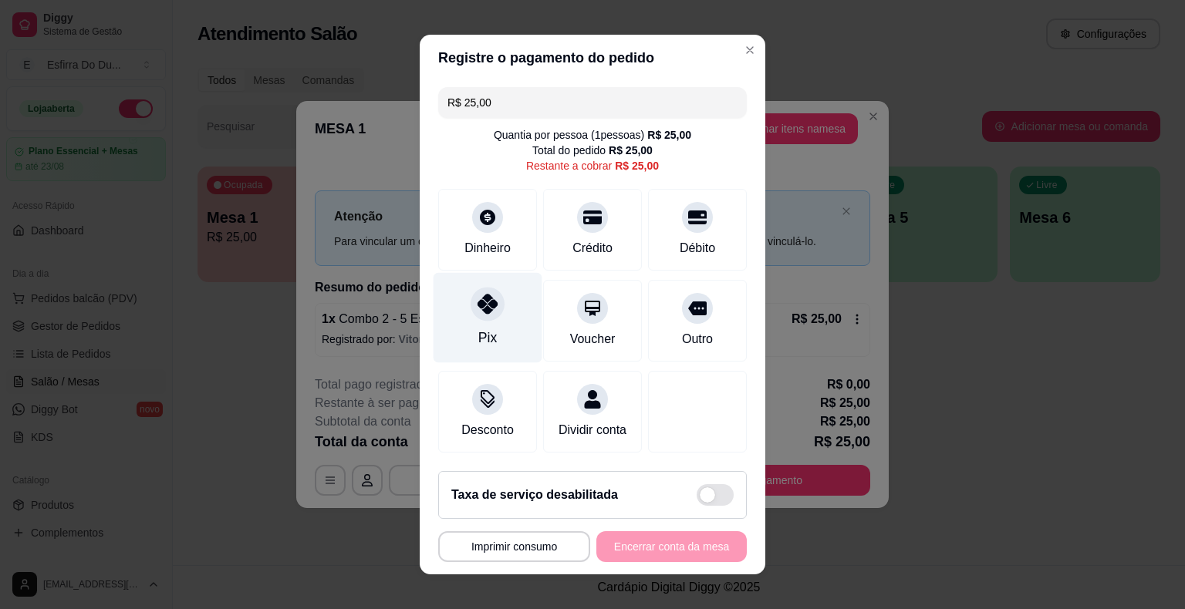
click at [456, 319] on div "Pix" at bounding box center [488, 318] width 109 height 90
type input "R$ 0,00"
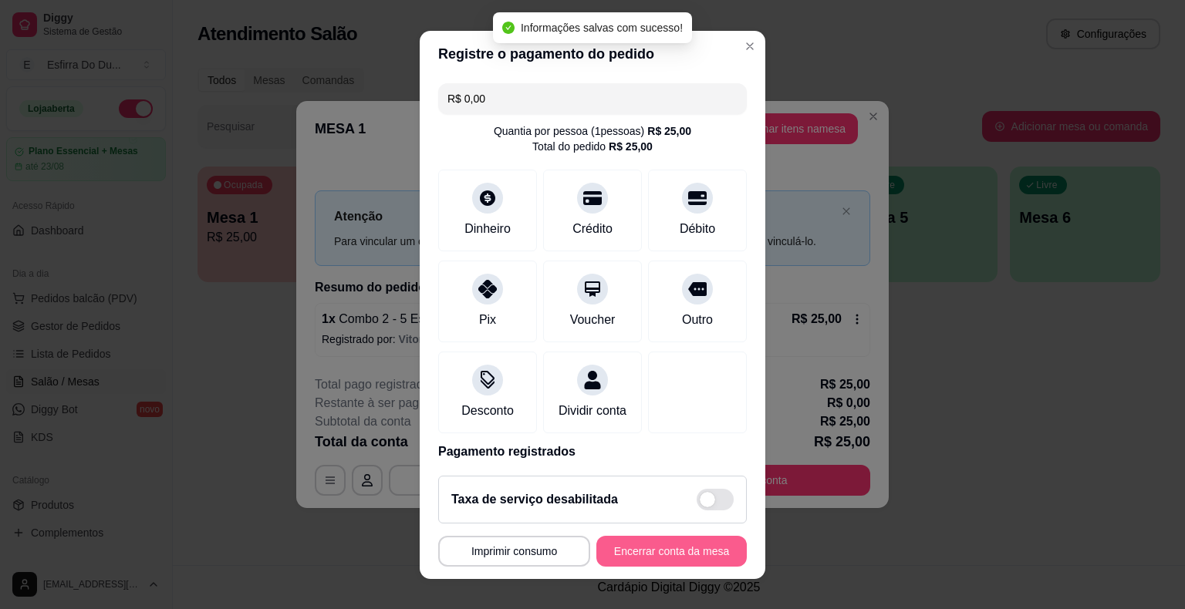
click at [666, 554] on button "Encerrar conta da mesa" at bounding box center [671, 551] width 150 height 31
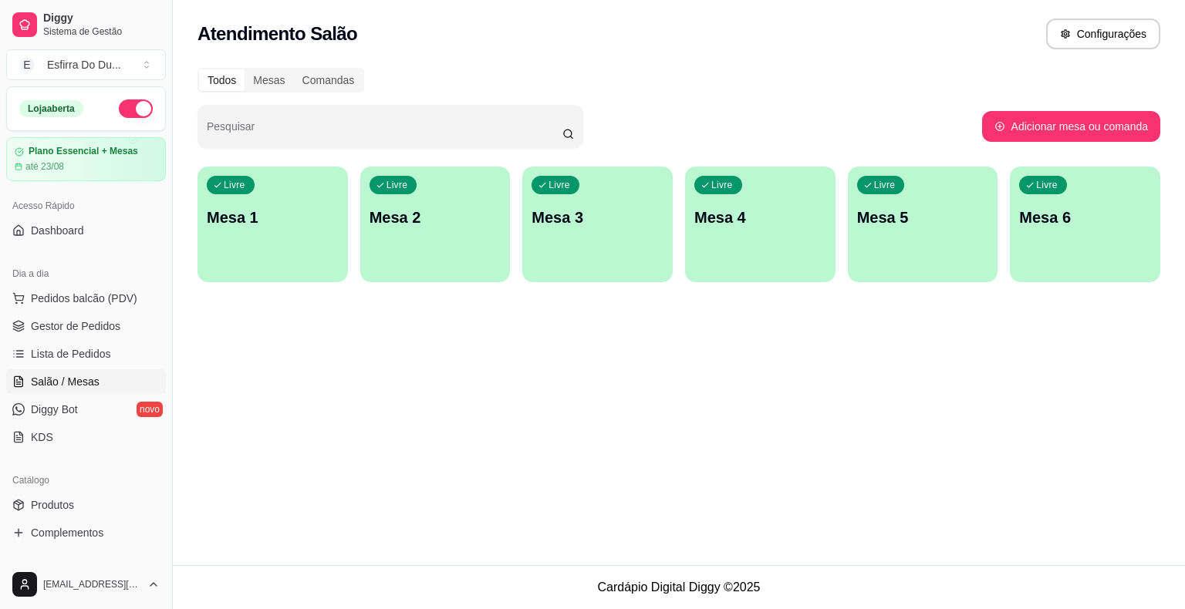
click at [975, 425] on div "Atendimento Salão Configurações Todos Mesas Comandas Pesquisar Adicionar mesa o…" at bounding box center [679, 282] width 1012 height 565
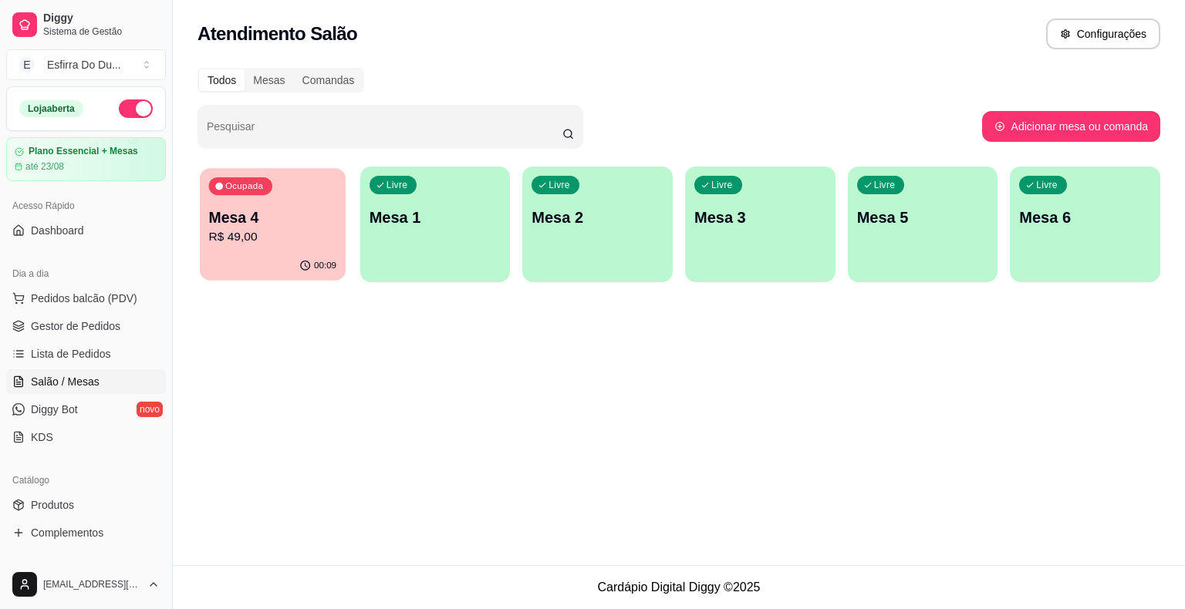
click at [262, 231] on p "R$ 49,00" at bounding box center [273, 237] width 128 height 18
click at [102, 306] on button "Pedidos balcão (PDV)" at bounding box center [86, 298] width 160 height 25
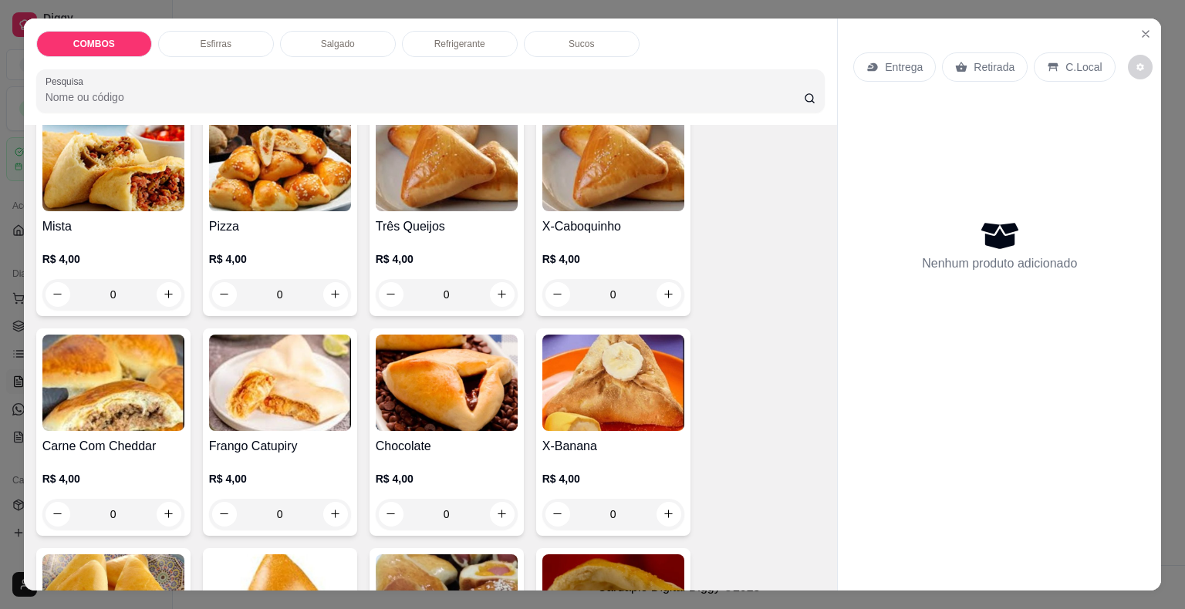
scroll to position [231, 0]
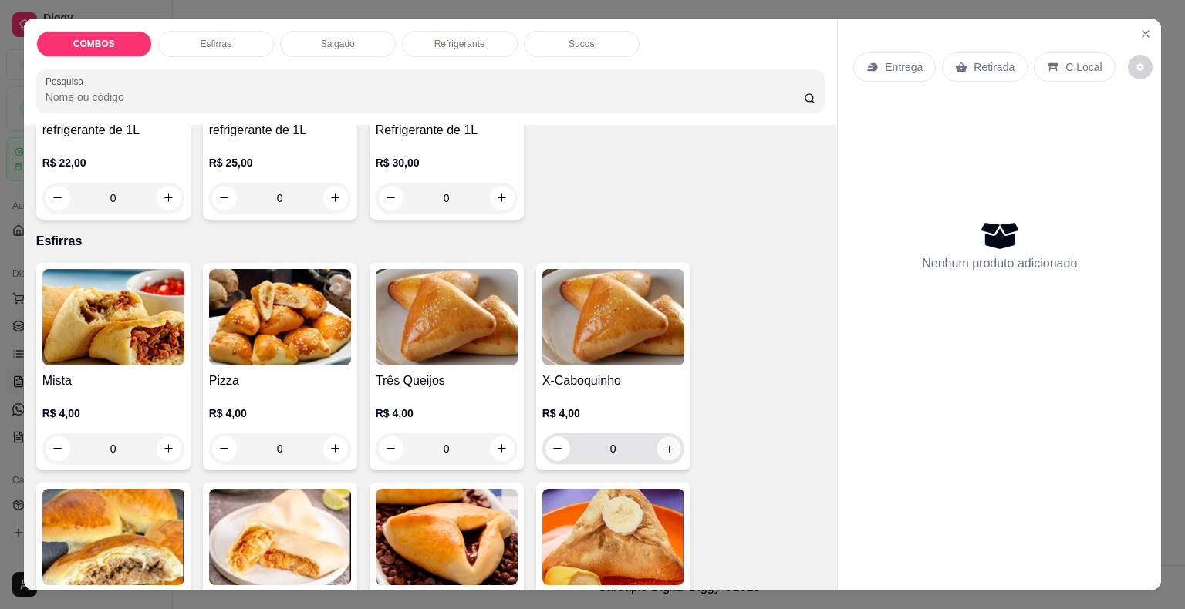
click at [666, 447] on icon "increase-product-quantity" at bounding box center [669, 449] width 12 height 12
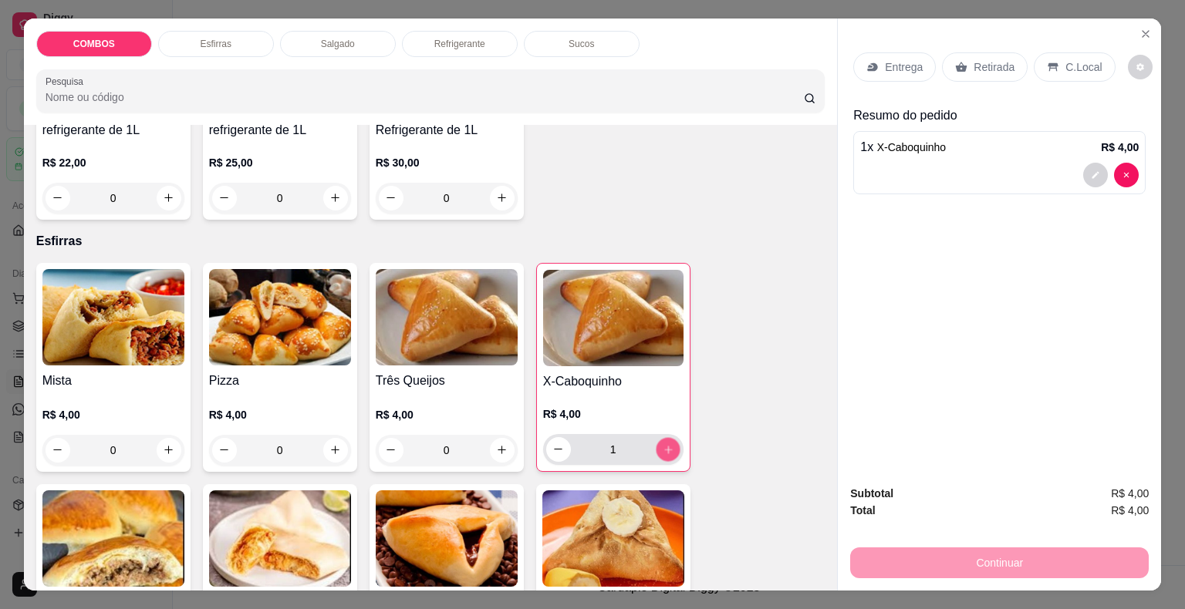
click at [666, 447] on icon "increase-product-quantity" at bounding box center [668, 450] width 12 height 12
type input "4"
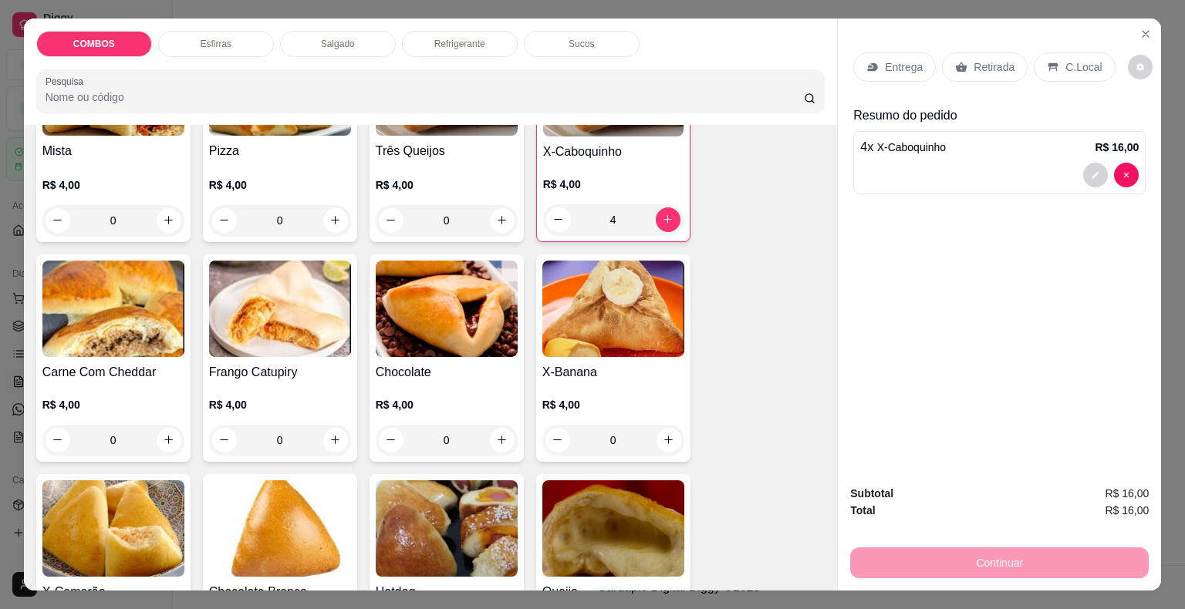
scroll to position [463, 0]
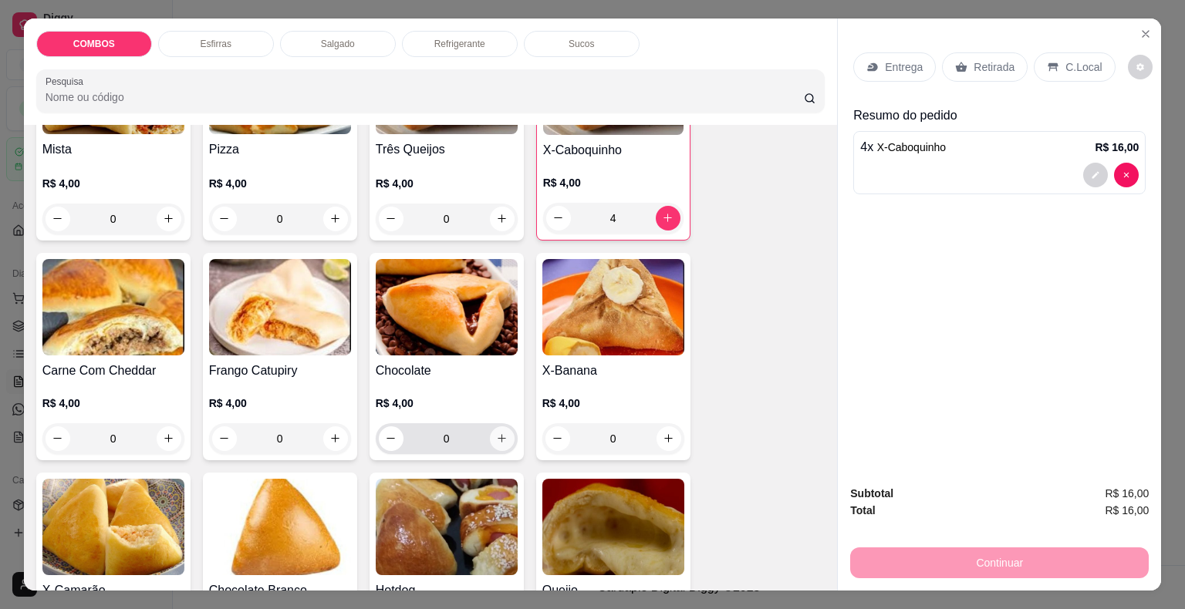
click at [500, 434] on icon "increase-product-quantity" at bounding box center [502, 439] width 12 height 12
type input "1"
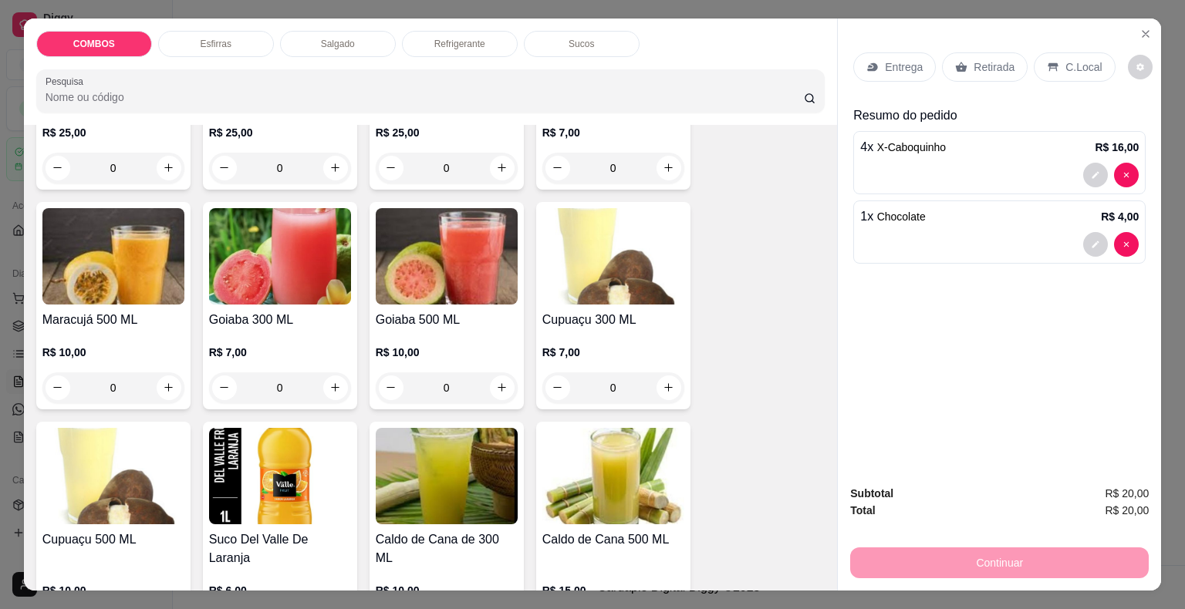
scroll to position [4047, 0]
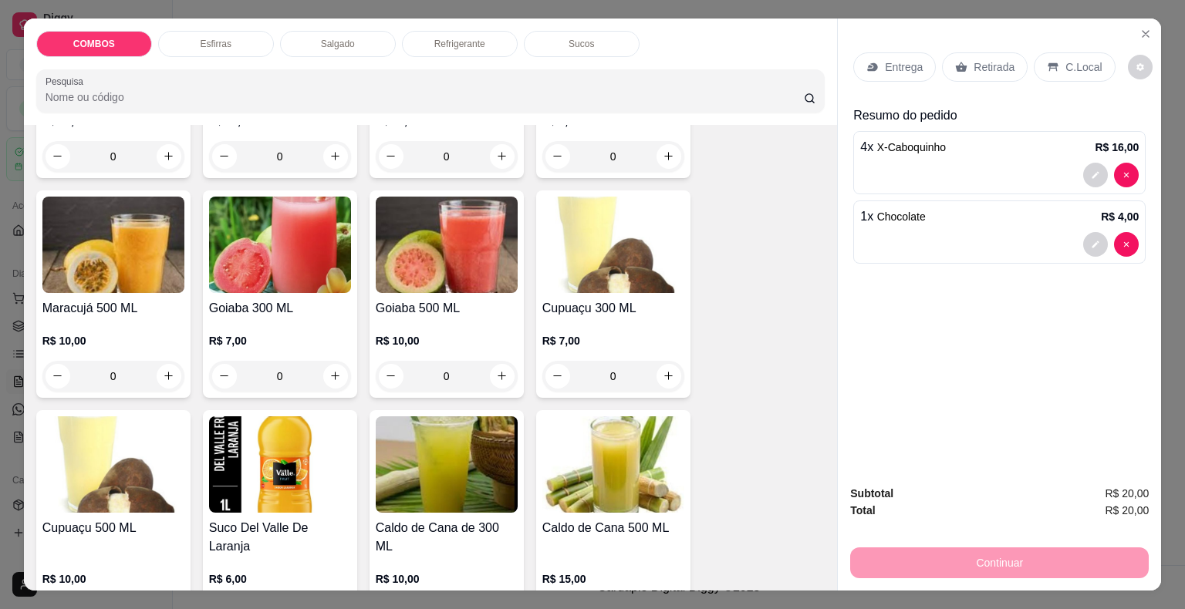
click at [163, 609] on icon "increase-product-quantity" at bounding box center [169, 615] width 12 height 12
type input "1"
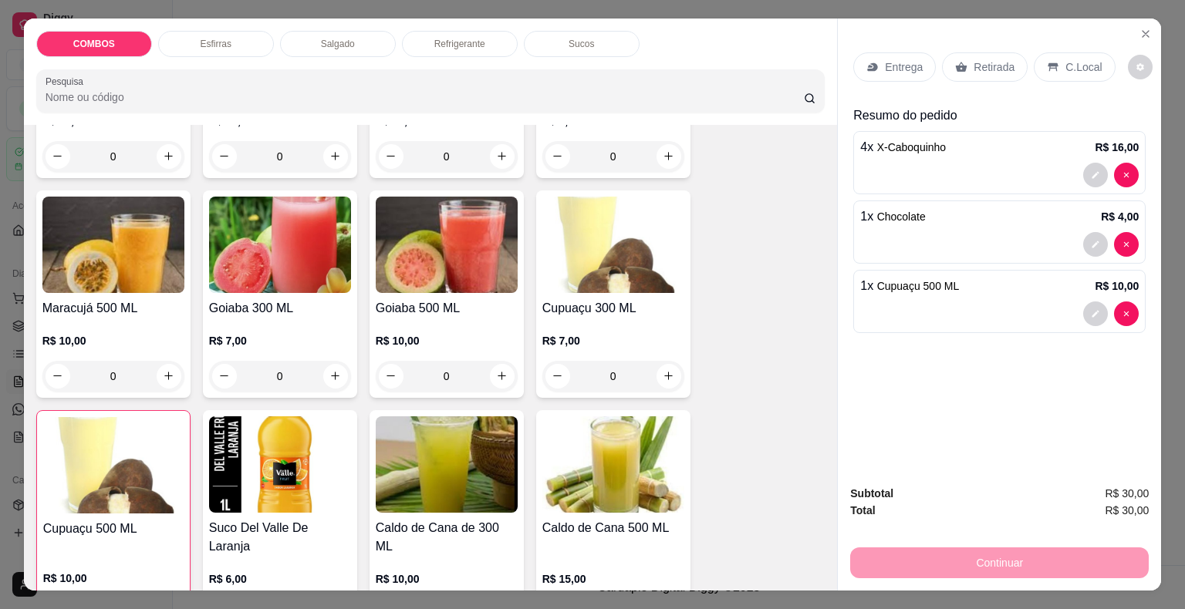
click at [977, 62] on p "Retirada" at bounding box center [993, 66] width 41 height 15
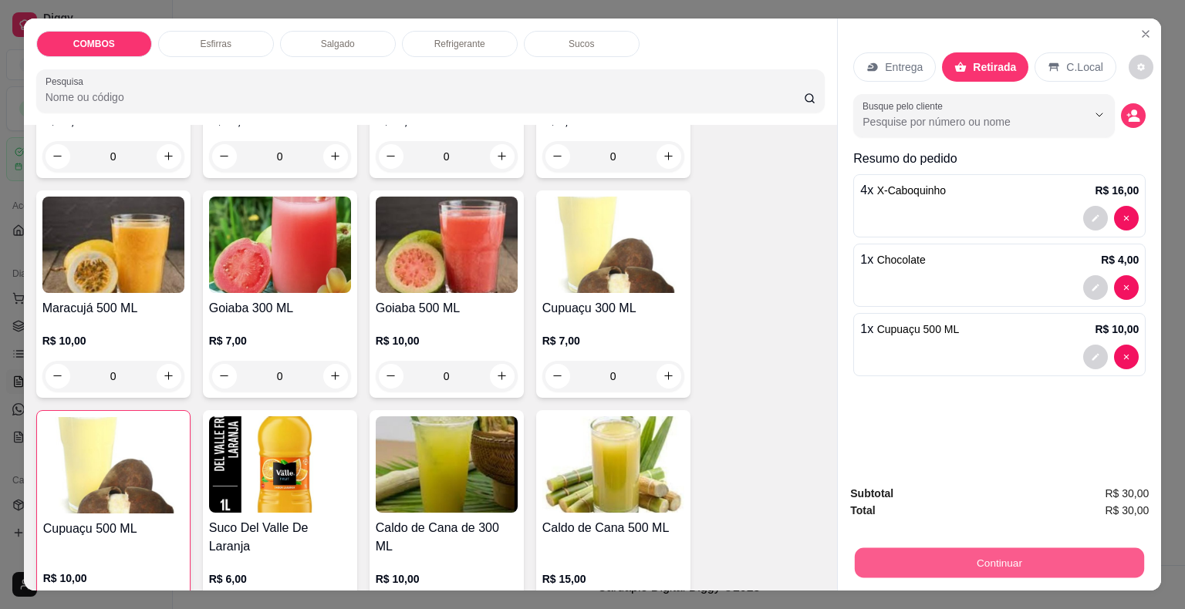
click at [954, 560] on button "Continuar" at bounding box center [999, 563] width 289 height 30
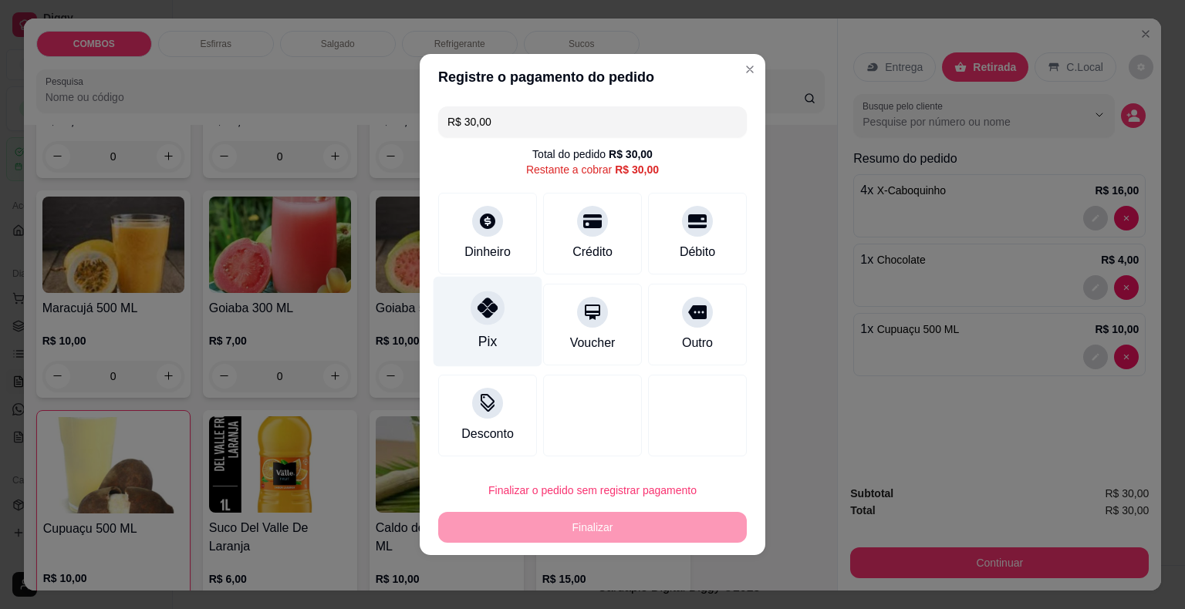
drag, startPoint x: 497, startPoint y: 335, endPoint x: 550, endPoint y: 410, distance: 91.8
click at [497, 335] on div "Pix" at bounding box center [488, 322] width 109 height 90
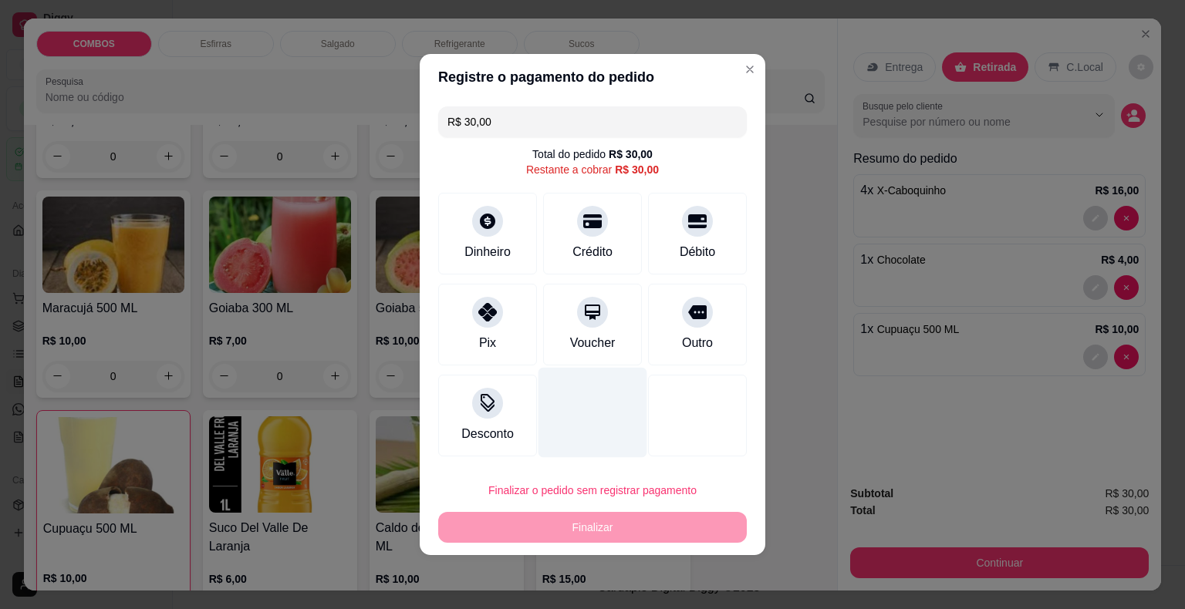
type input "R$ 0,00"
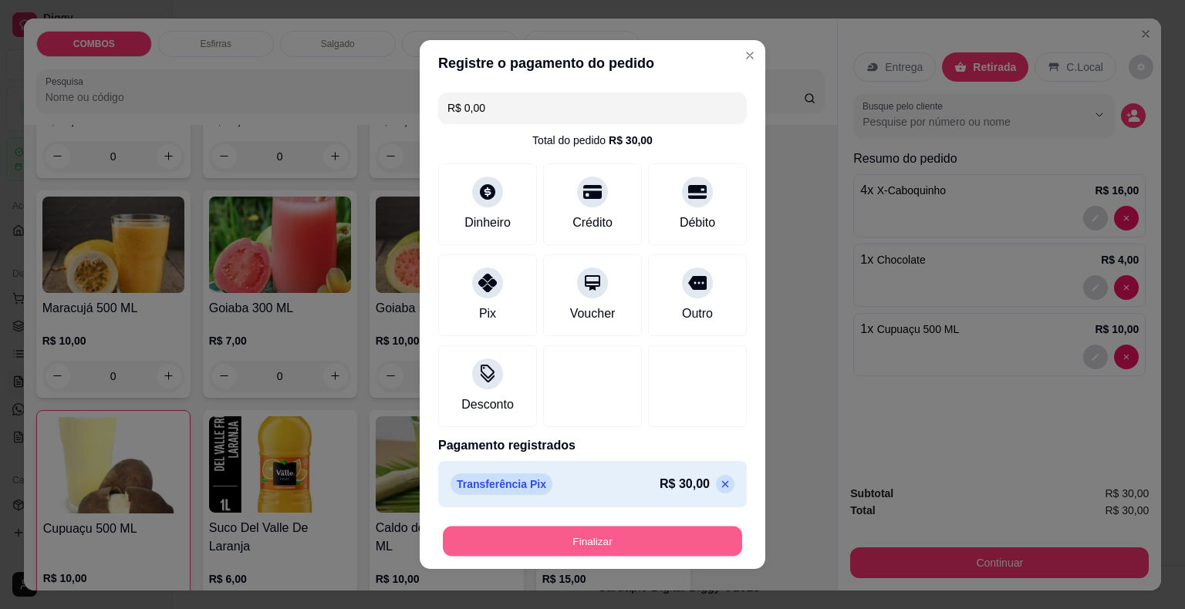
click at [506, 551] on button "Finalizar" at bounding box center [592, 542] width 299 height 30
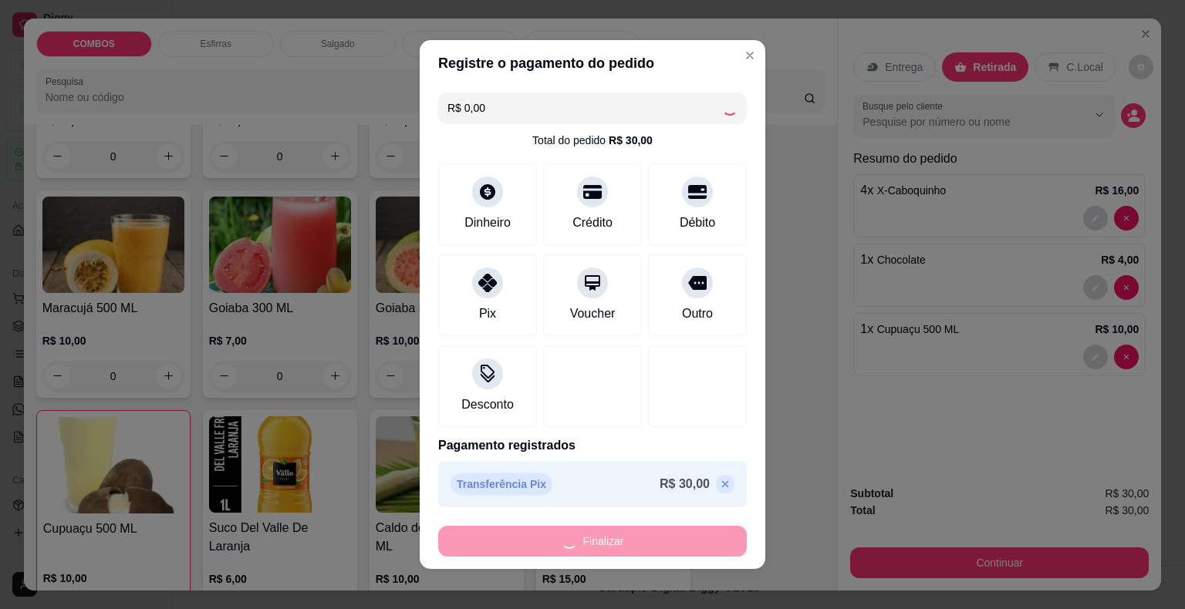
type input "0"
type input "-R$ 30,00"
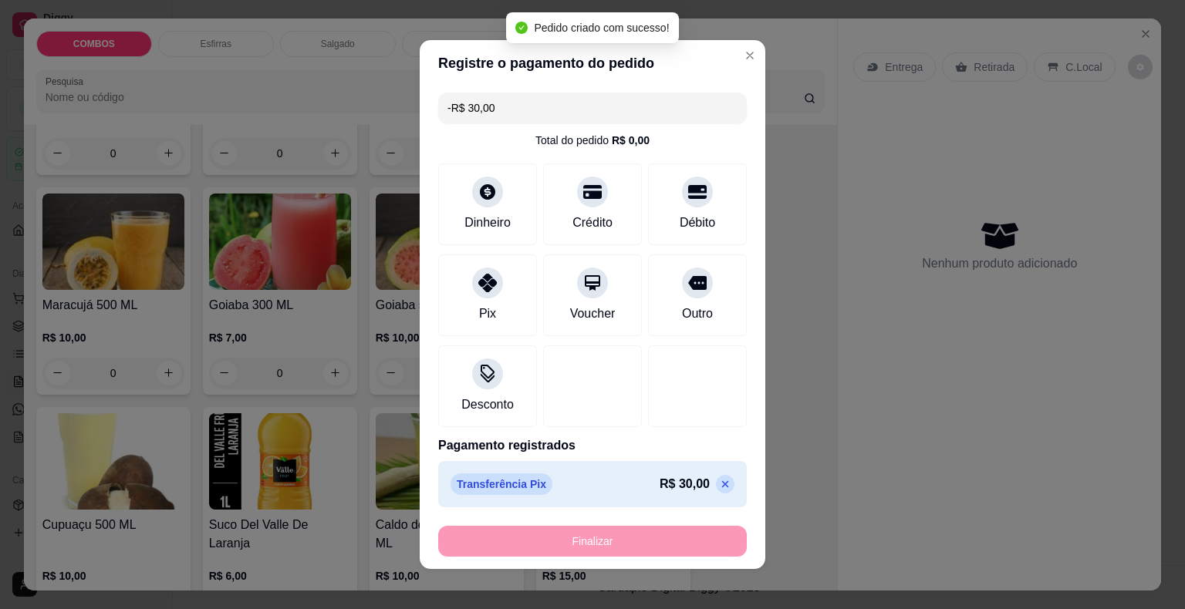
scroll to position [4044, 0]
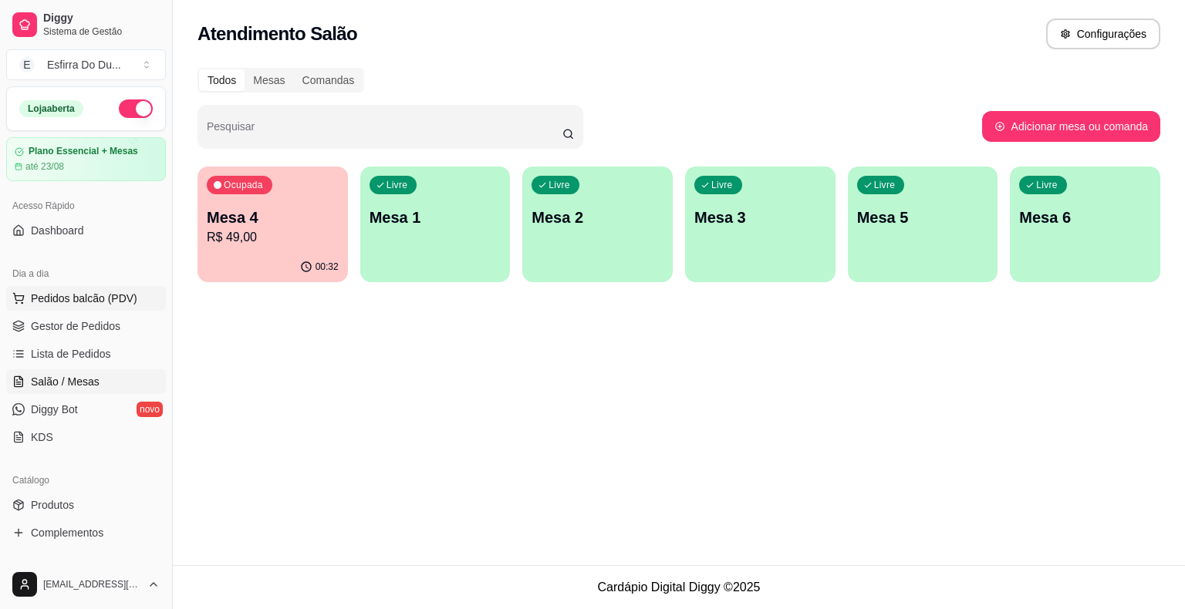
click at [93, 299] on span "Pedidos balcão (PDV)" at bounding box center [84, 298] width 106 height 15
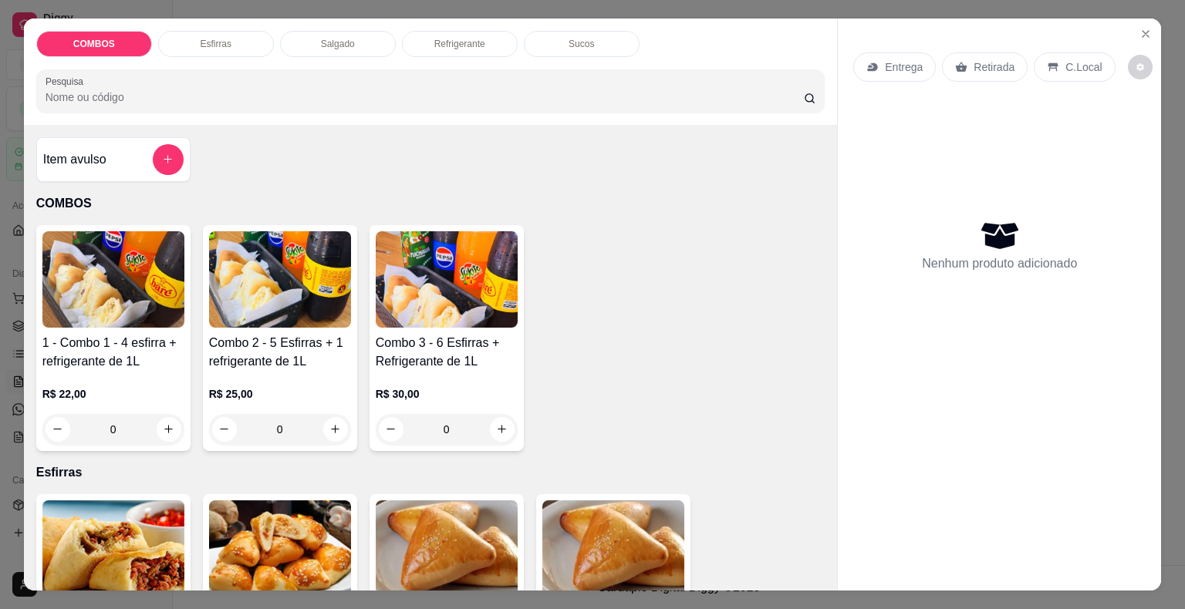
click at [287, 297] on img at bounding box center [280, 279] width 142 height 96
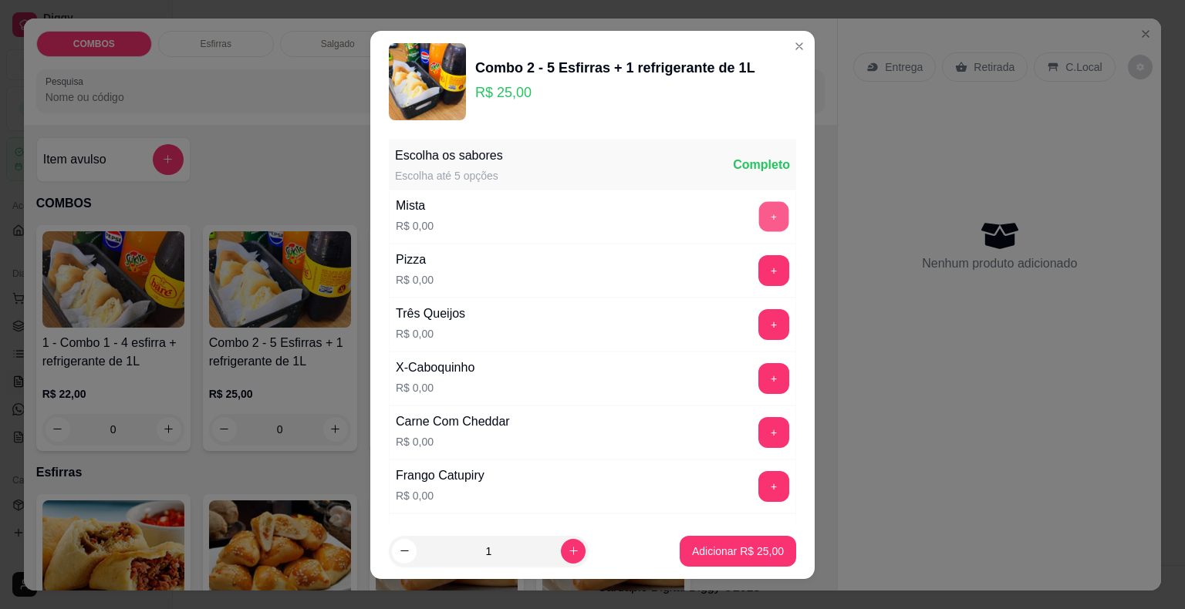
click at [759, 224] on button "+" at bounding box center [774, 216] width 30 height 30
click at [758, 224] on button "+" at bounding box center [773, 216] width 31 height 31
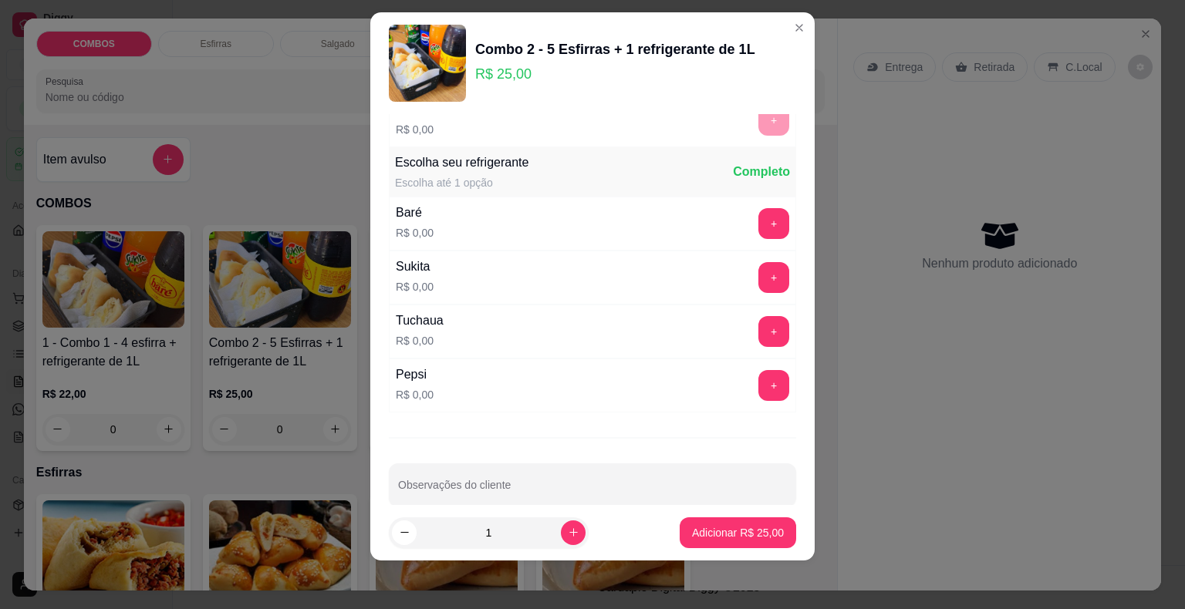
scroll to position [742, 0]
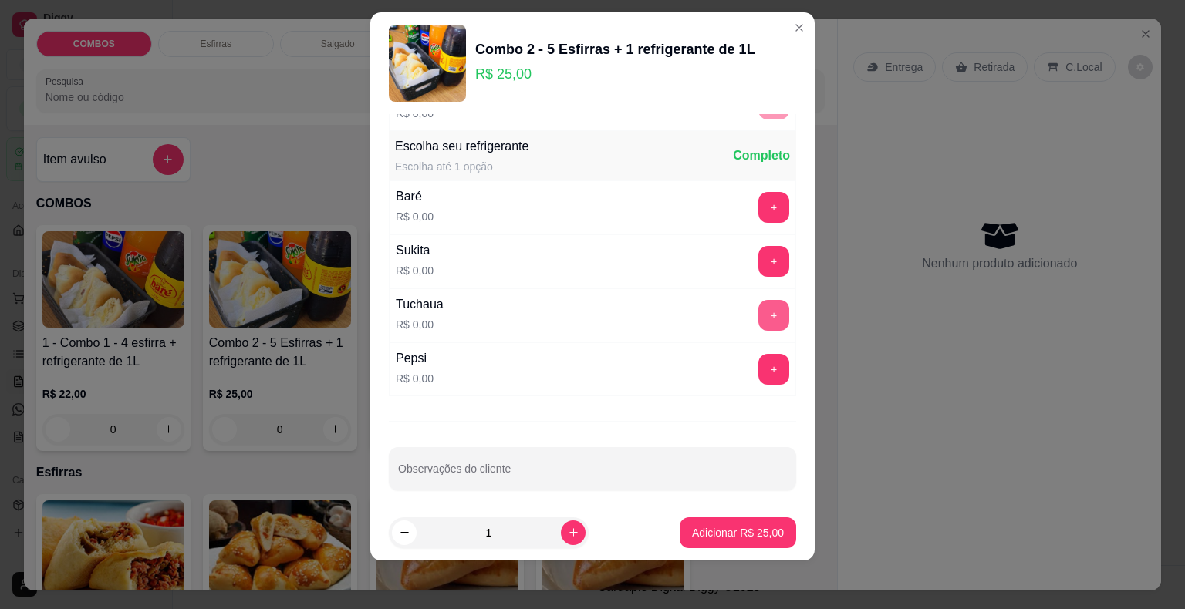
click at [758, 309] on button "+" at bounding box center [773, 315] width 31 height 31
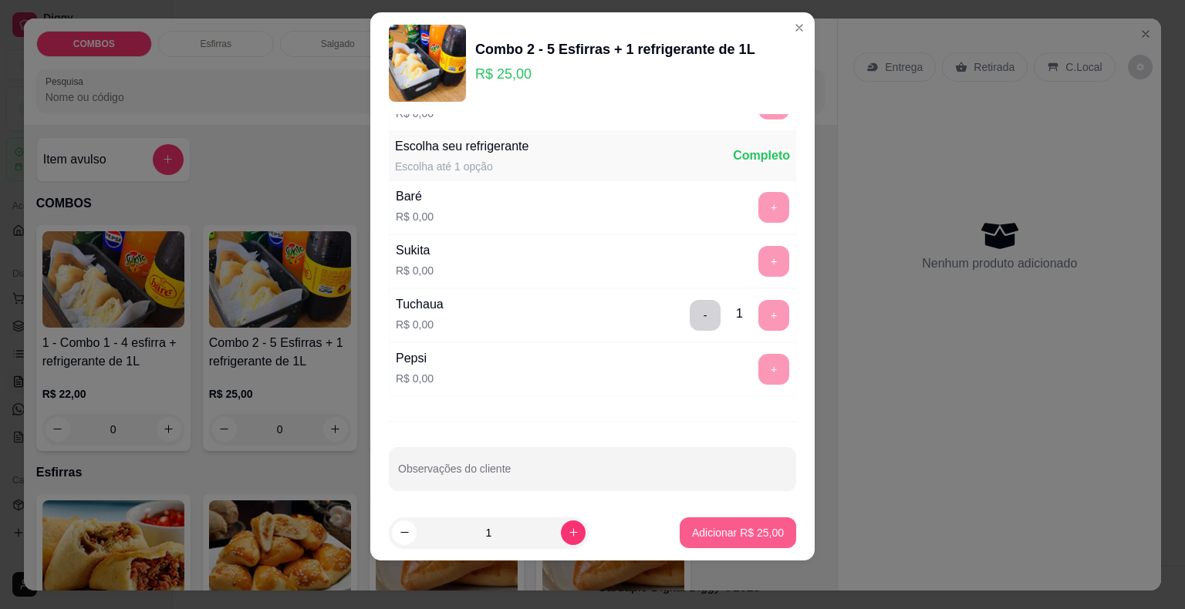
click at [729, 545] on button "Adicionar R$ 25,00" at bounding box center [738, 533] width 116 height 31
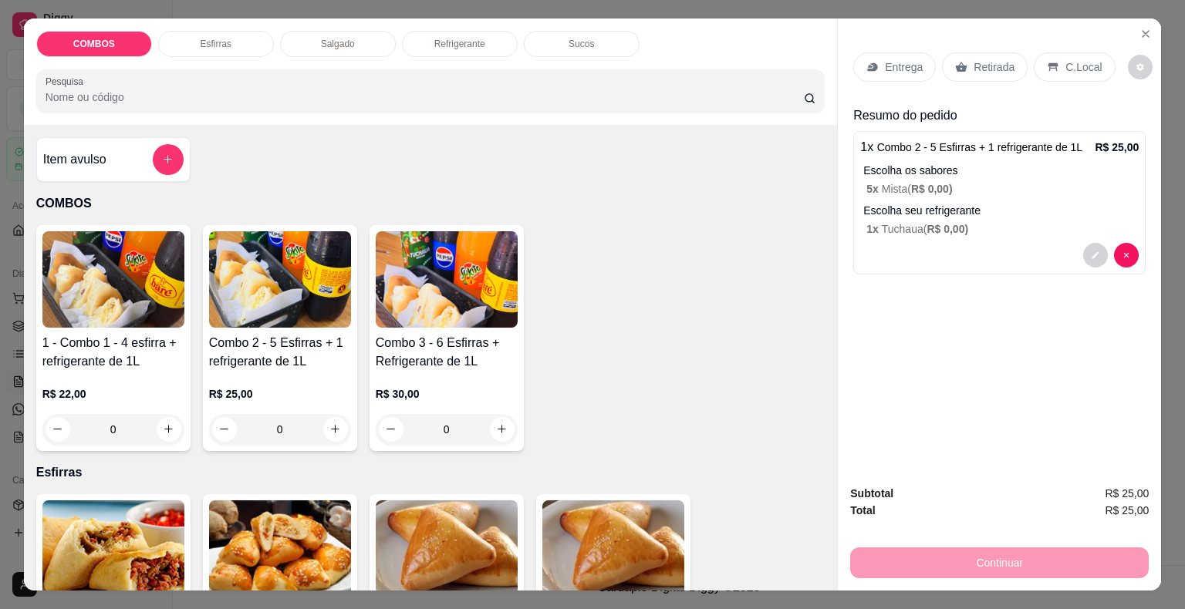
click at [984, 59] on p "Retirada" at bounding box center [993, 66] width 41 height 15
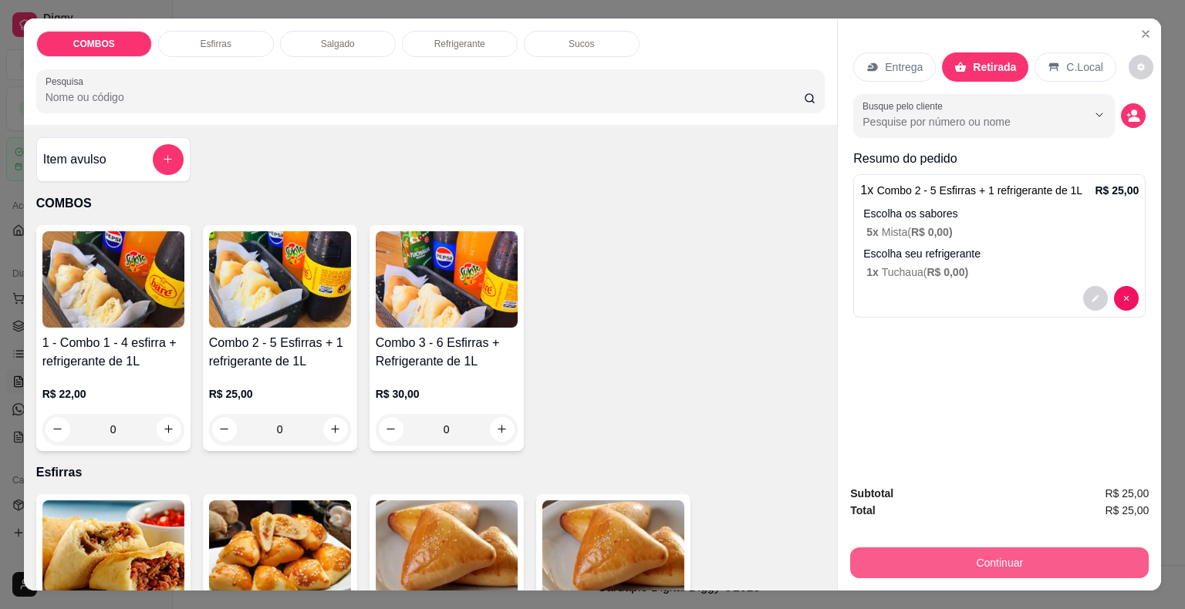
click at [975, 556] on button "Continuar" at bounding box center [999, 563] width 299 height 31
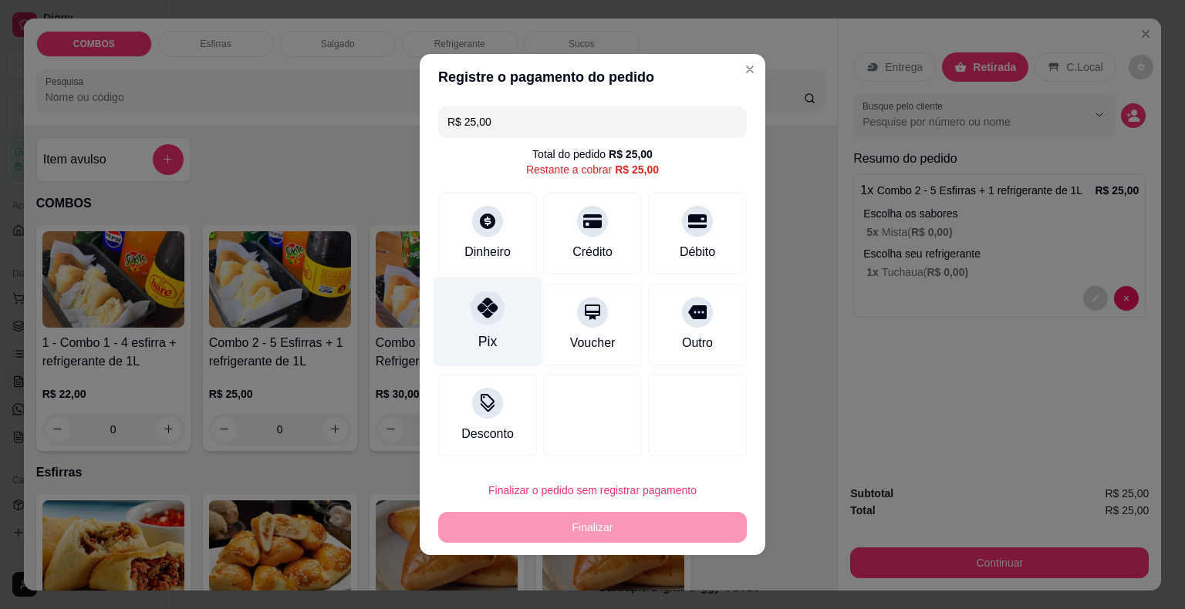
click at [484, 326] on div "Pix" at bounding box center [488, 322] width 109 height 90
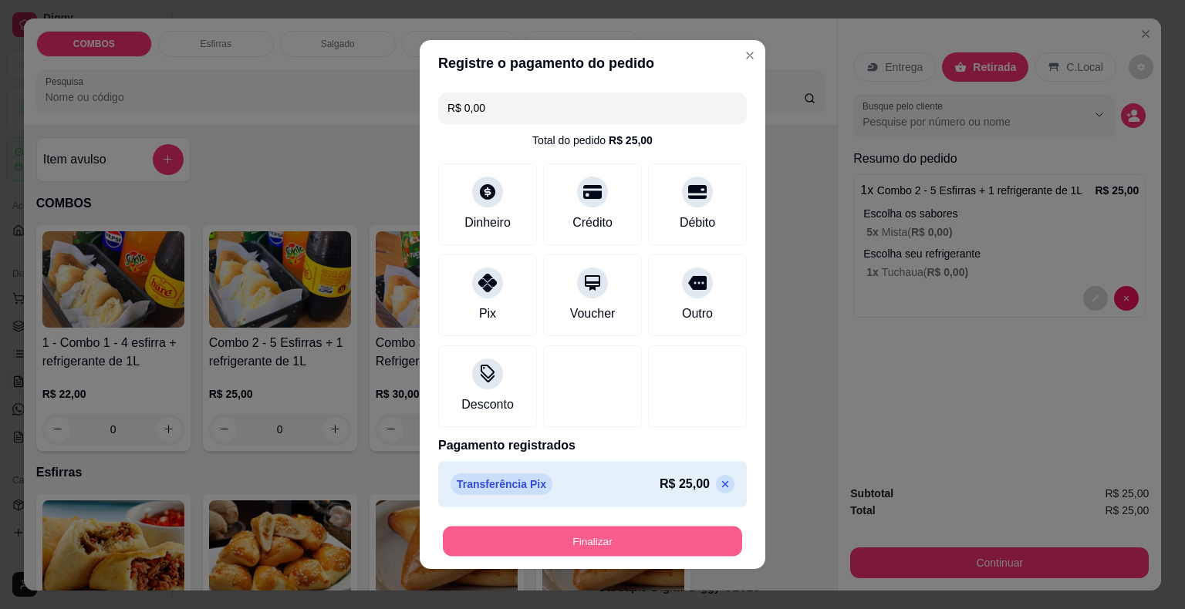
click at [583, 554] on button "Finalizar" at bounding box center [592, 542] width 299 height 30
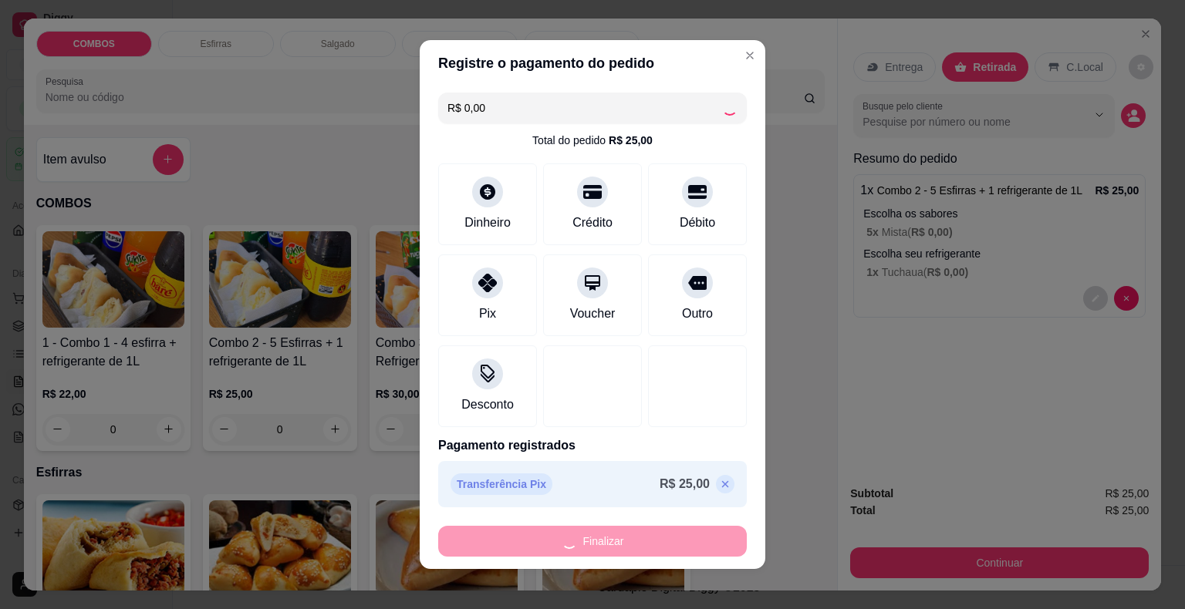
type input "-R$ 25,00"
